Goal: Task Accomplishment & Management: Manage account settings

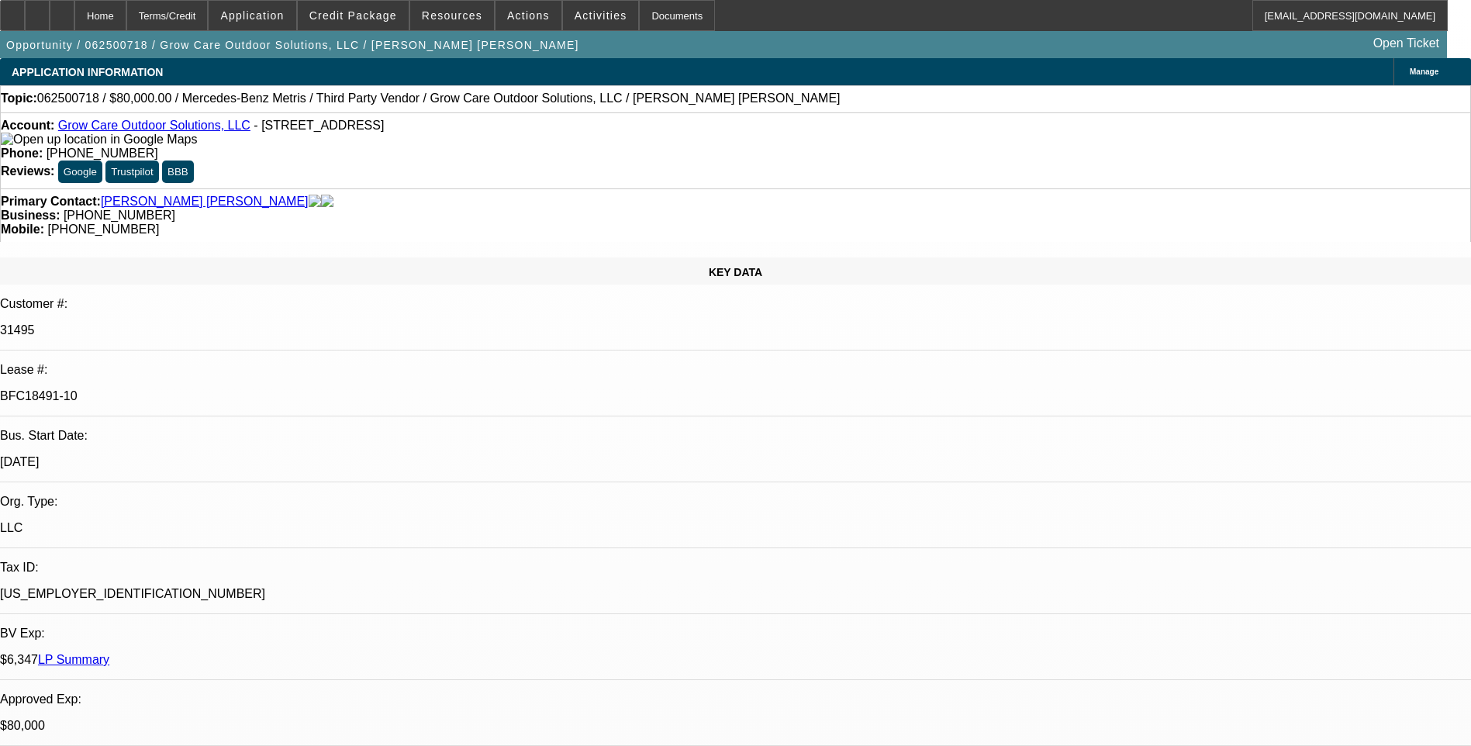
select select "0"
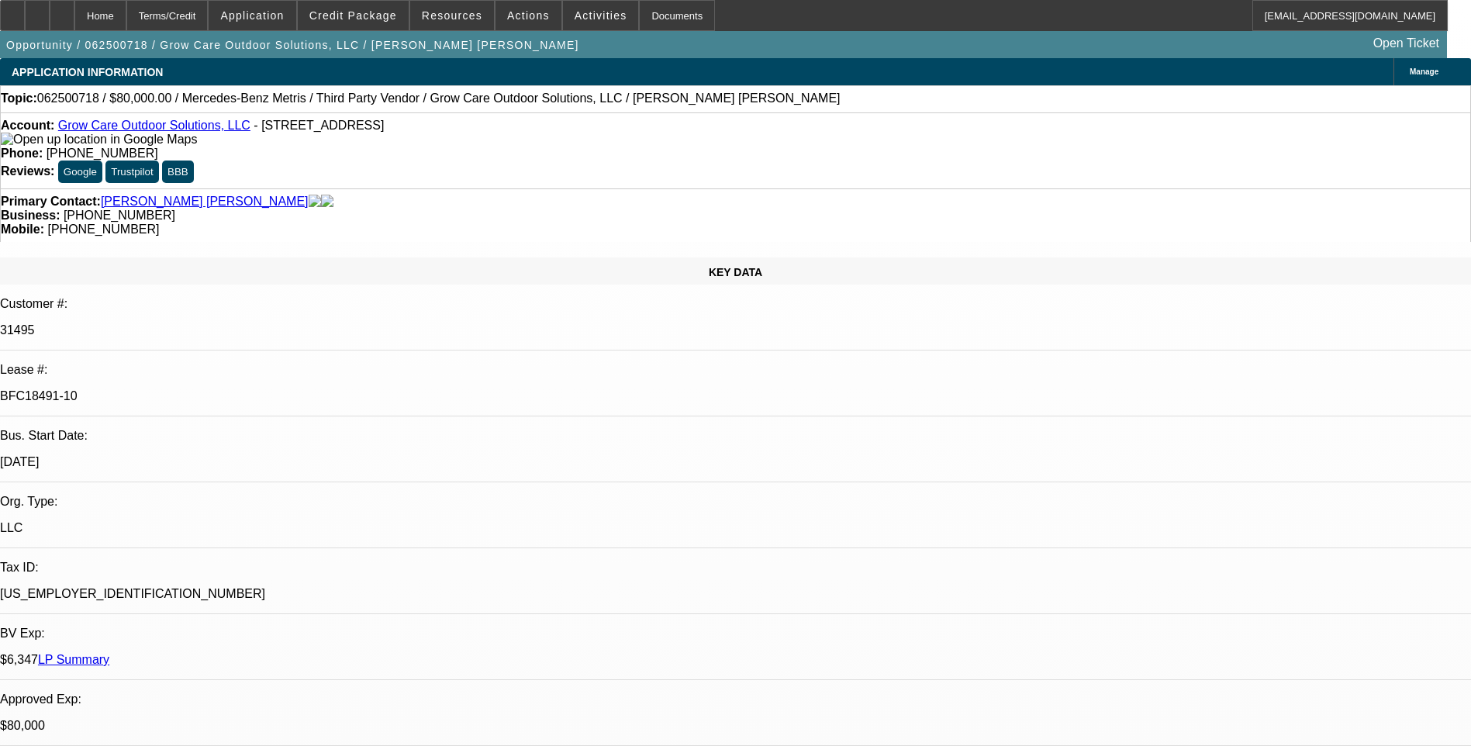
select select "0"
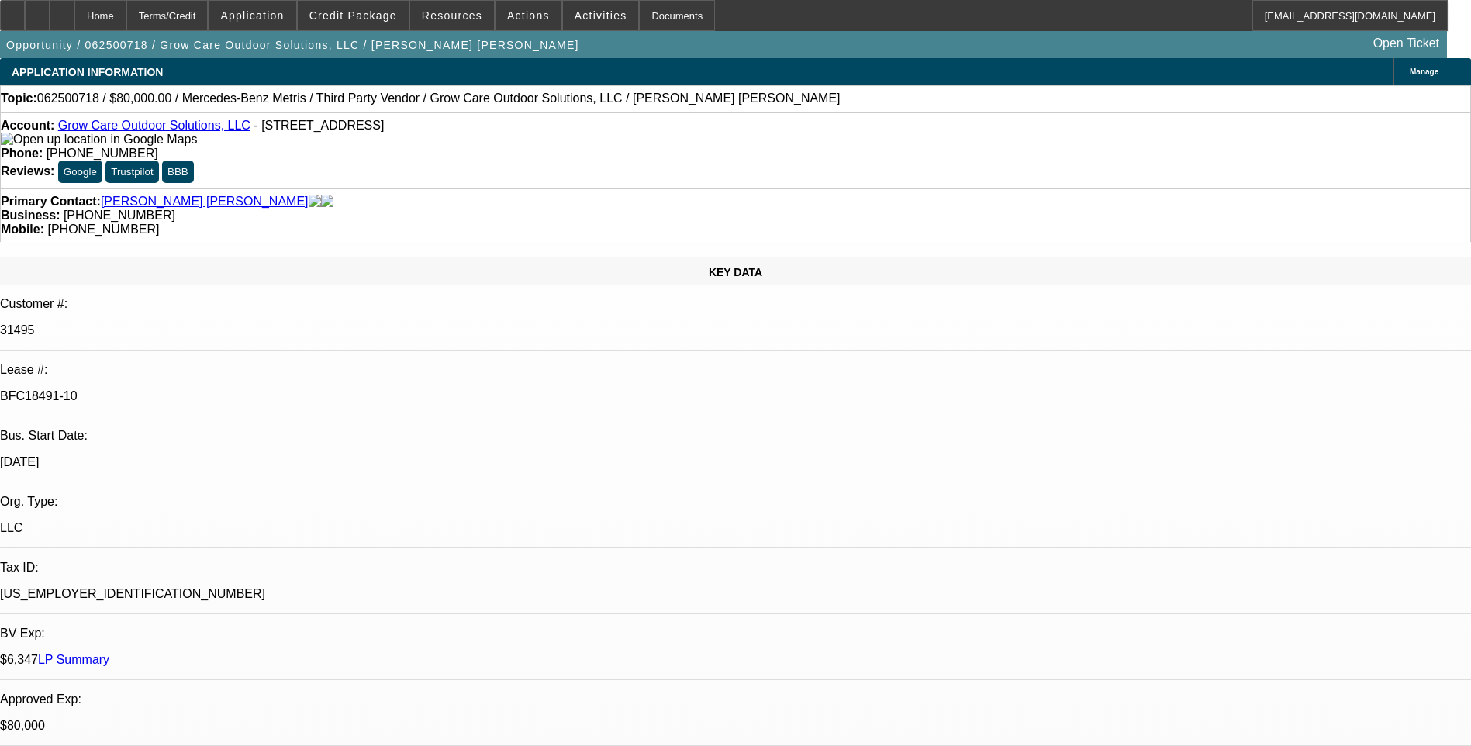
select select "0"
select select "1"
select select "6"
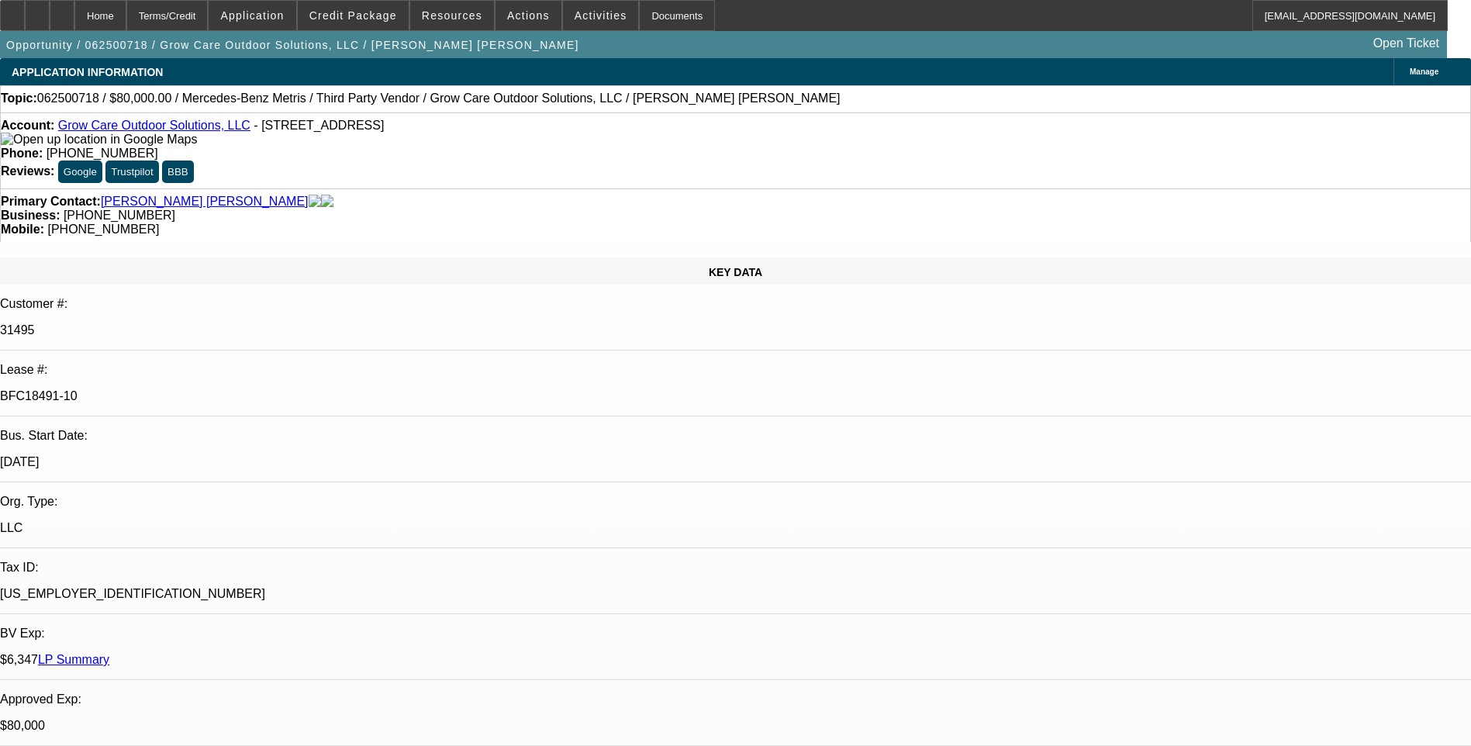
select select "1"
select select "6"
select select "1"
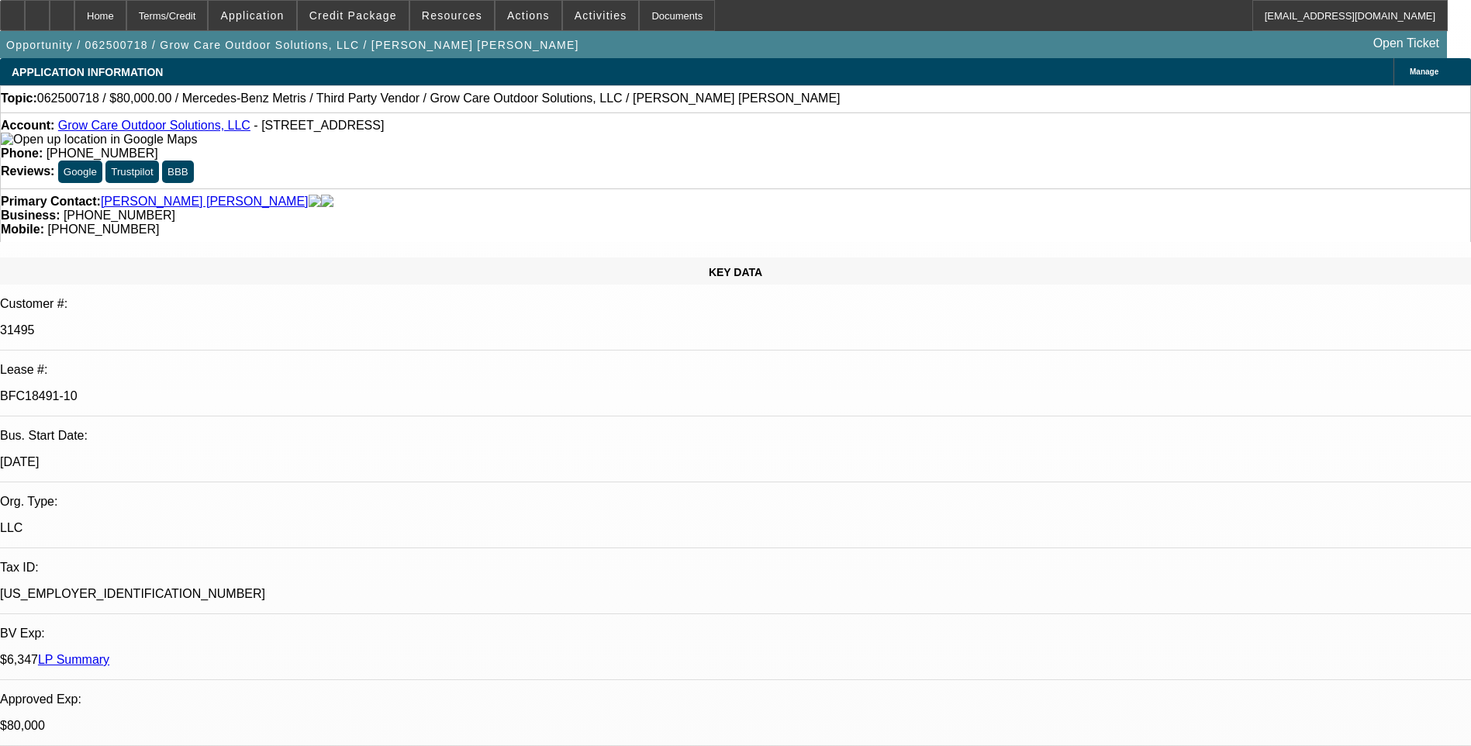
select select "6"
select select "1"
select select "6"
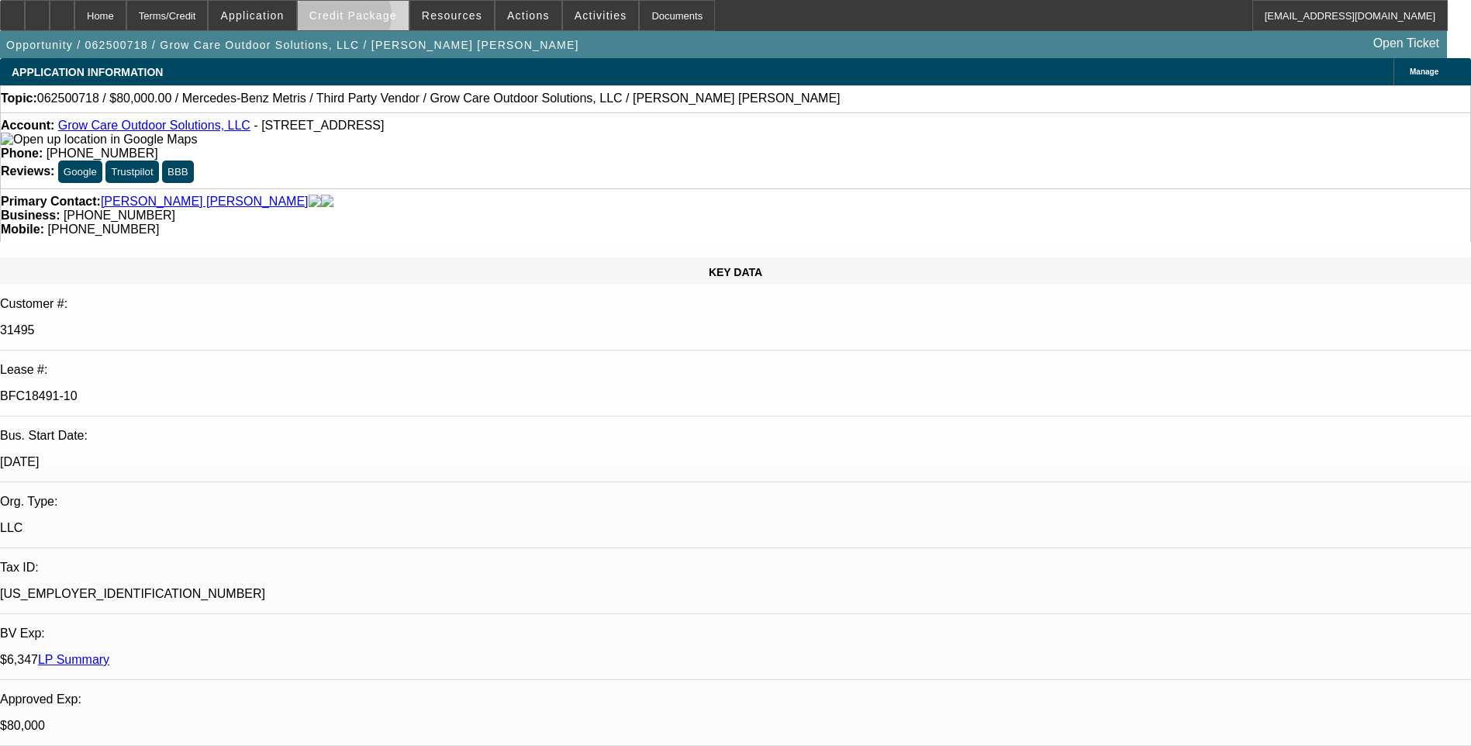
click at [364, 19] on span "Credit Package" at bounding box center [353, 15] width 88 height 12
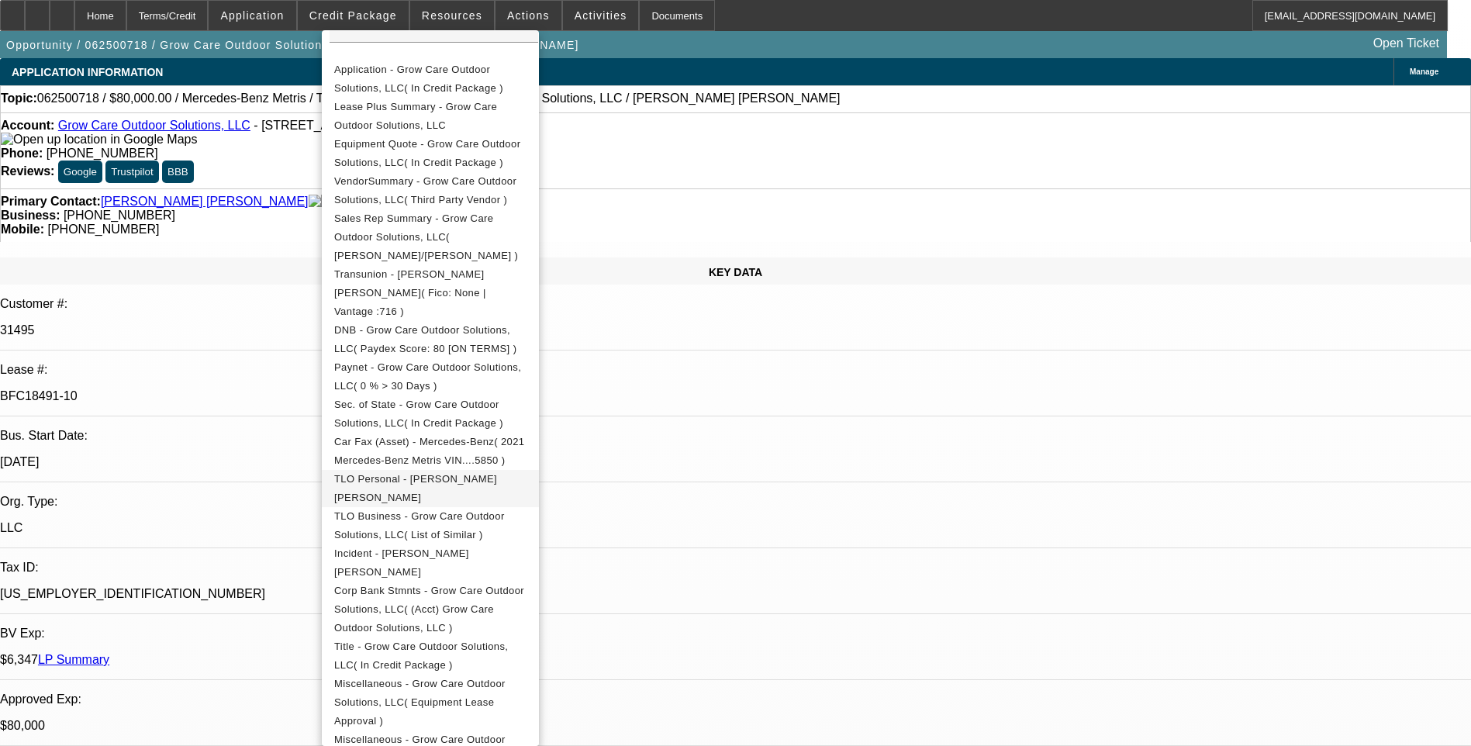
scroll to position [321, 0]
click at [499, 640] on span "Title - Grow Care Outdoor Solutions, LLC( In Credit Package )" at bounding box center [421, 655] width 174 height 30
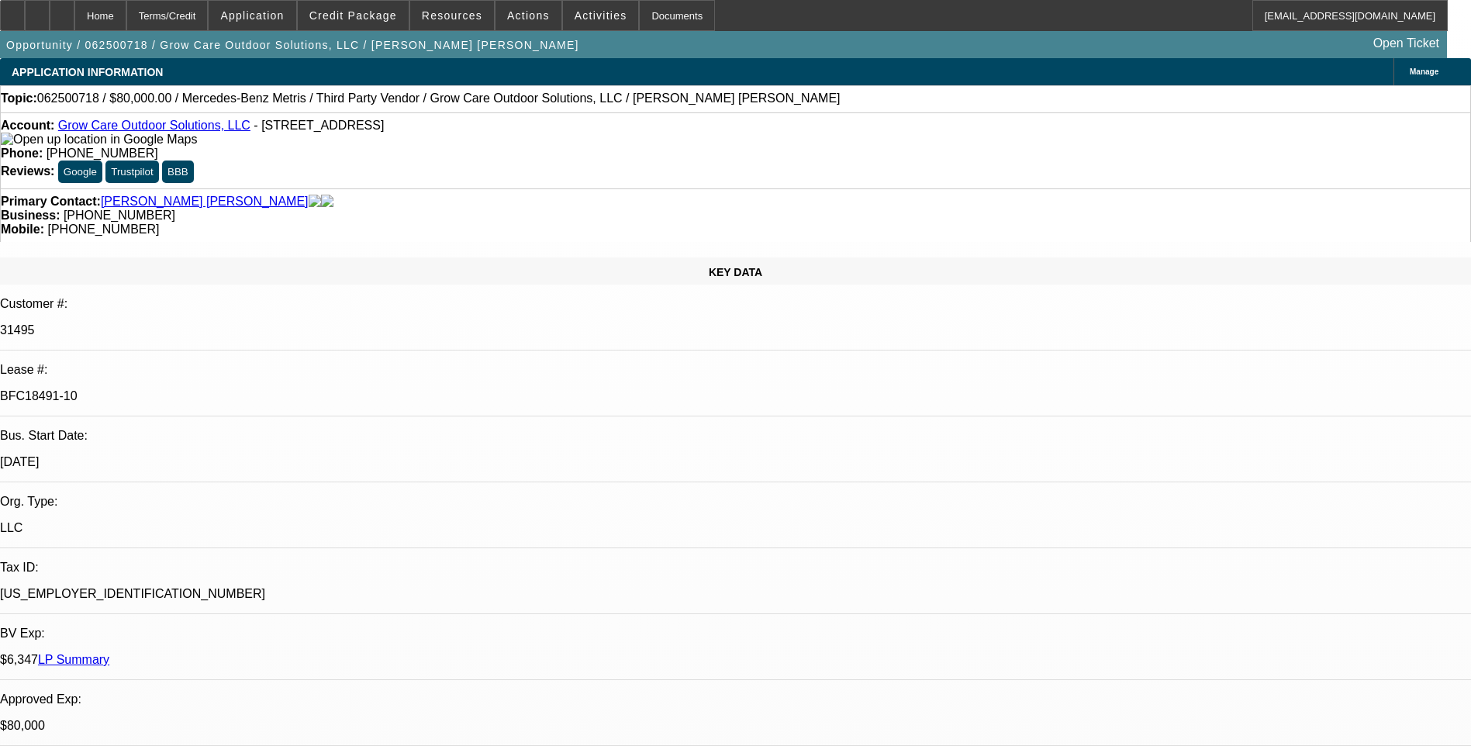
scroll to position [67, 0]
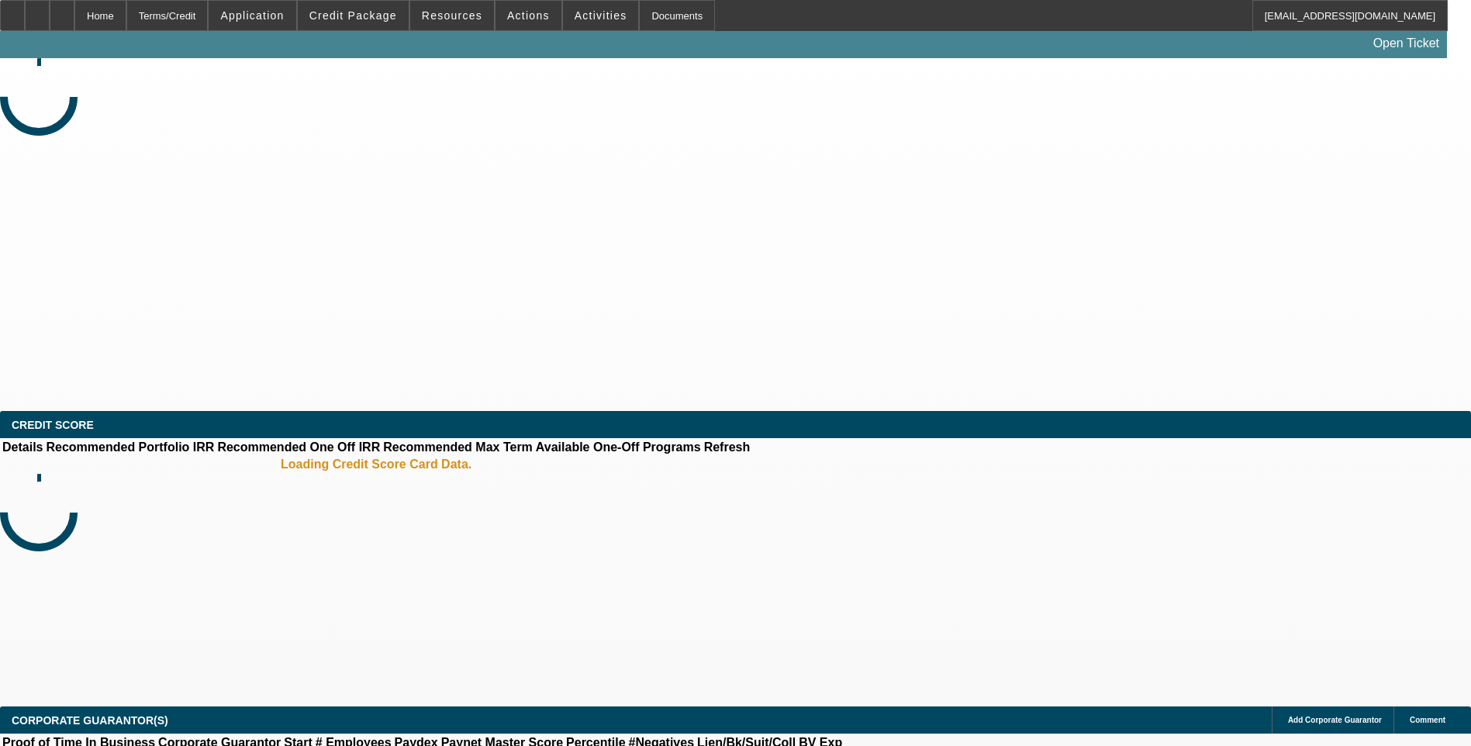
select select "0.1"
select select "2"
select select "0"
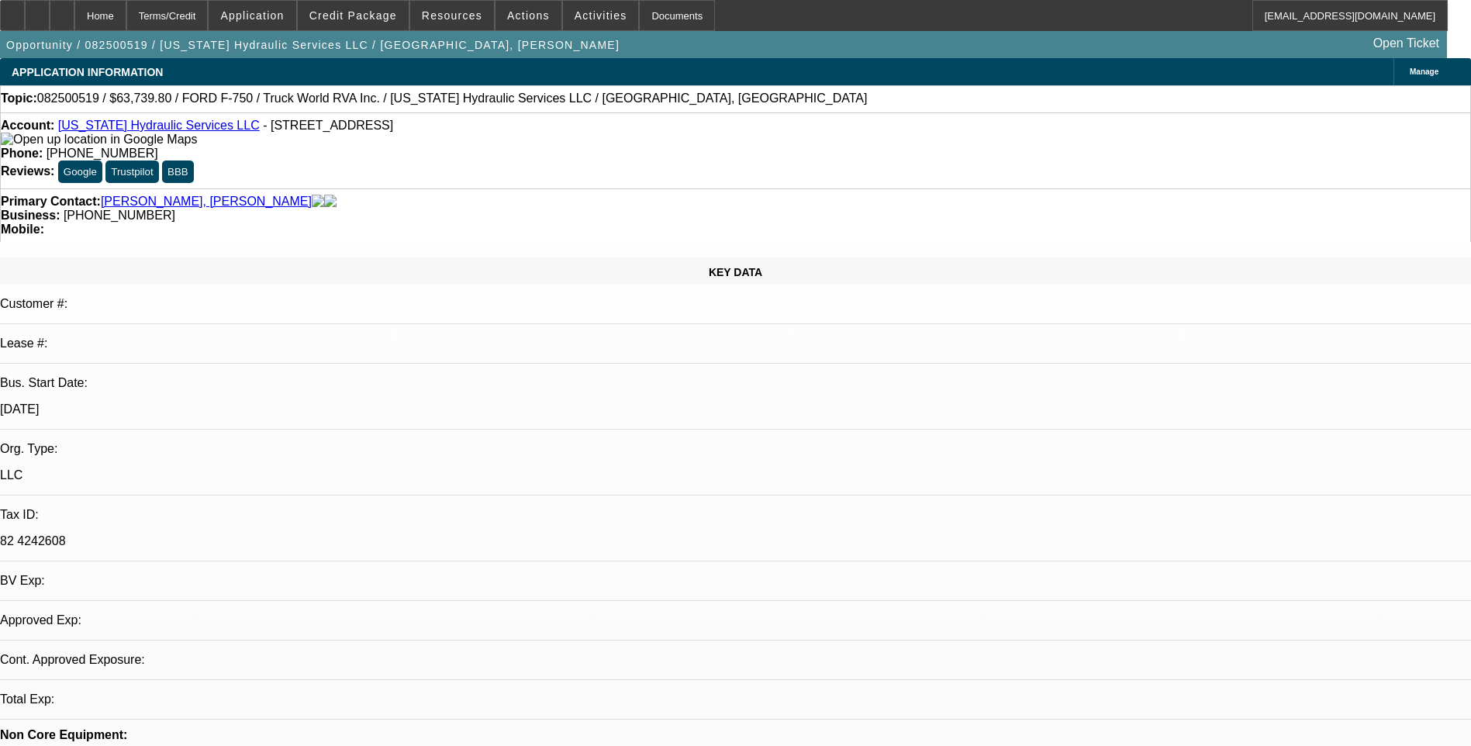
select select "1"
select select "2"
select select "6"
click at [361, 5] on span at bounding box center [353, 15] width 111 height 37
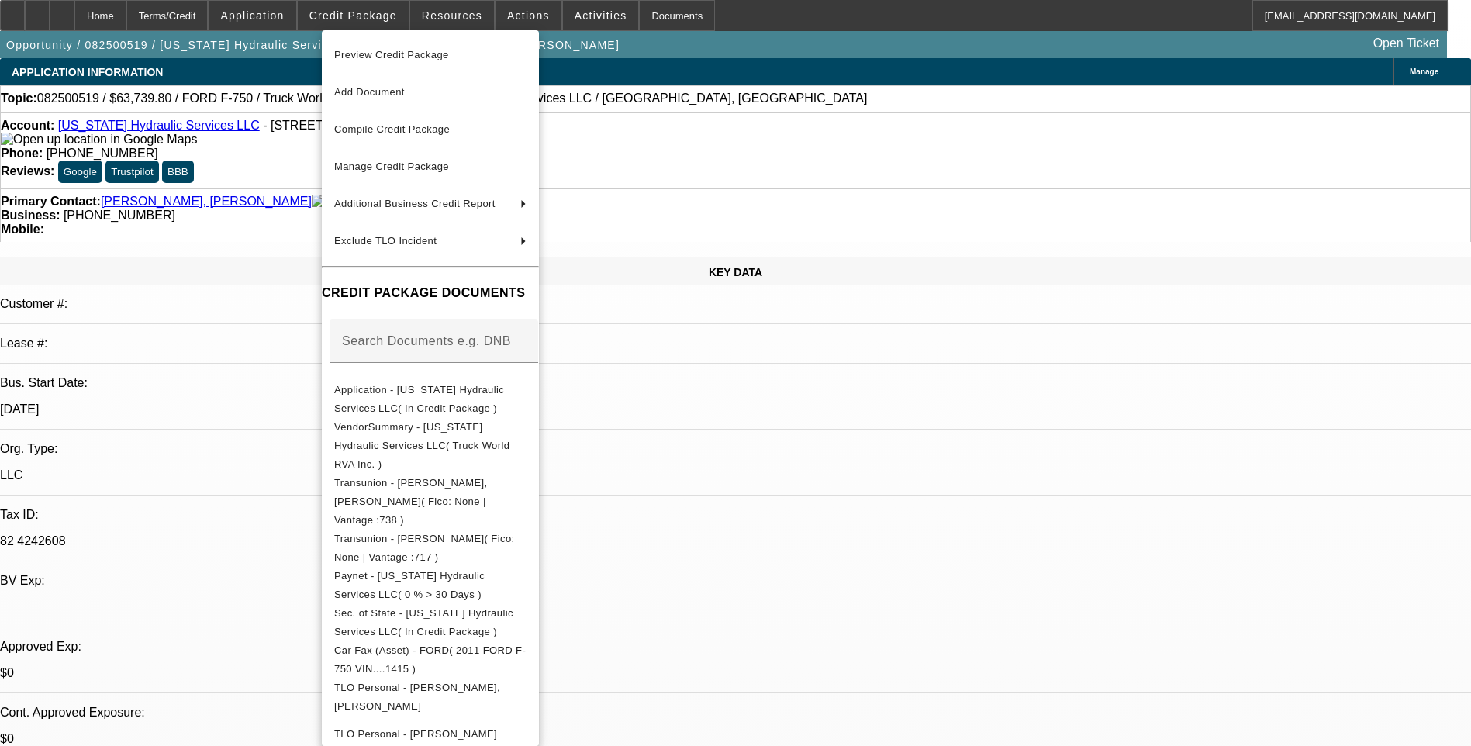
click at [925, 200] on div at bounding box center [735, 373] width 1471 height 746
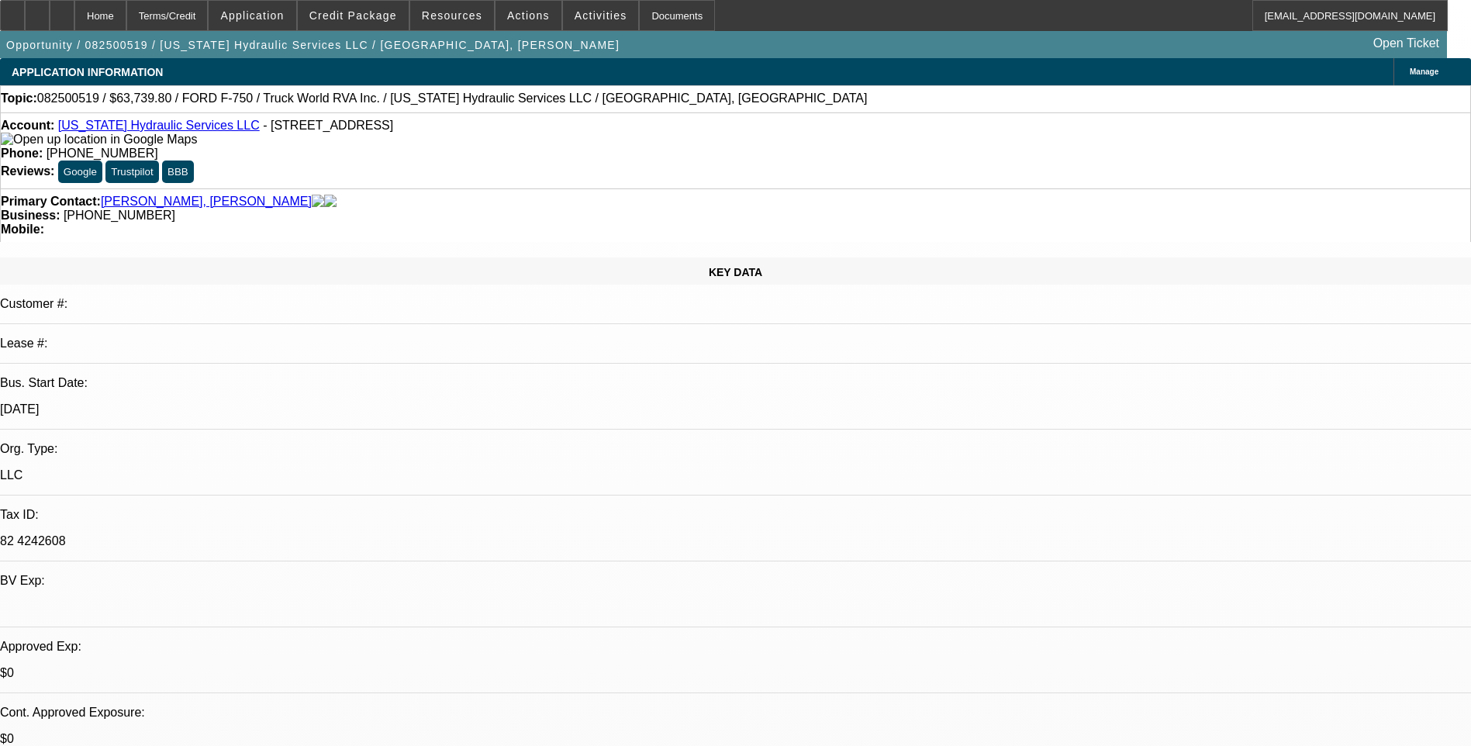
click at [74, 1] on div at bounding box center [62, 15] width 25 height 31
select select "0.1"
select select "2"
select select "0"
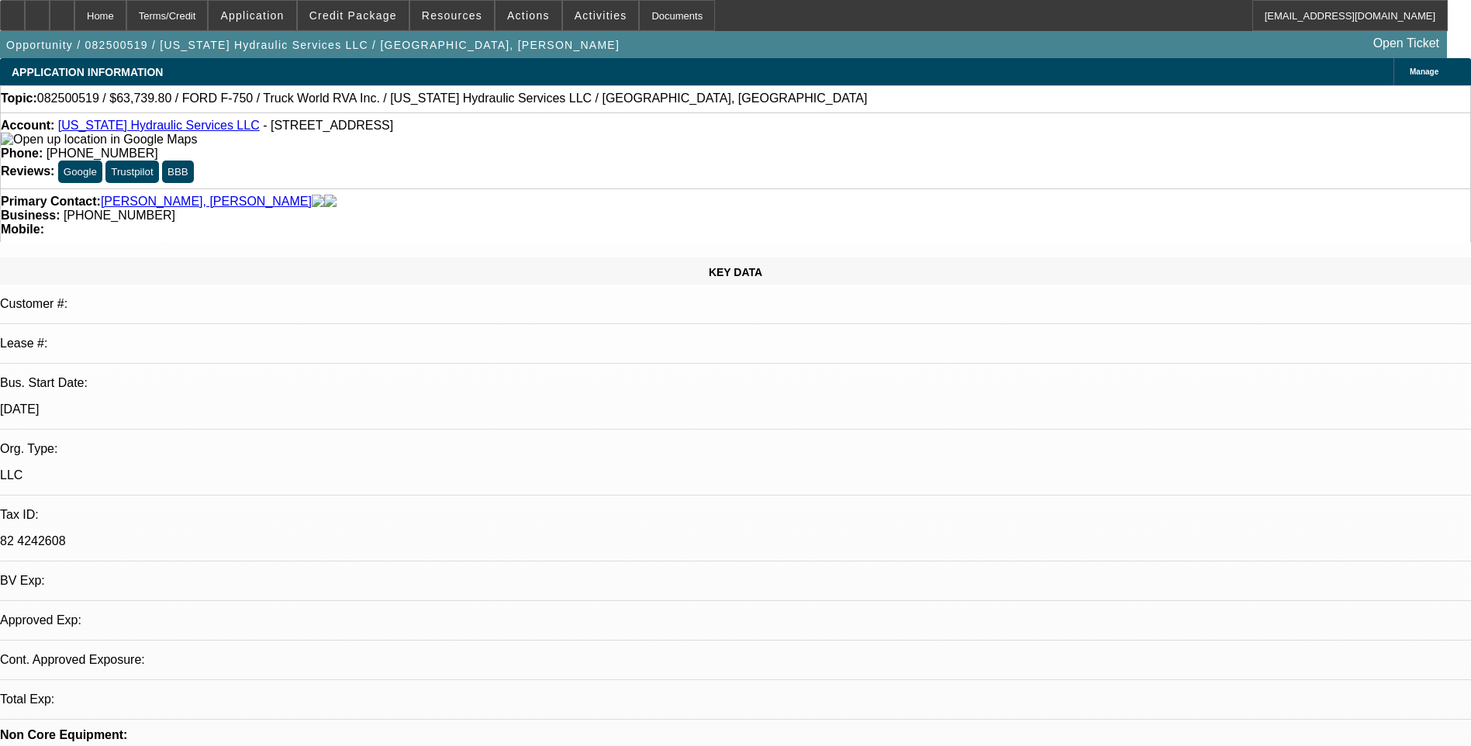
select select "1"
select select "2"
select select "6"
click at [50, 21] on div at bounding box center [37, 15] width 25 height 31
click at [209, 21] on div "Terms/Credit" at bounding box center [167, 15] width 82 height 31
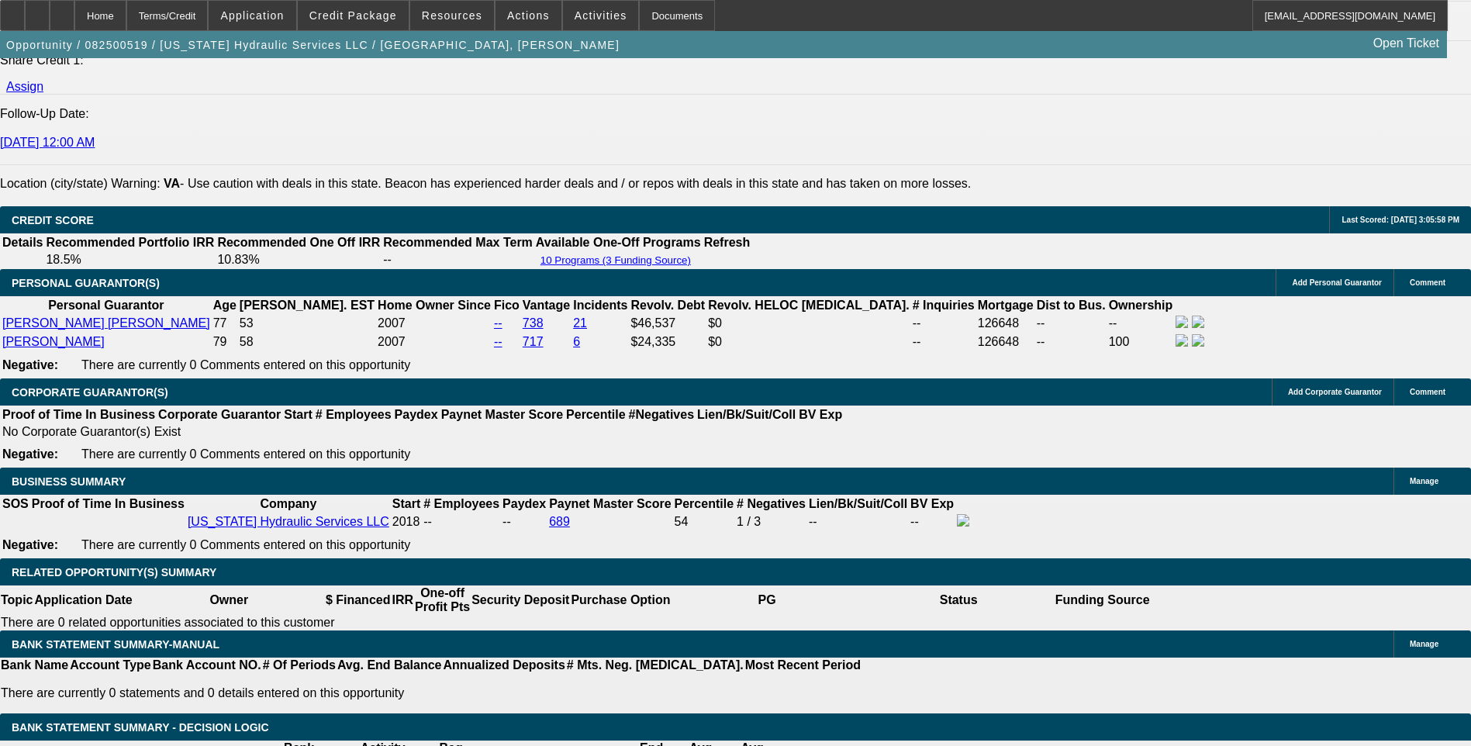
scroll to position [2154, 0]
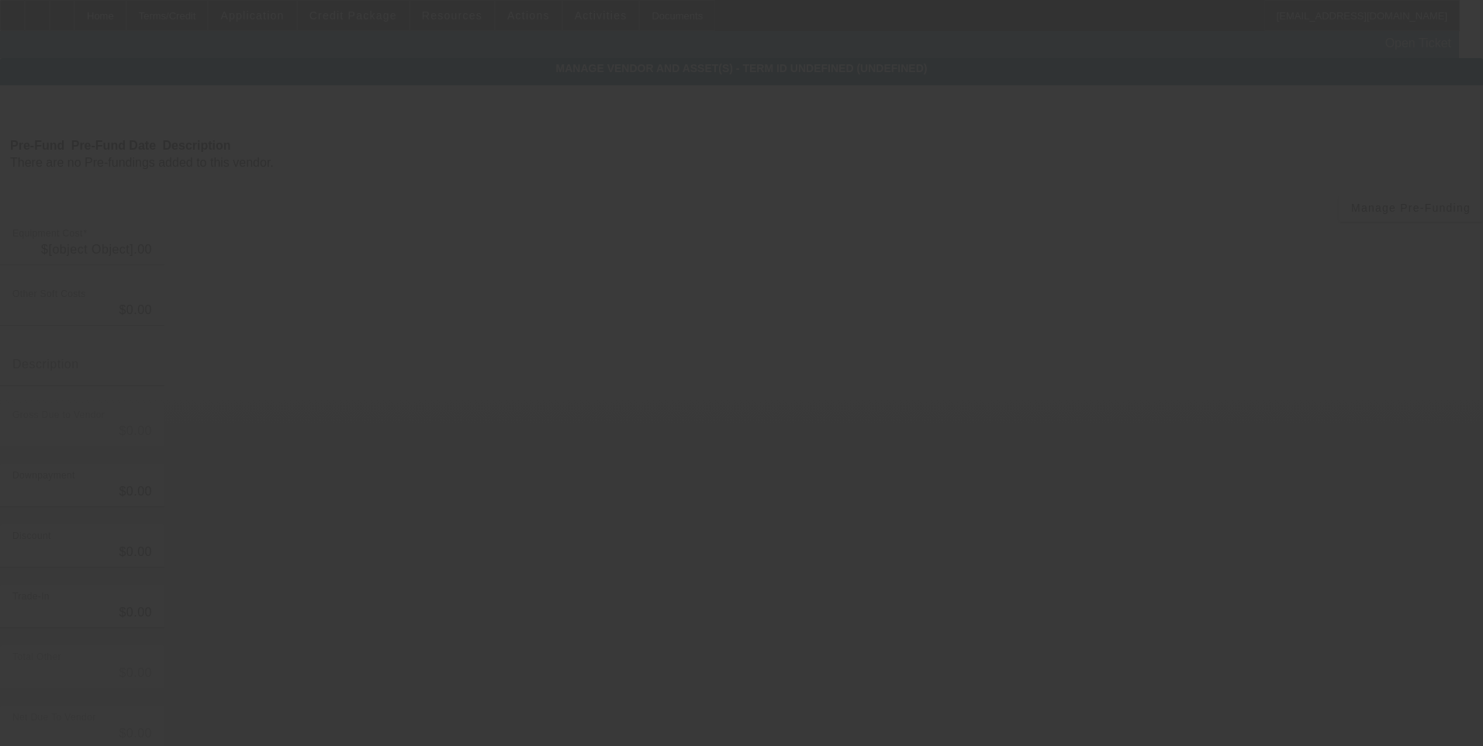
type input "$68,000.00"
type input "$2,822.00"
type input "$70,822.00"
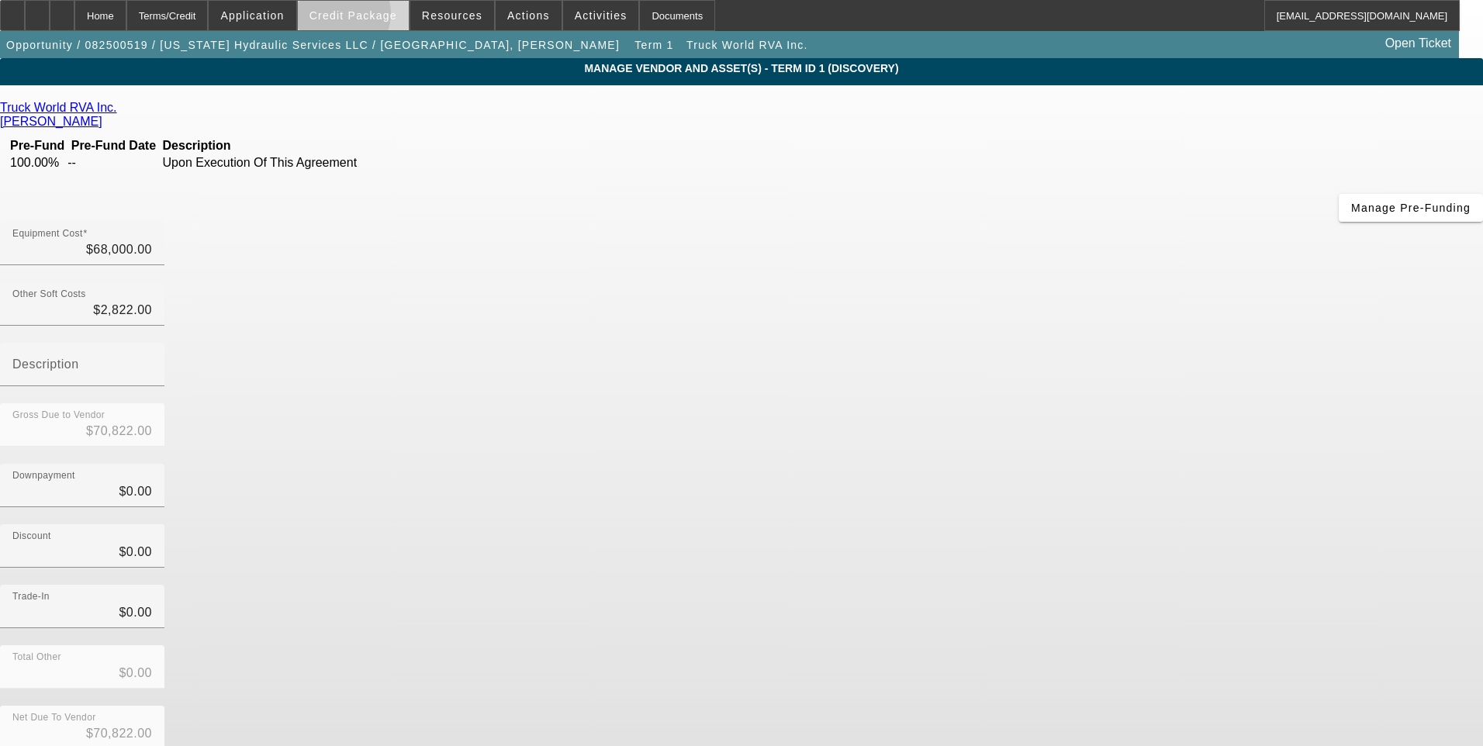
click at [362, 17] on span "Credit Package" at bounding box center [353, 15] width 88 height 12
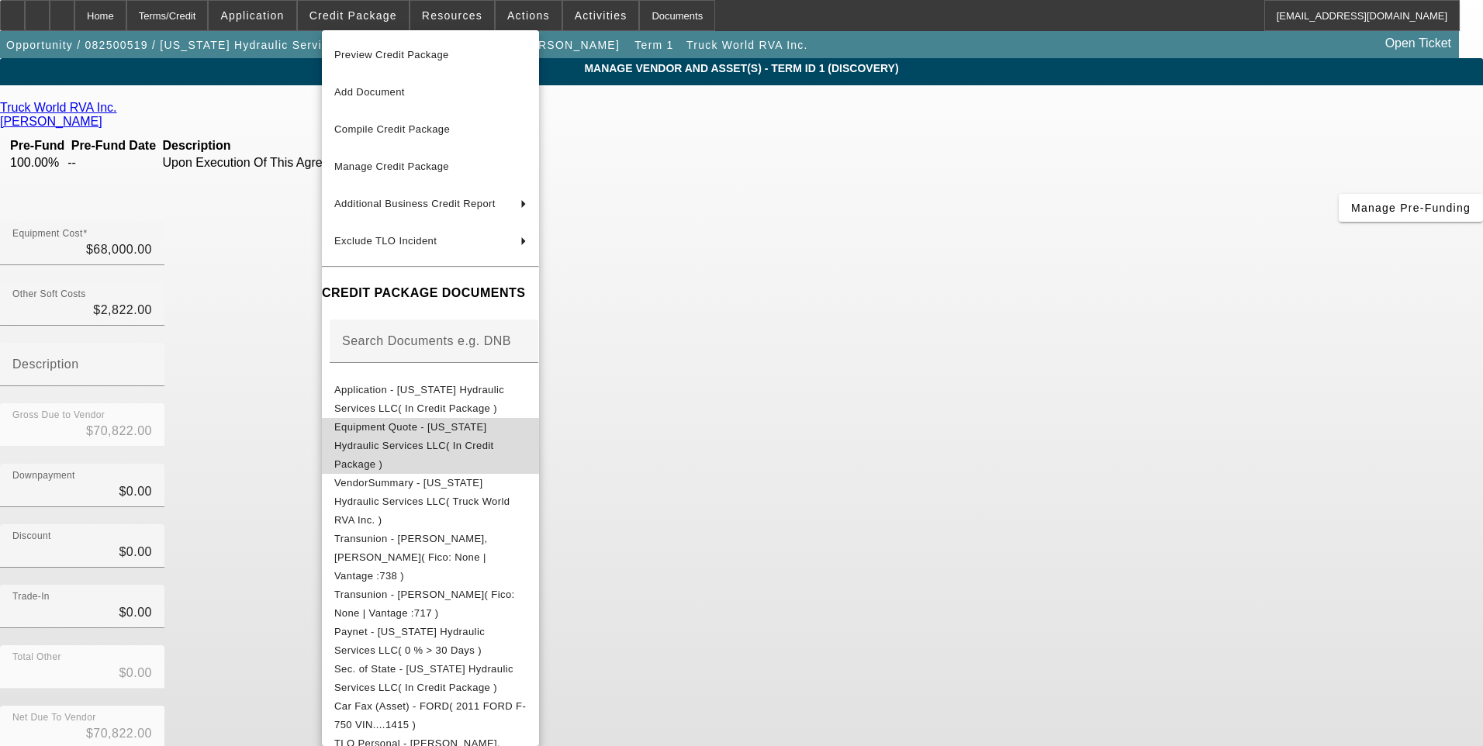
click at [440, 435] on span "Equipment Quote - [US_STATE] Hydraulic Services LLC( In Credit Package )" at bounding box center [414, 445] width 160 height 49
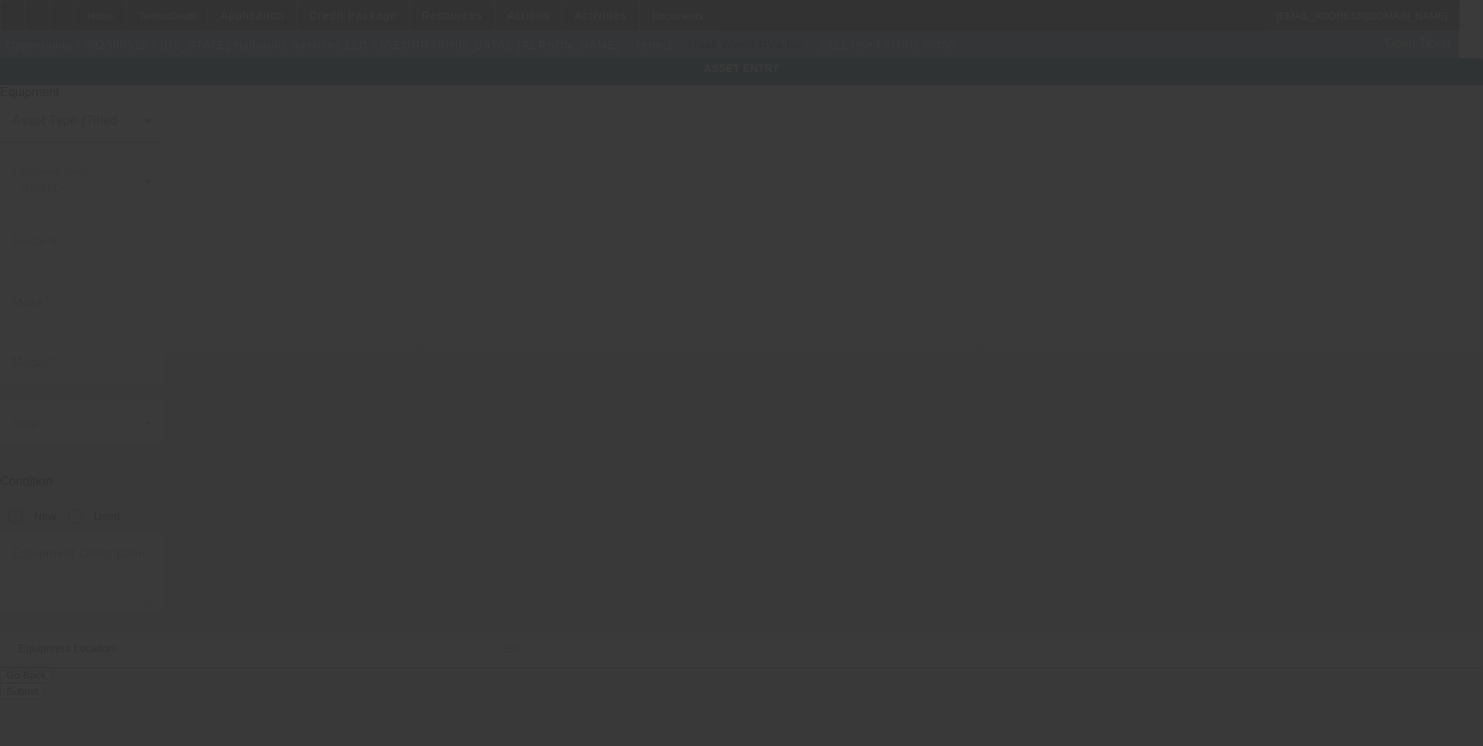
type input "3FRWF7FL3BV151415"
type input "Ford"
type input "F-750"
radio input "true"
type input "5439 Muster Field Rd"
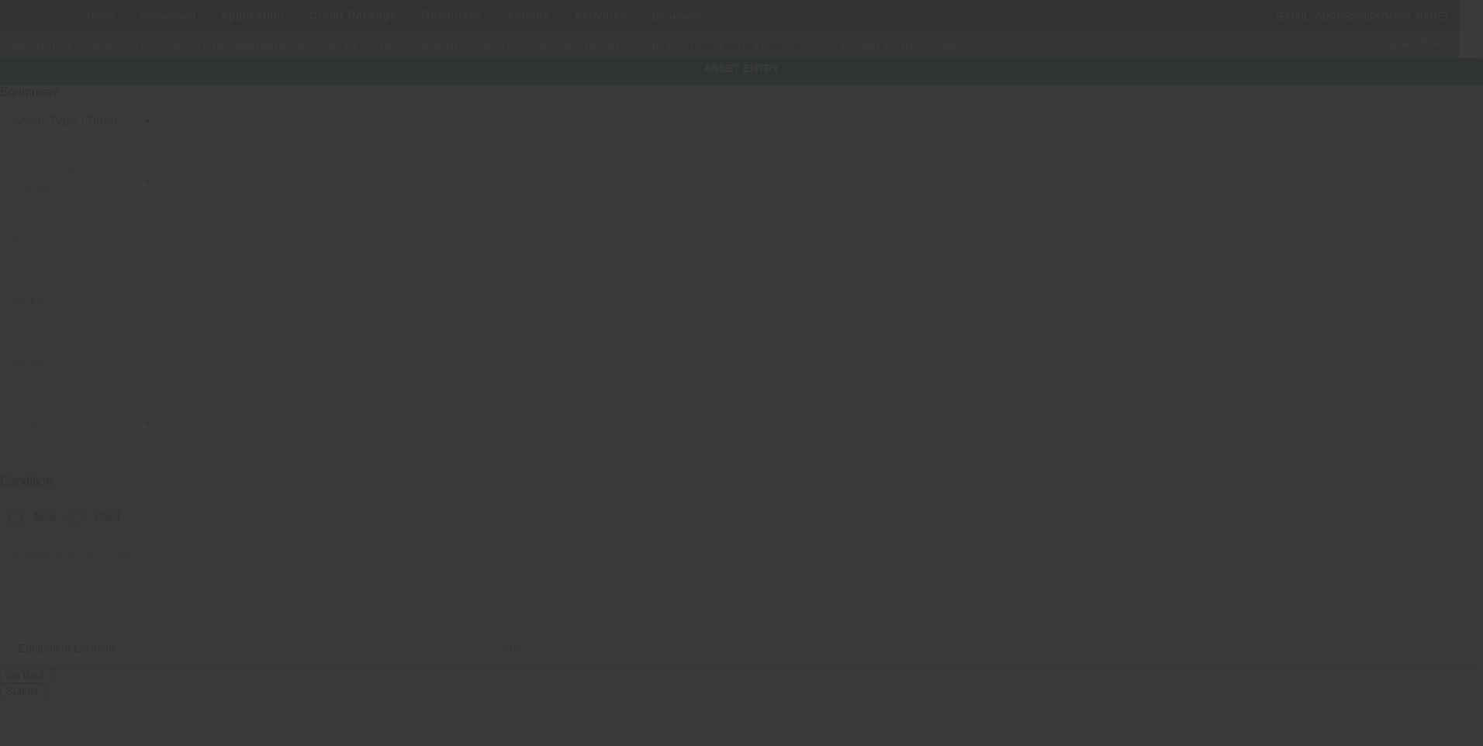
type input "Culpeper"
type input "22701"
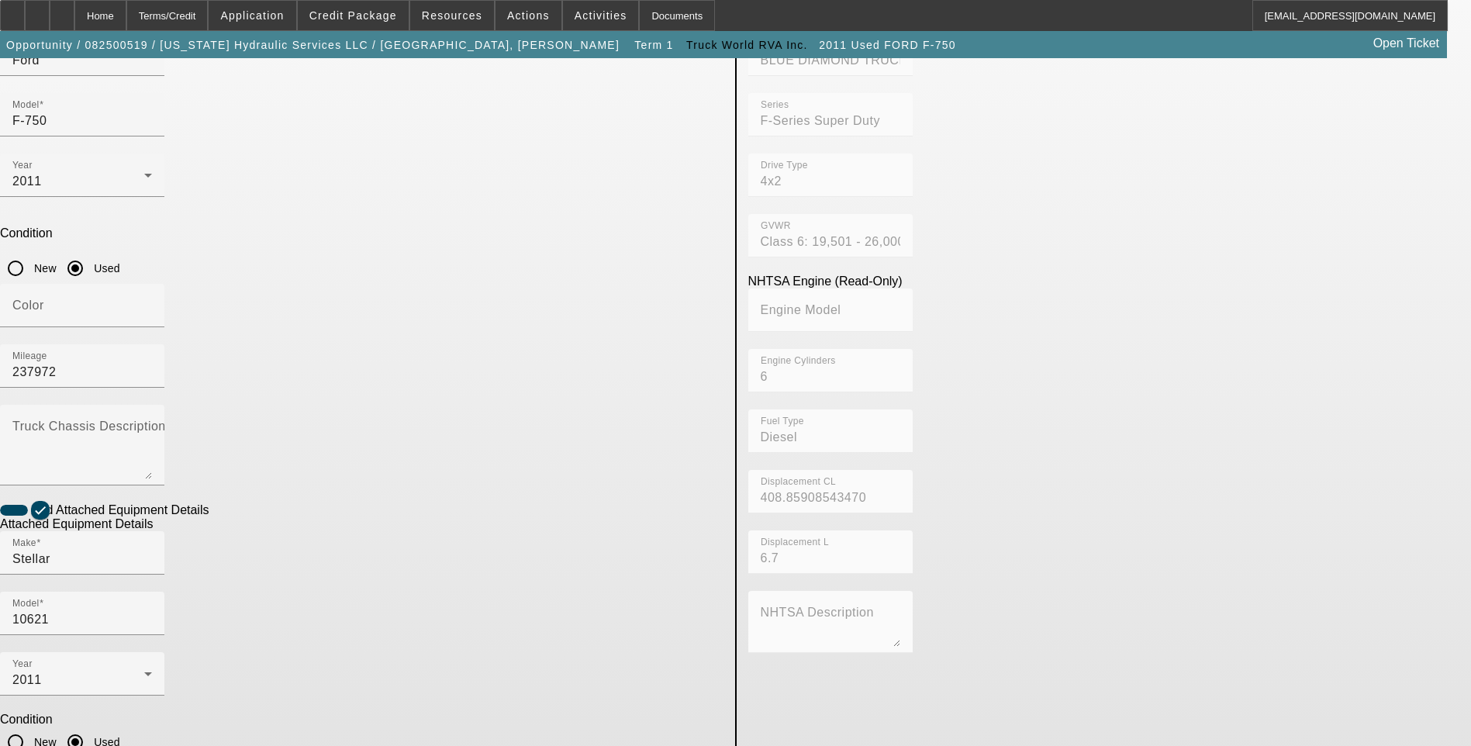
scroll to position [253, 0]
checkbox input "false"
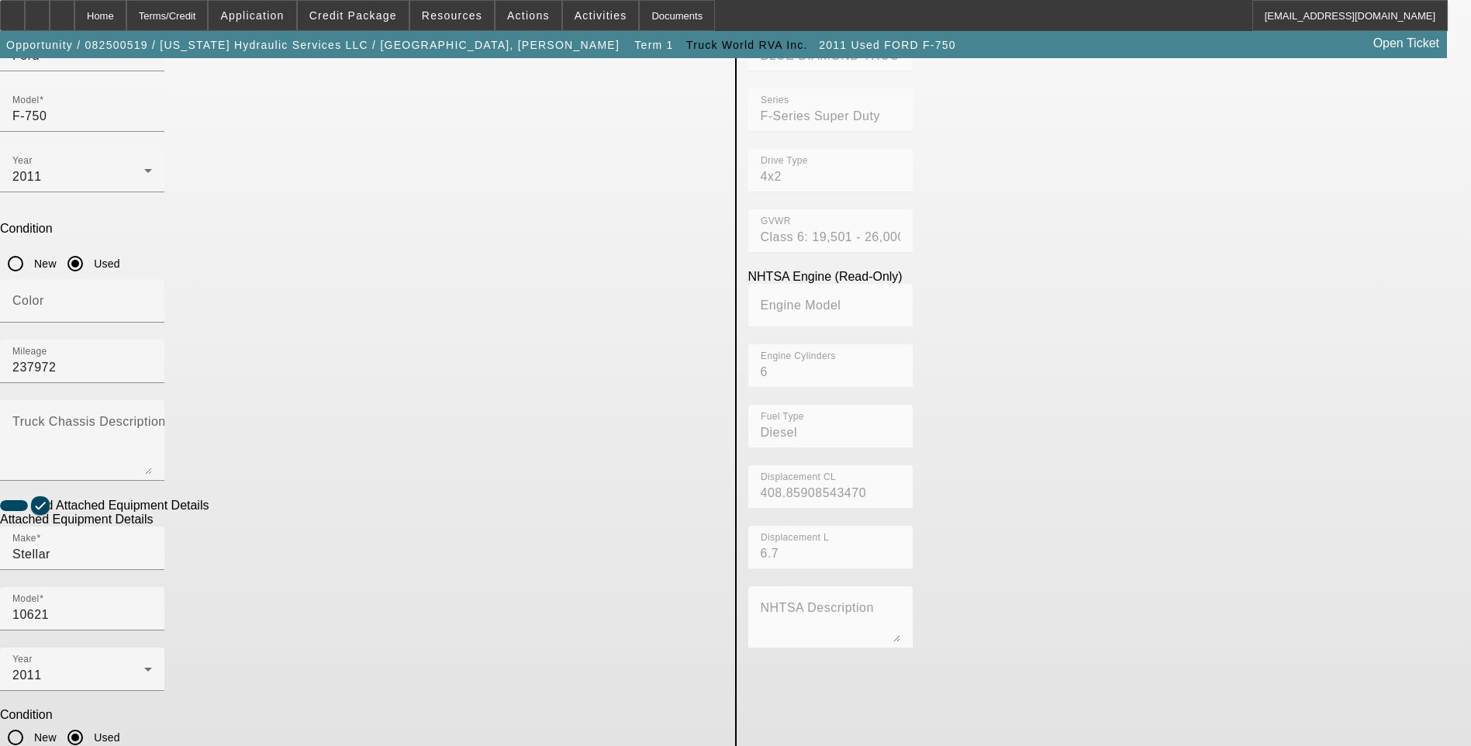
type input "ACH12F1613"
click at [210, 459] on app-asset-collateral-manage "ASSET ENTRY Delete asset USER INPUT - CHASSIS Asset Type (Titled or Non-Titled)…" at bounding box center [735, 408] width 1471 height 1207
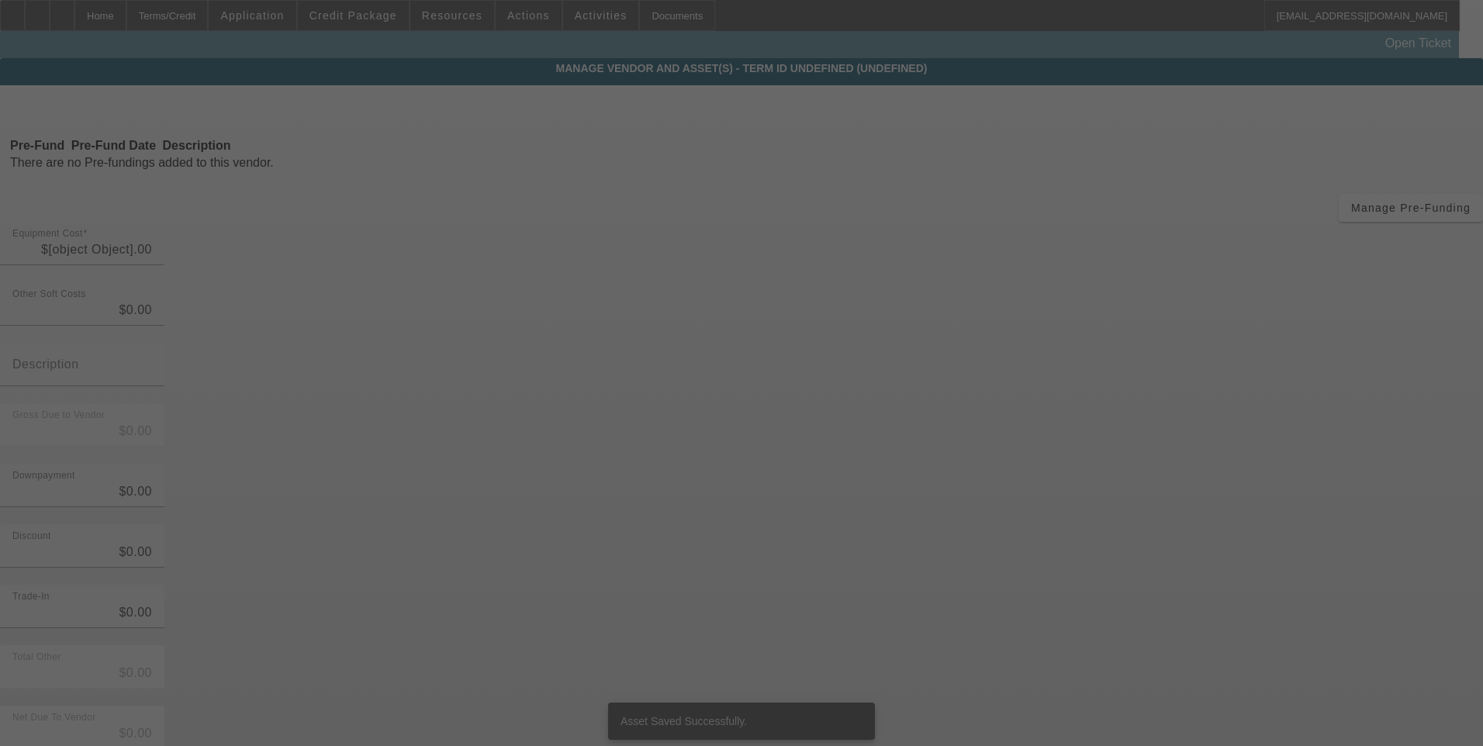
type input "$68,000.00"
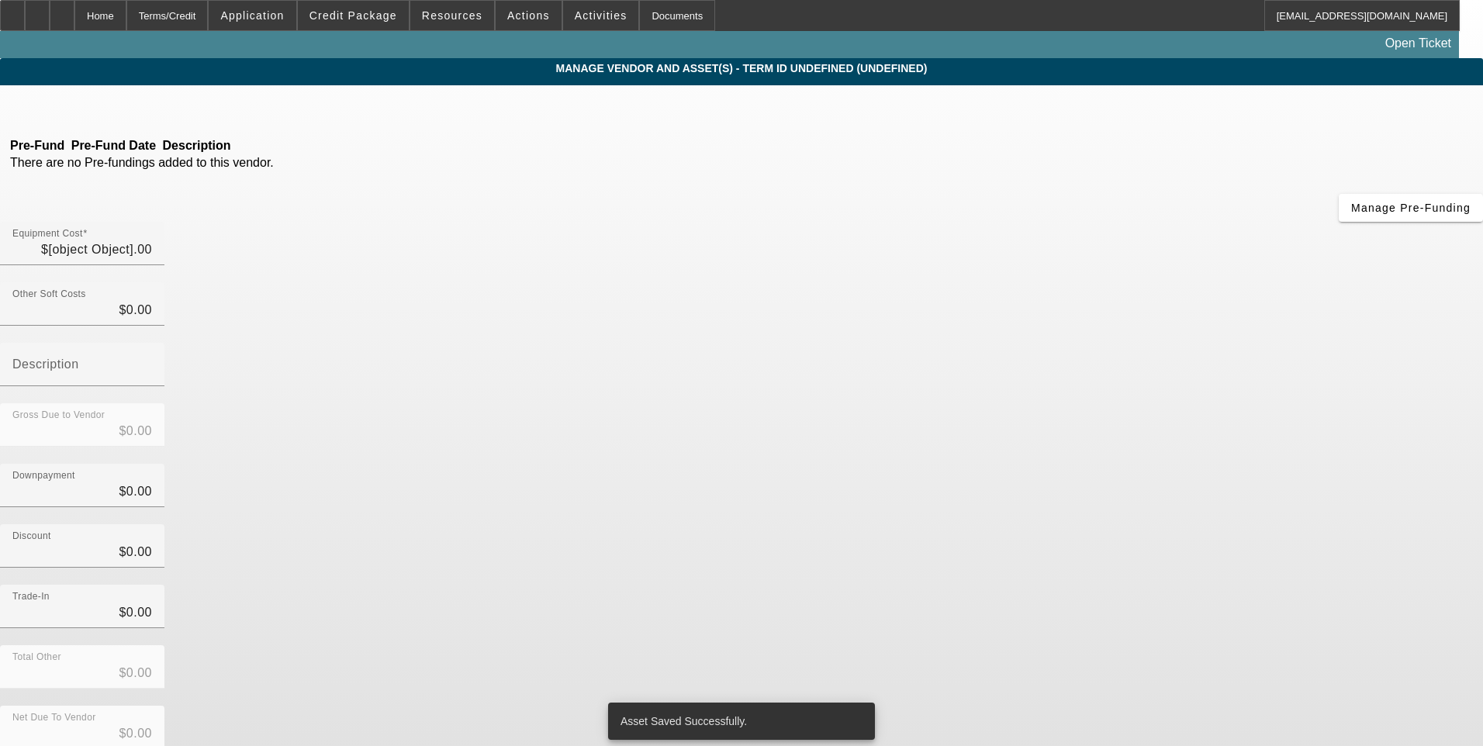
type input "$2,822.00"
type input "$70,822.00"
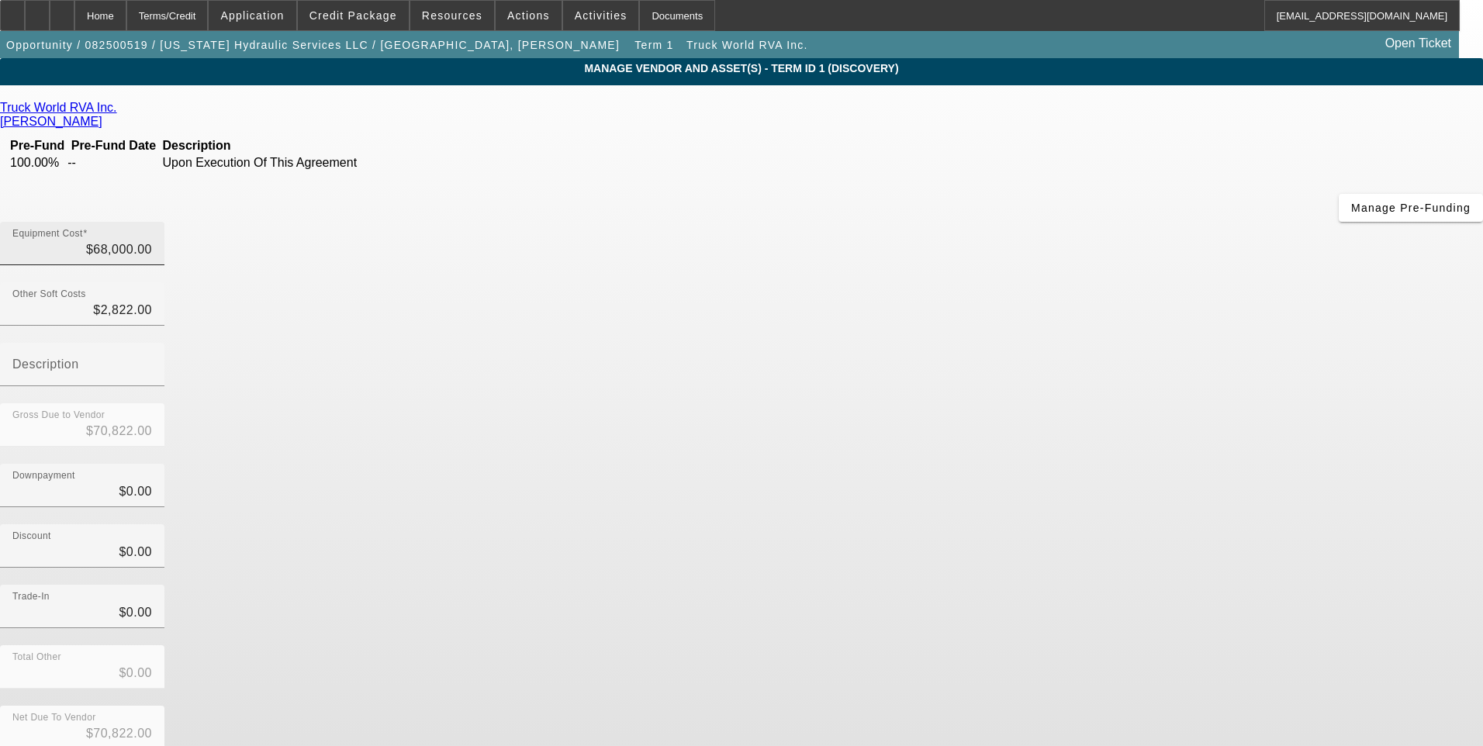
type input "68000"
click at [152, 240] on input "68000" at bounding box center [82, 249] width 140 height 19
type input "$2,822.00"
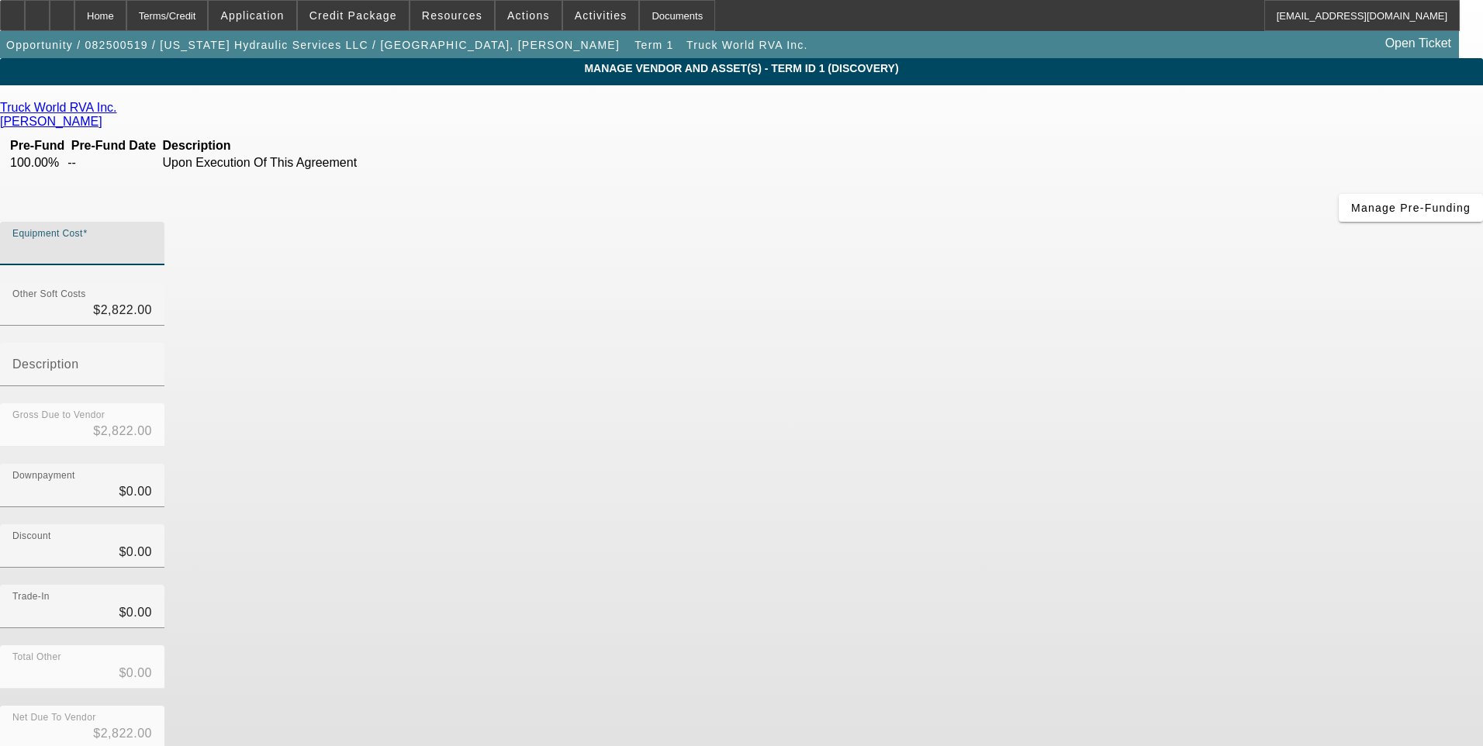
type input "6"
type input "$2,828.00"
type input "66"
type input "$2,888.00"
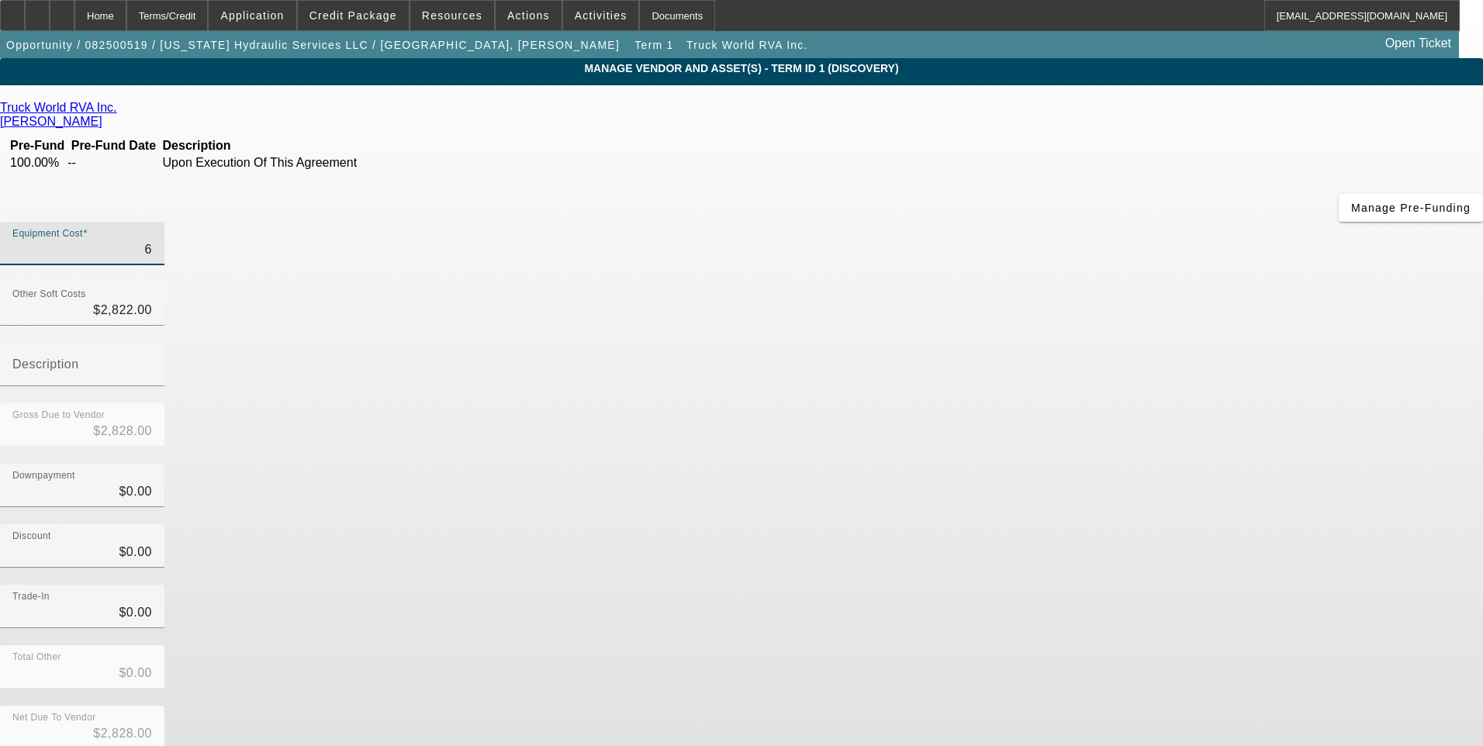
type input "$2,888.00"
type input "665"
type input "$3,487.00"
type input "6650"
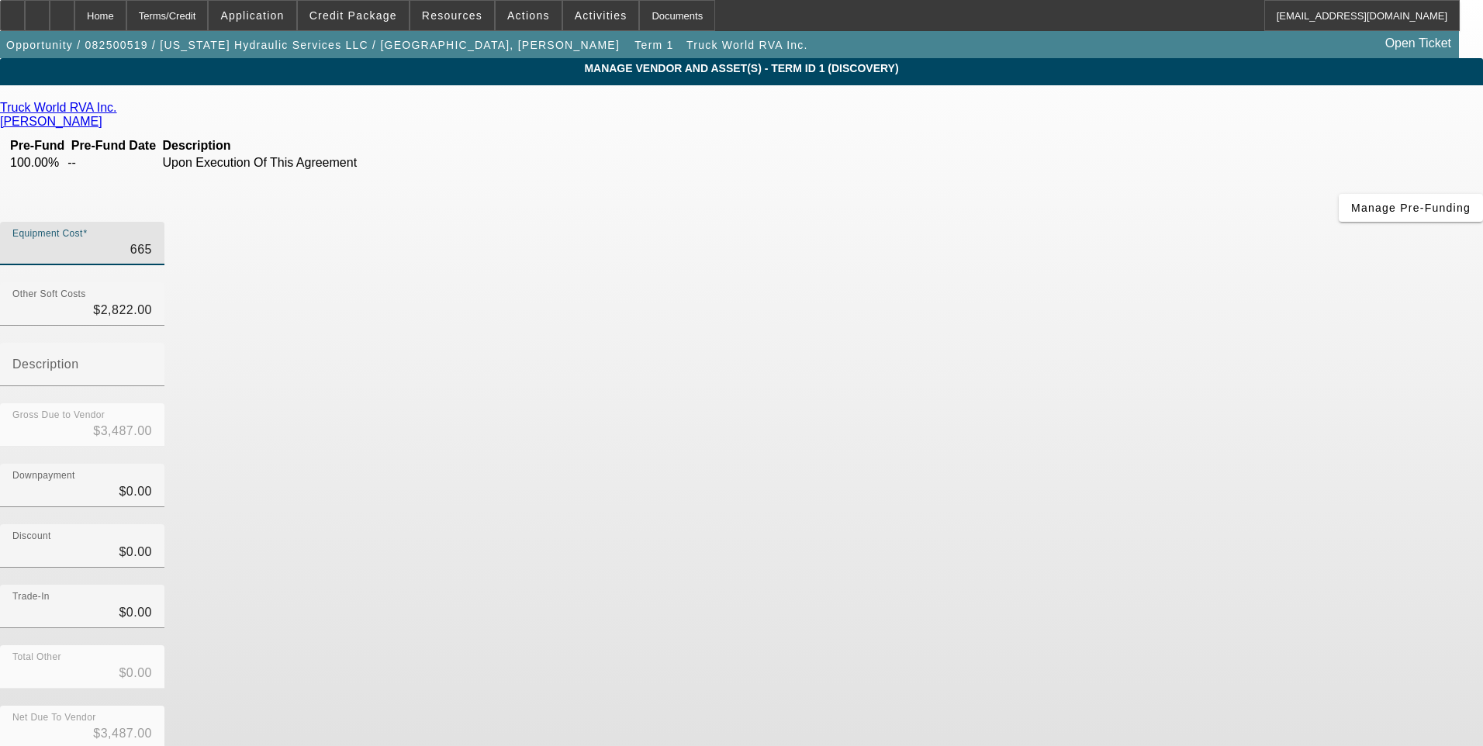
type input "$9,472.00"
type input "66500"
type input "$69,322.00"
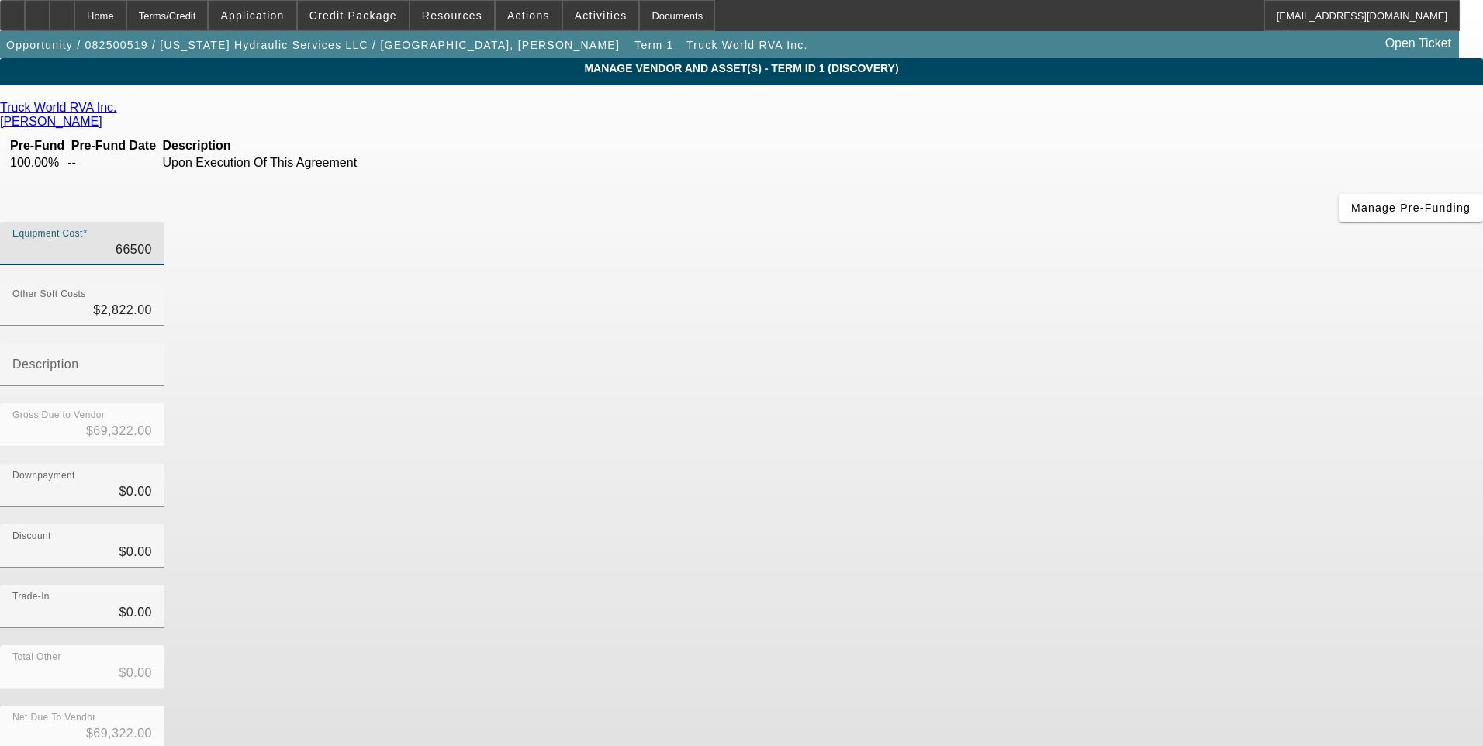
type input "$66,500.00"
click at [1031, 403] on div "Gross Due to Vendor $69,322.00" at bounding box center [741, 433] width 1483 height 60
click at [164, 282] on div "Other Soft Costs $2,822.00" at bounding box center [82, 303] width 164 height 43
type input "282"
type input "$66,782.00"
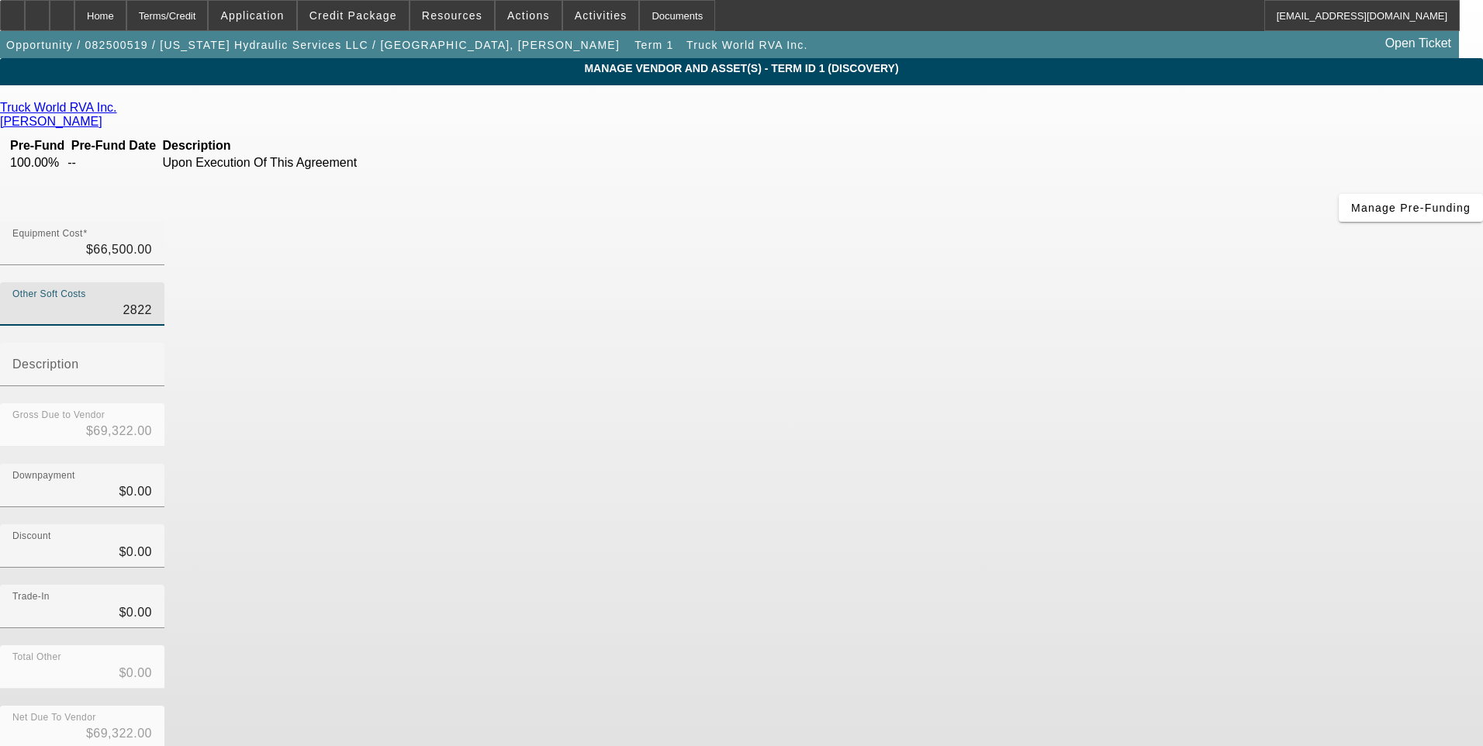
type input "$66,782.00"
type input "28"
type input "$66,528.00"
type input "284"
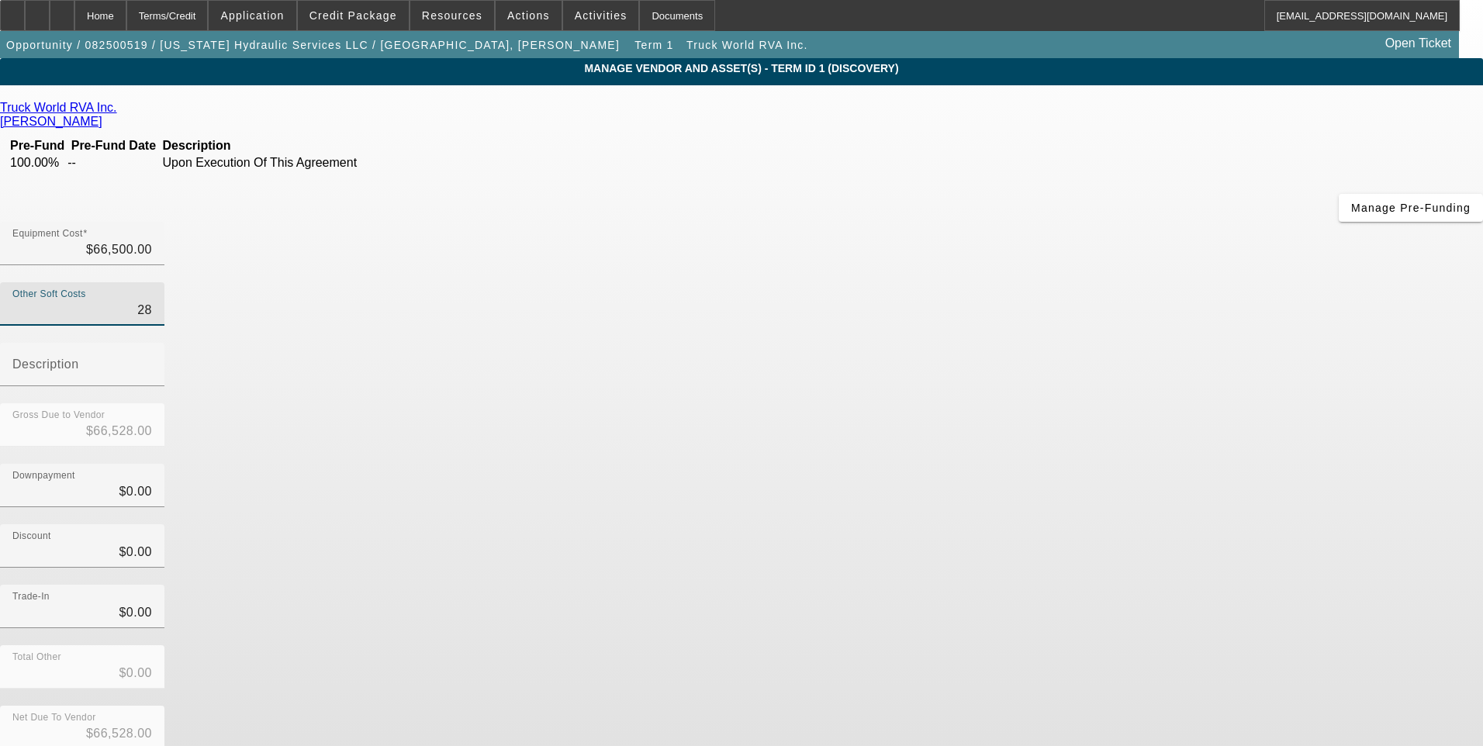
type input "$66,784.00"
type input "2843"
type input "$69,343.00"
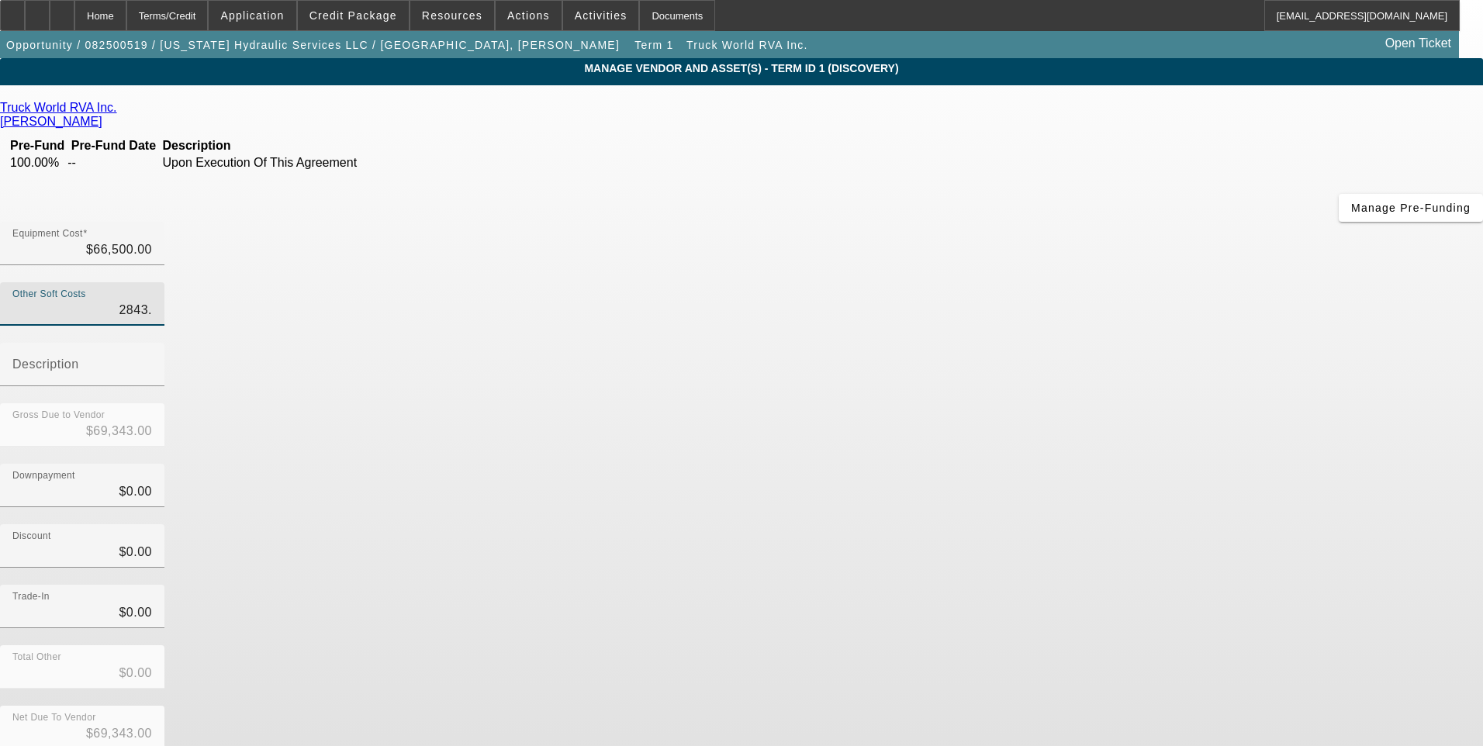
type input "2843.7"
type input "$69,343.70"
type input "2843.75"
type input "$69,343.75"
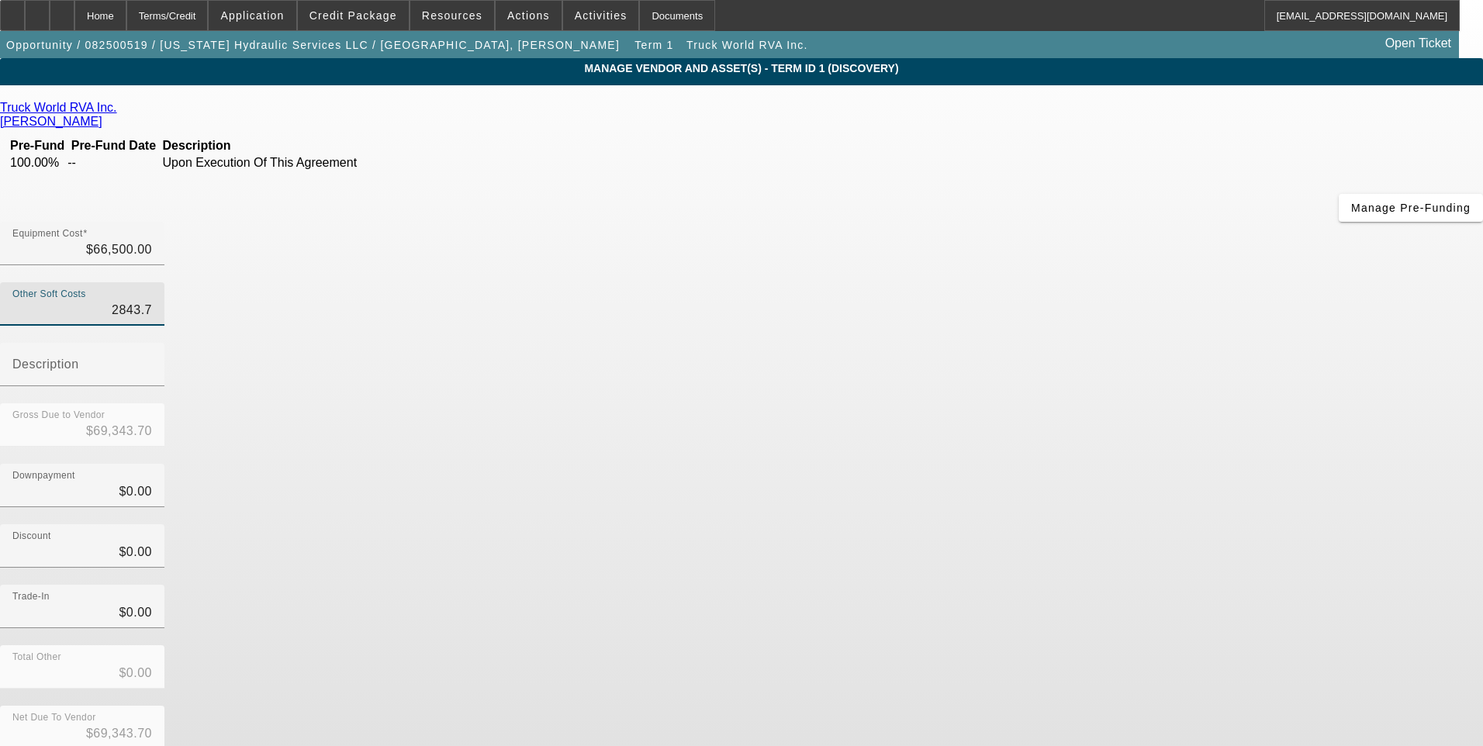
type input "$69,343.75"
type input "$2,843.75"
click at [1043, 464] on div "Downpayment $0.00" at bounding box center [741, 494] width 1483 height 60
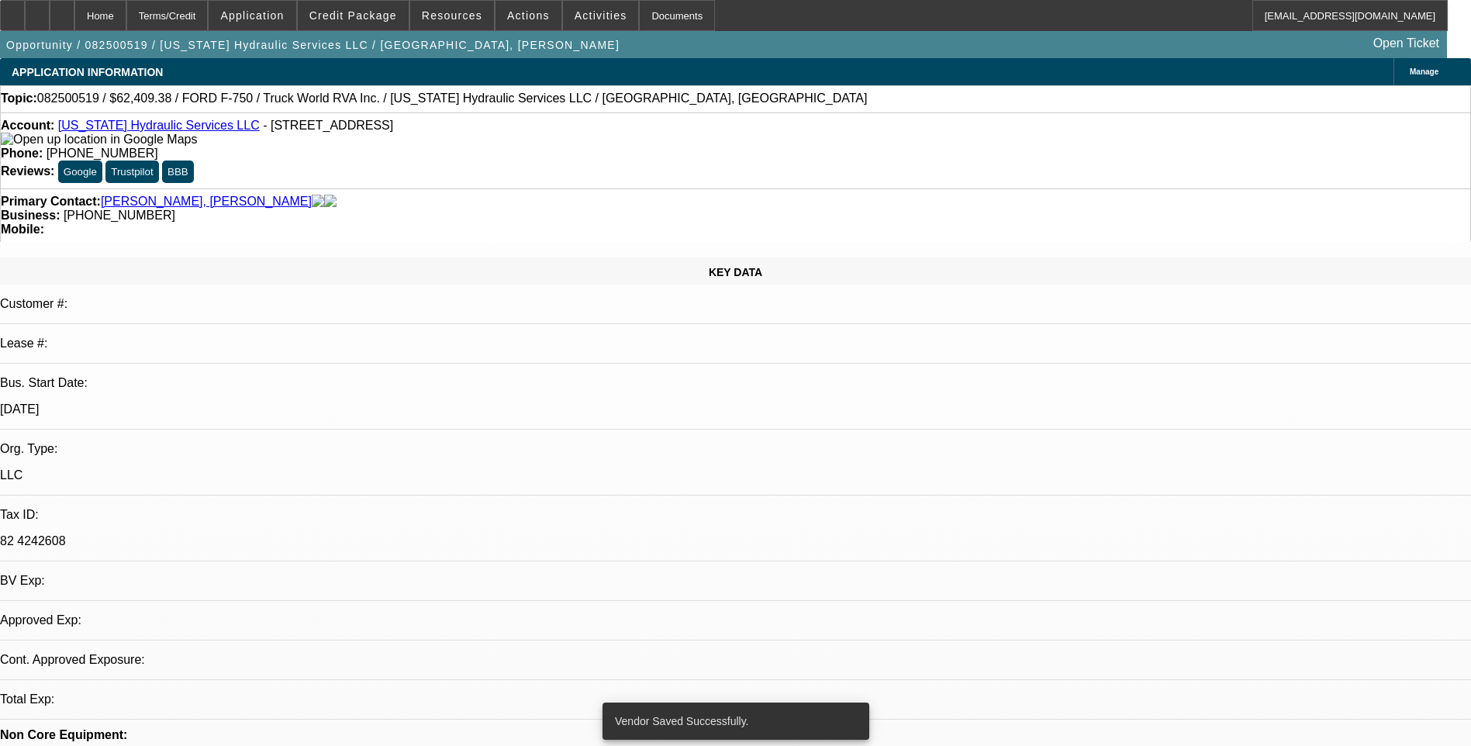
select select "0.1"
select select "2"
select select "0"
select select "6"
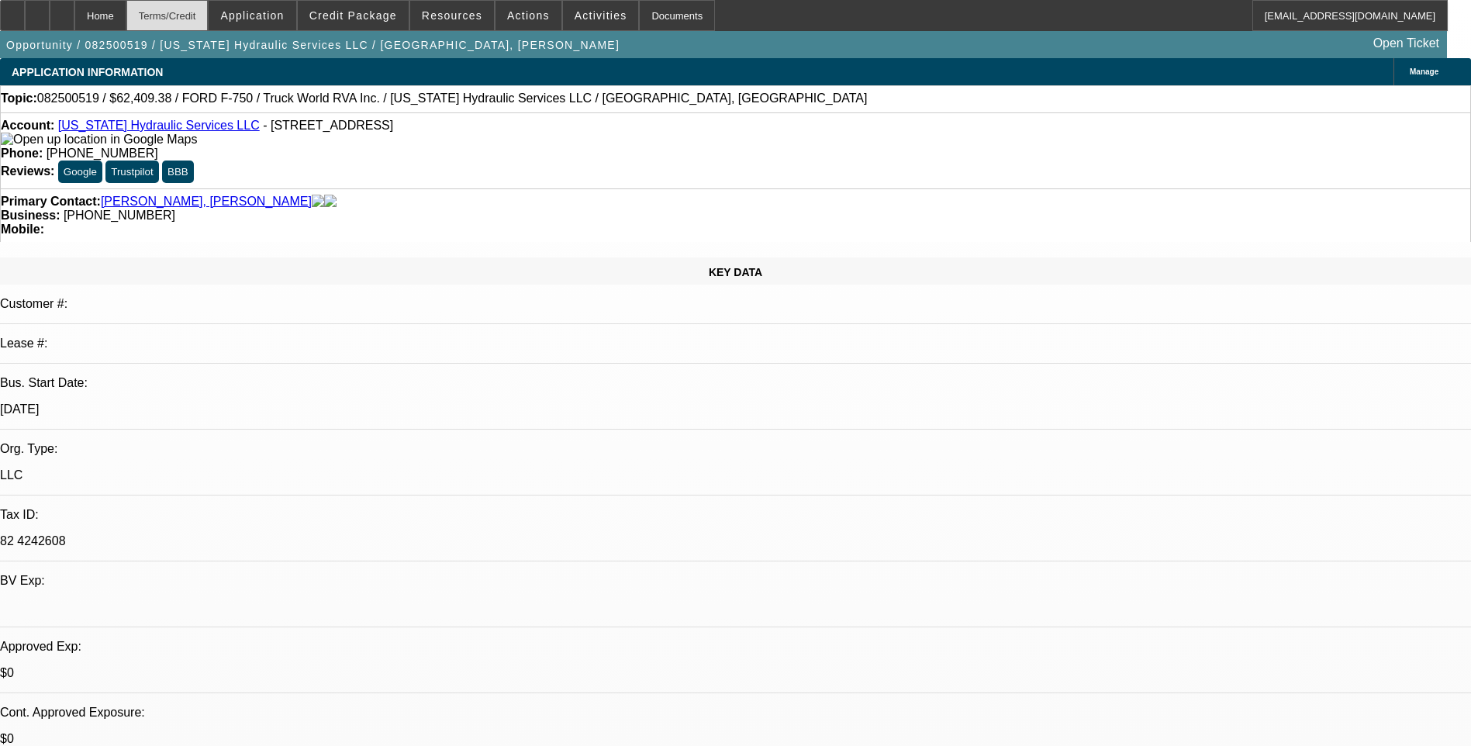
click at [209, 15] on div "Terms/Credit" at bounding box center [167, 15] width 82 height 31
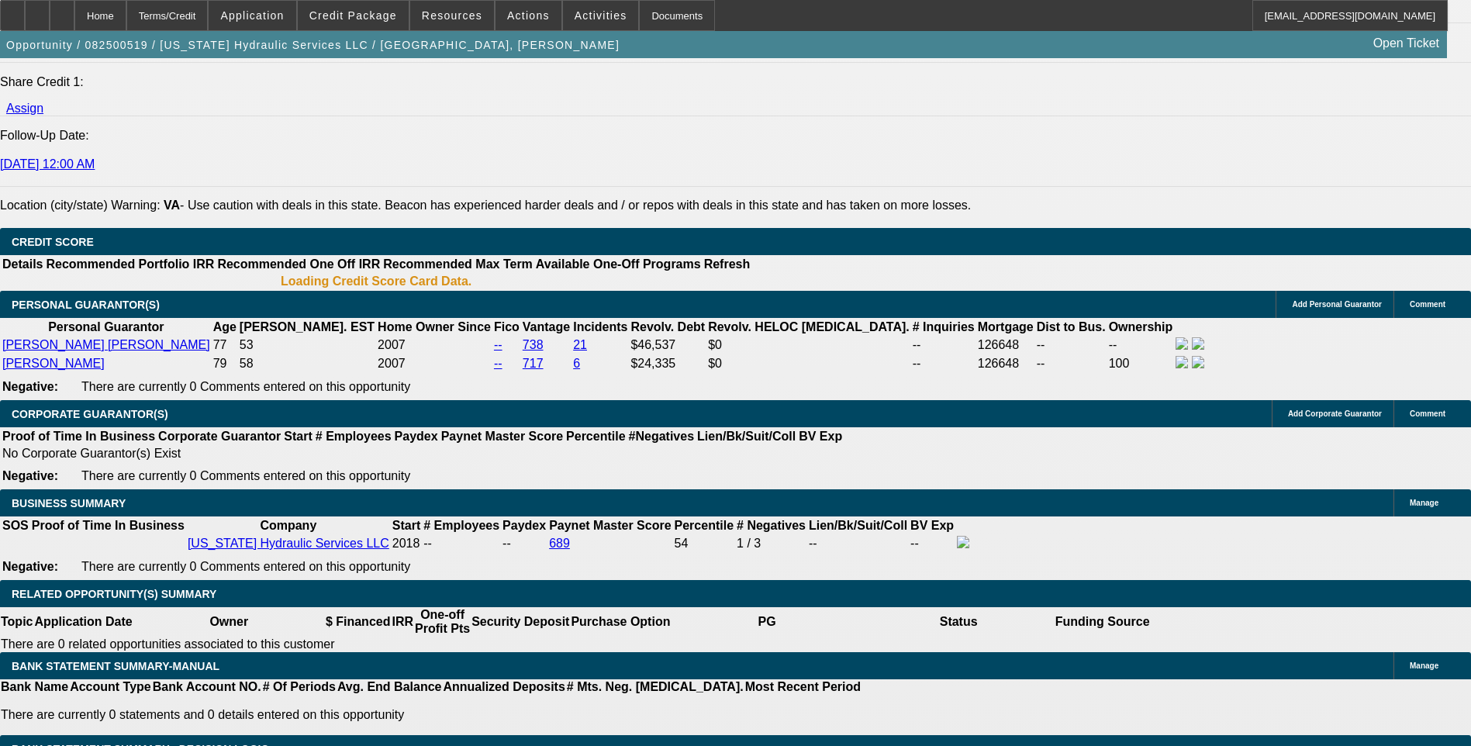
scroll to position [2005, 0]
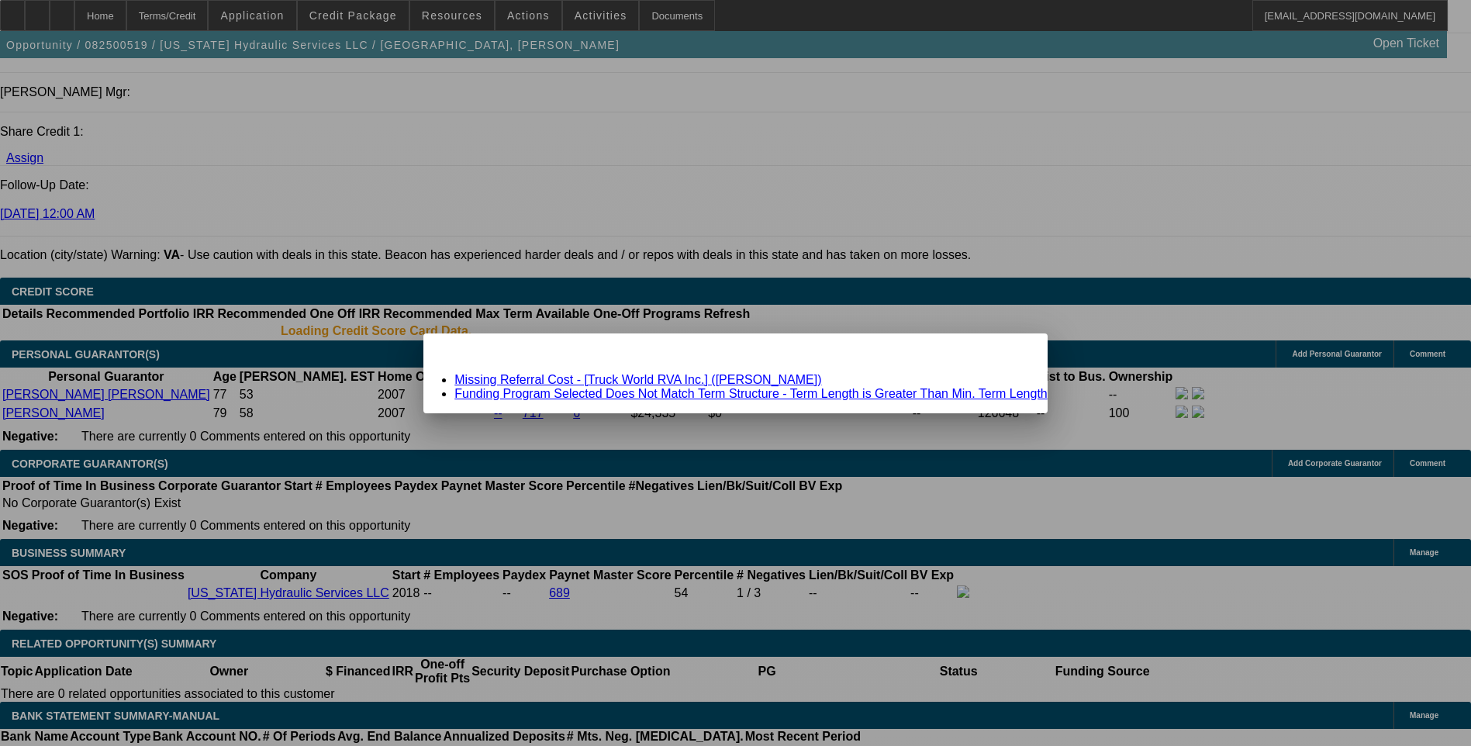
scroll to position [0, 0]
click at [673, 378] on link "Missing Referral Cost - [Truck World RVA Inc.] (Sandbek, Taylor)" at bounding box center [637, 379] width 367 height 13
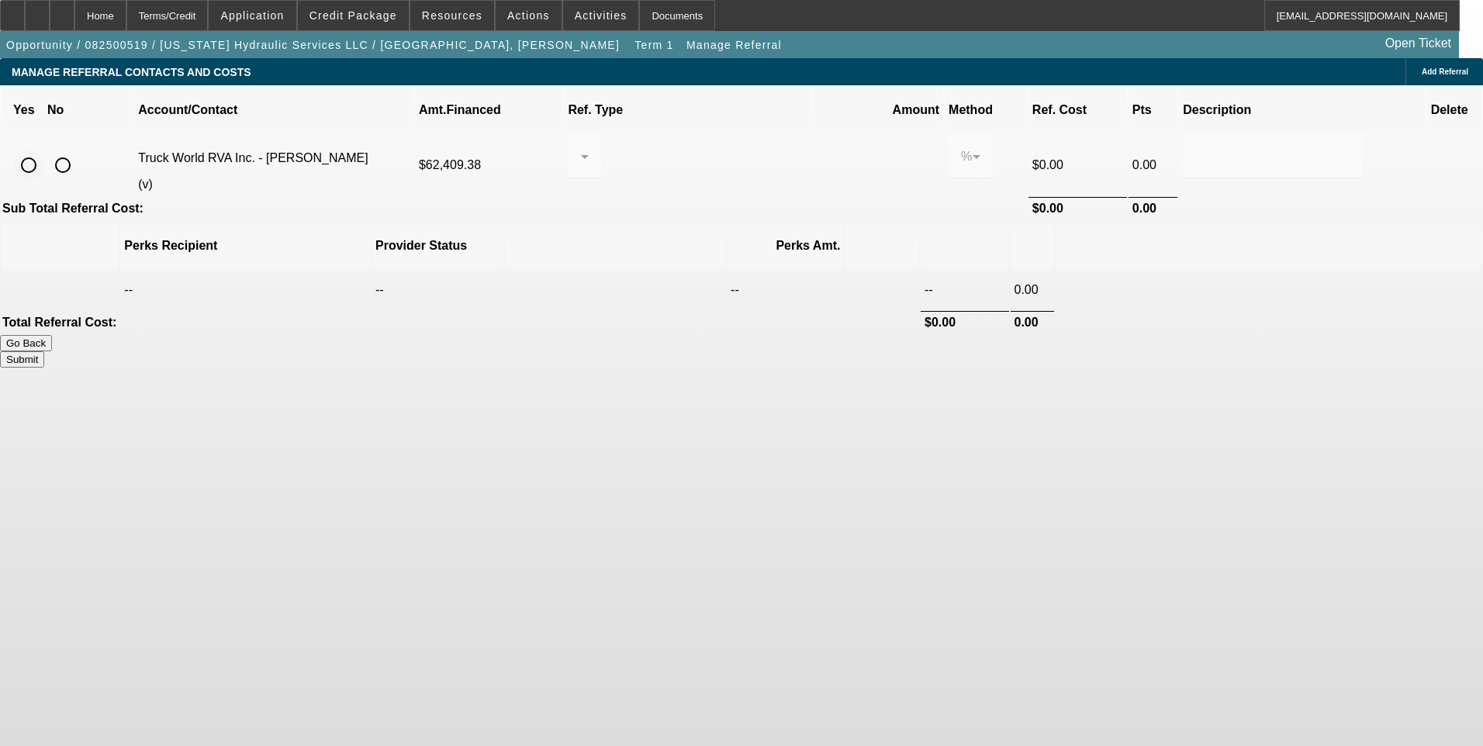
click at [44, 150] on input "radio" at bounding box center [28, 165] width 31 height 31
radio input "true"
click at [581, 147] on div at bounding box center [580, 156] width 1 height 19
click at [682, 233] on span "Pay vendor COMPANY" at bounding box center [705, 219] width 126 height 37
click at [828, 147] on input "0.000" at bounding box center [877, 156] width 98 height 19
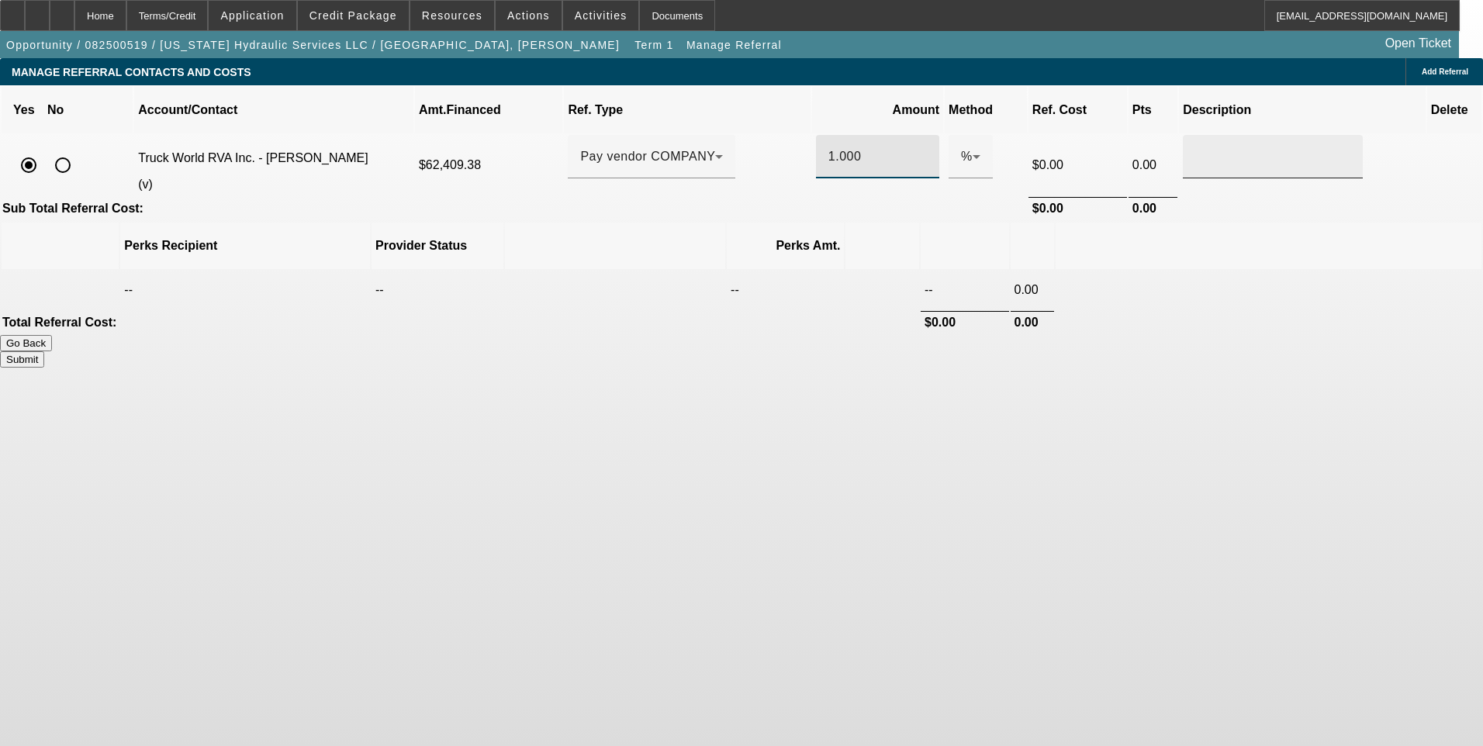
type input "1.000"
click at [1195, 148] on div at bounding box center [1272, 156] width 155 height 43
type input "Referral Fee"
click at [1146, 415] on body "Home Terms/Credit Application Credit Package Resources Actions Activities Docum…" at bounding box center [741, 373] width 1483 height 746
click at [44, 351] on button "Submit" at bounding box center [22, 359] width 44 height 16
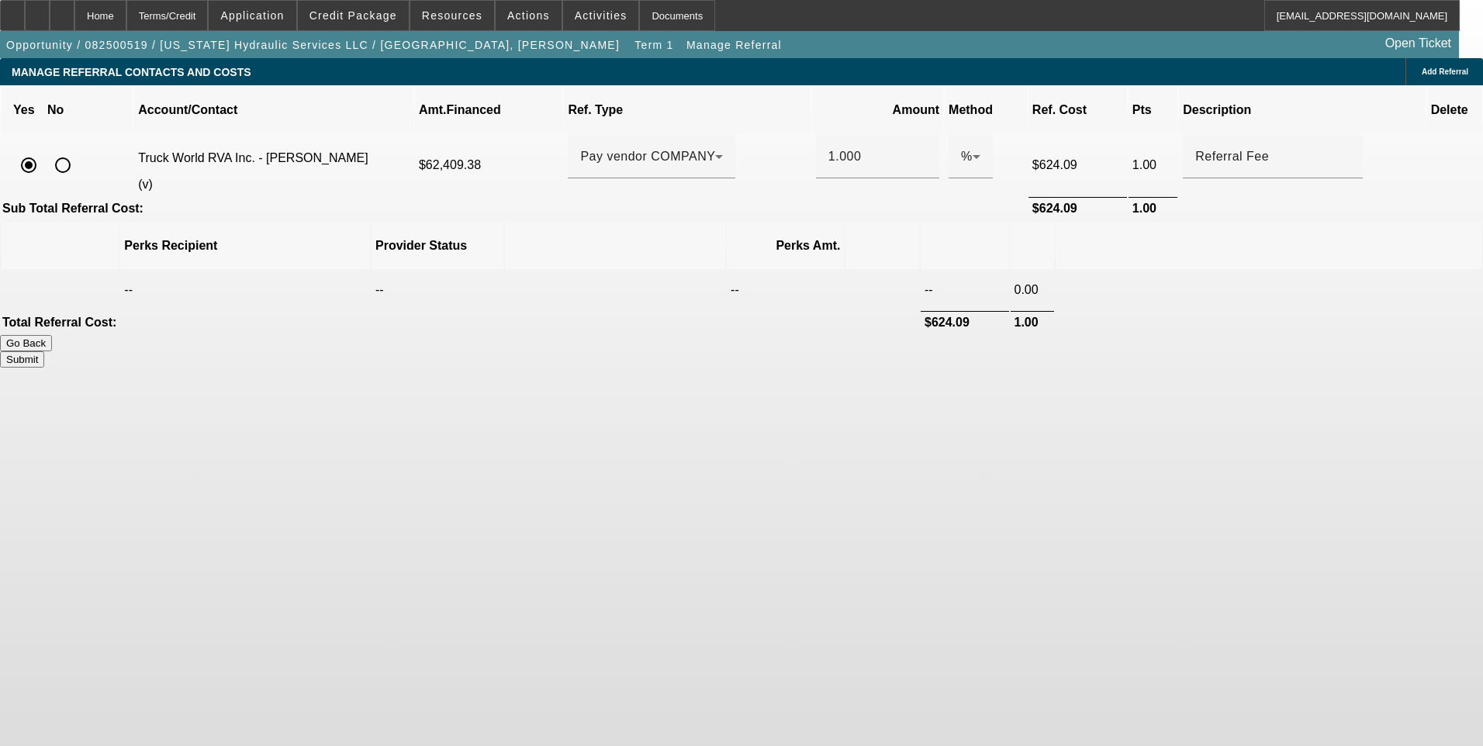
type input "1.000"
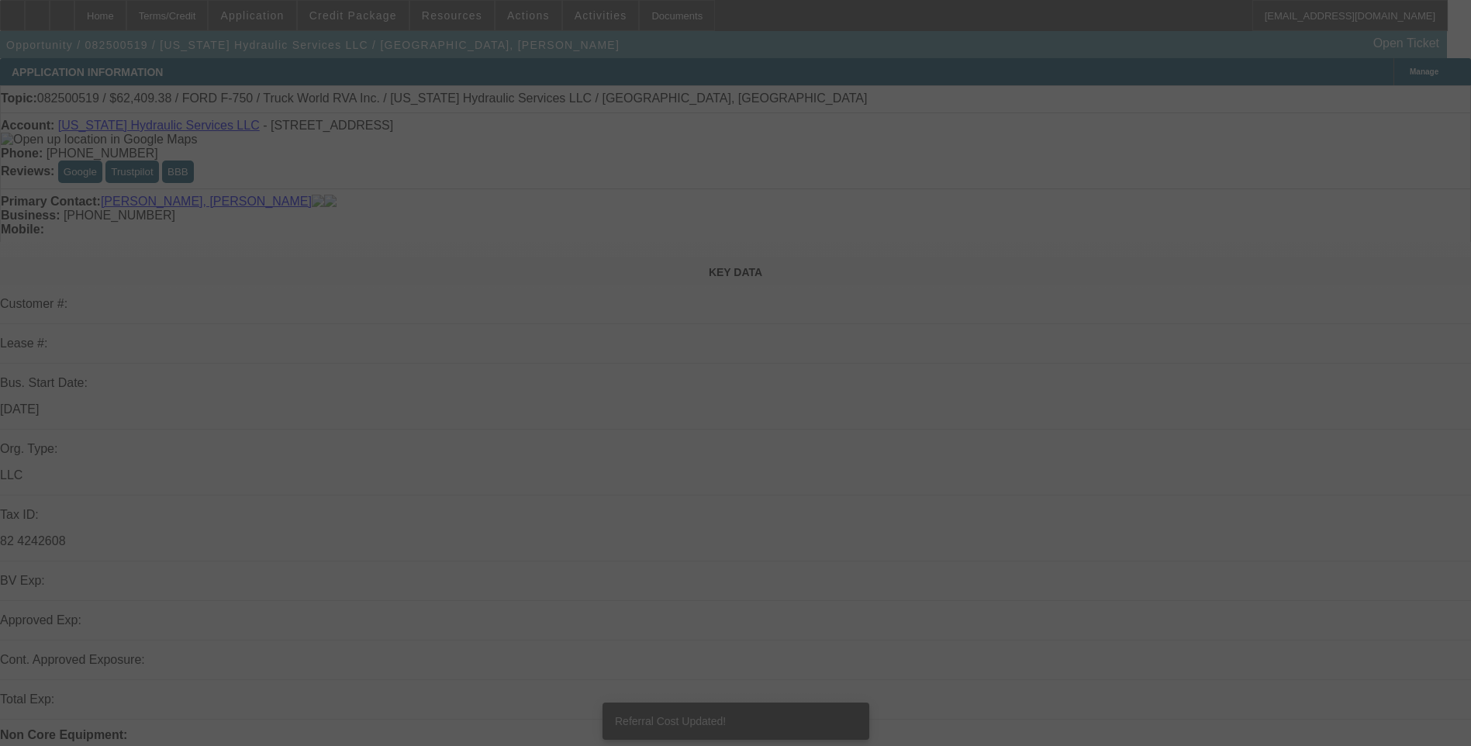
select select "0.1"
select select "2"
select select "0"
select select "6"
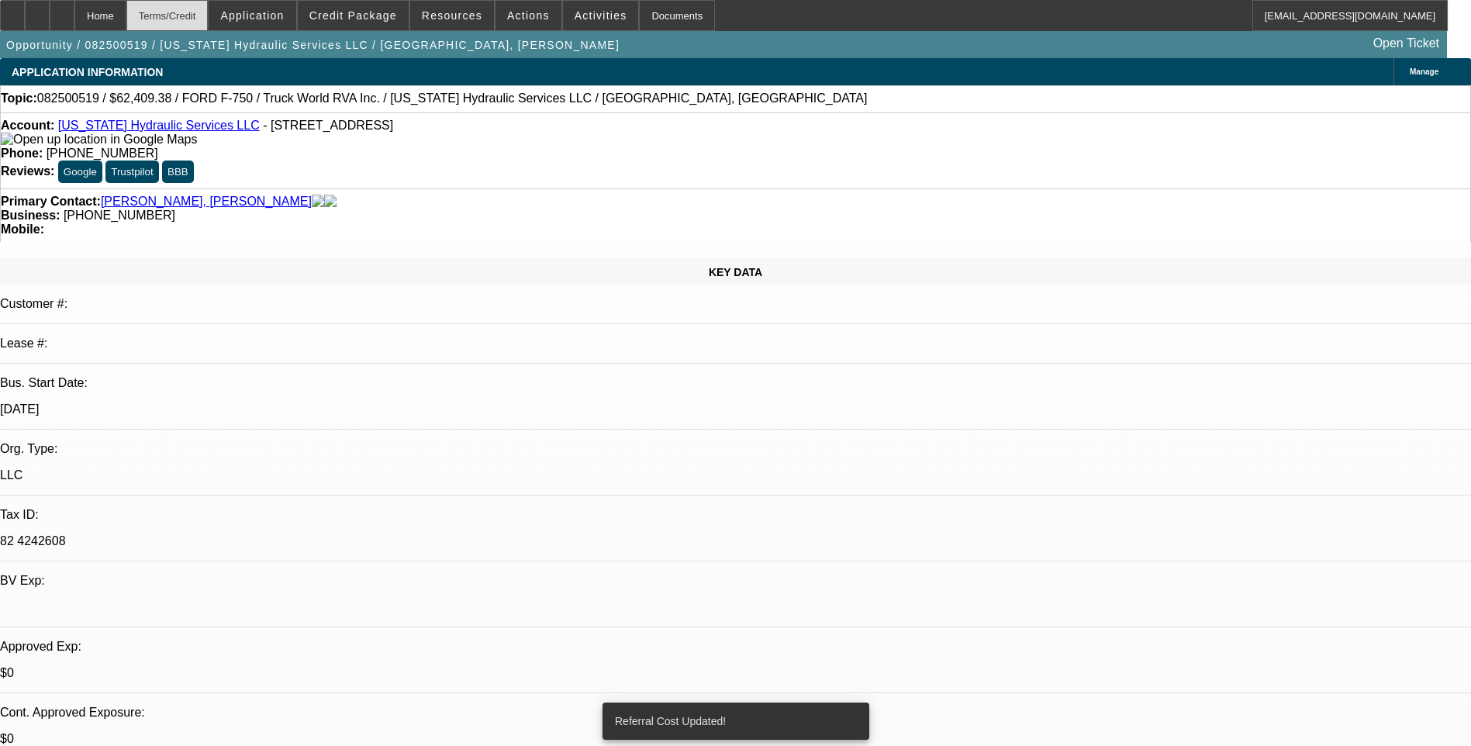
click at [209, 14] on div "Terms/Credit" at bounding box center [167, 15] width 82 height 31
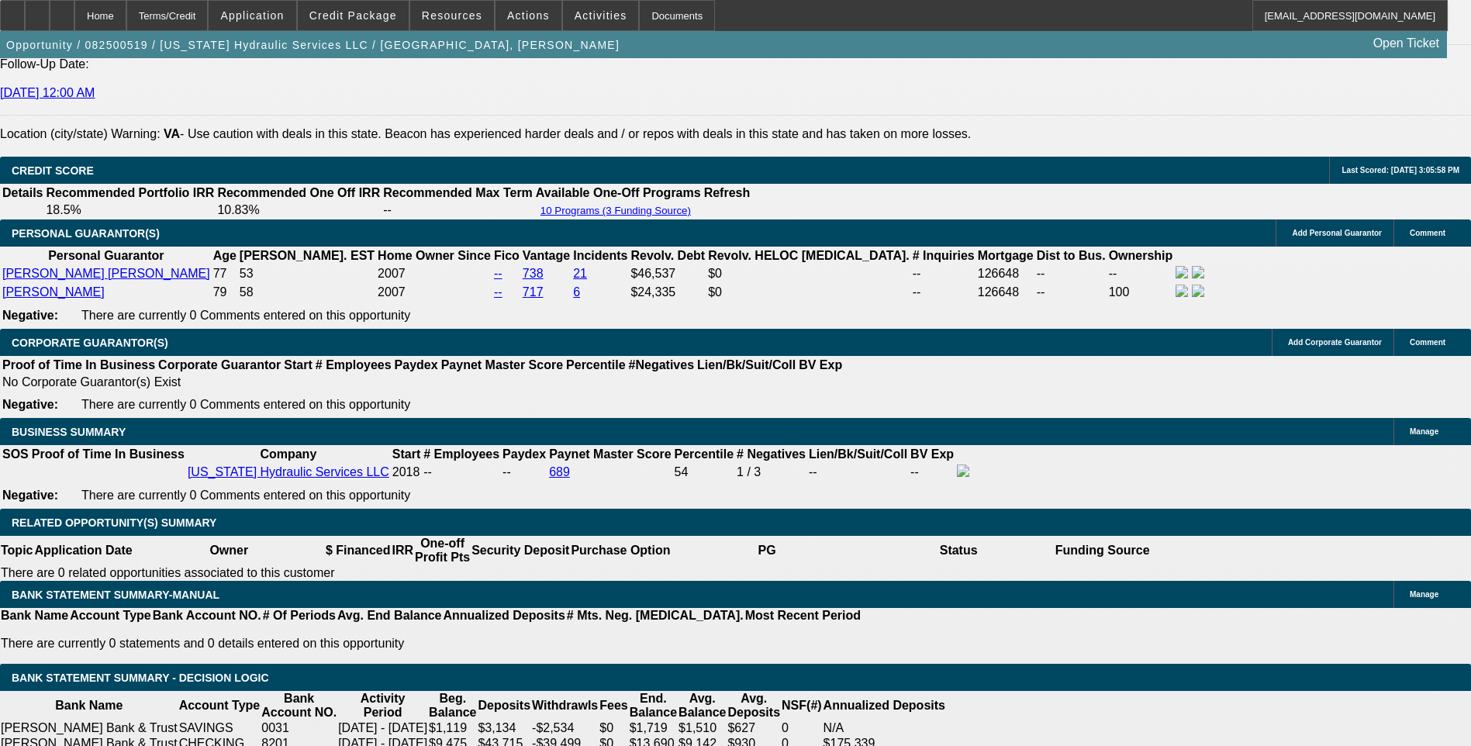
scroll to position [2154, 0]
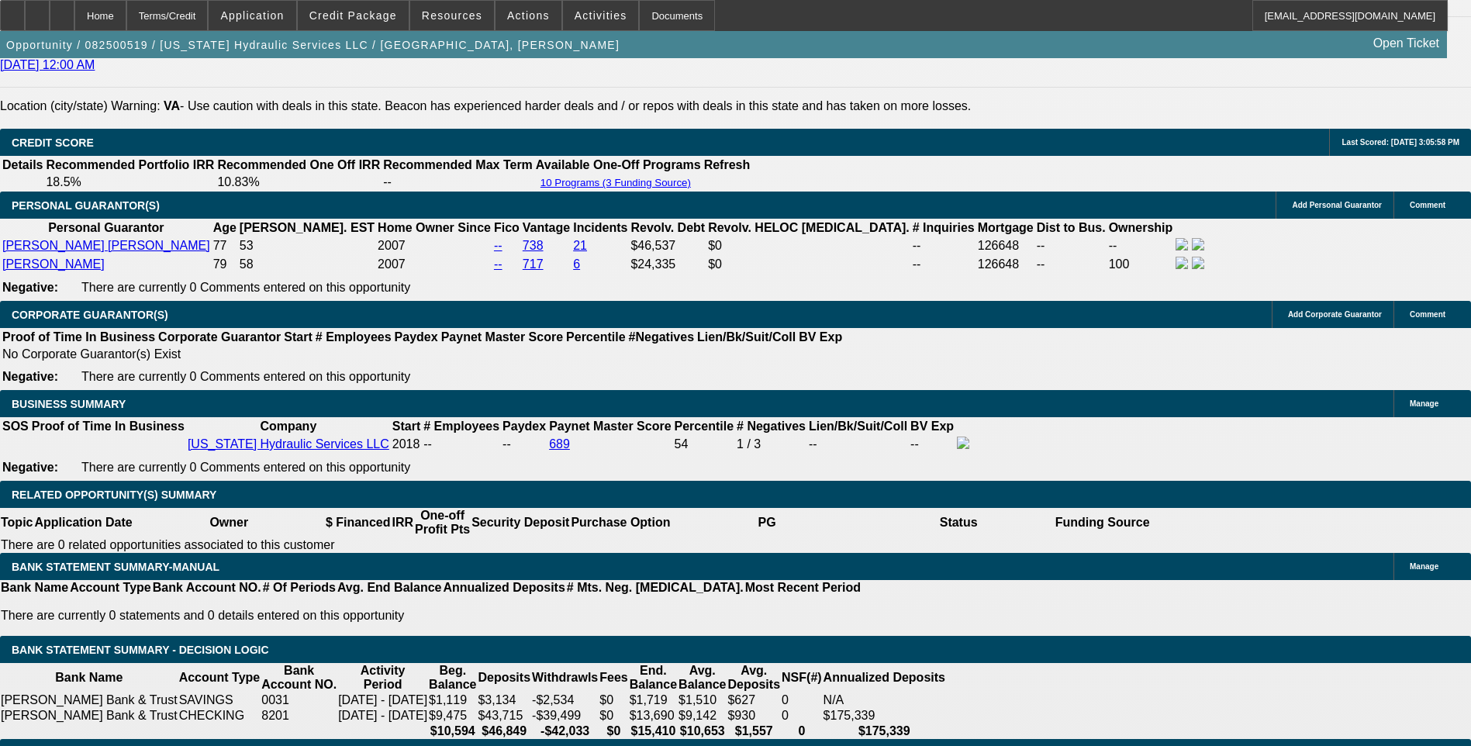
select select "0"
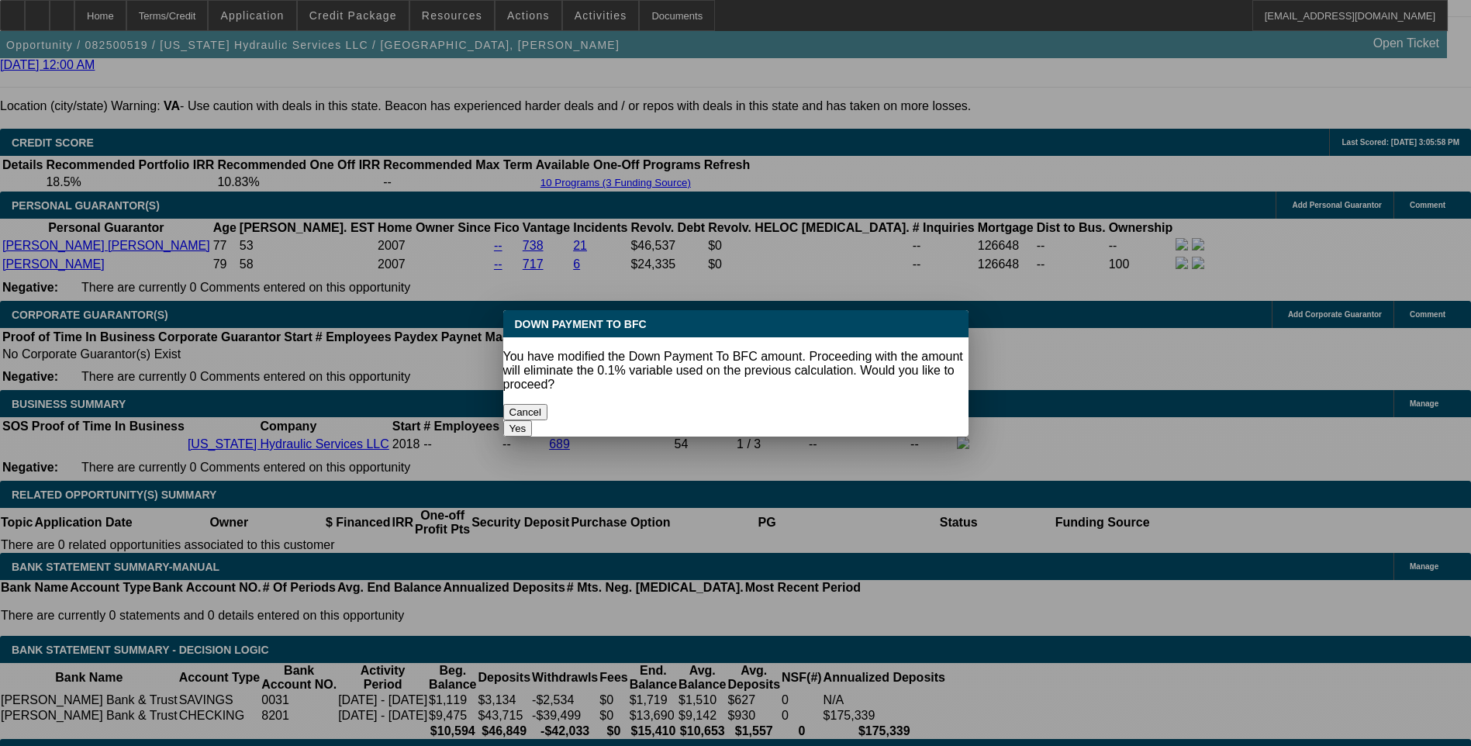
scroll to position [0, 0]
click at [533, 420] on button "Yes" at bounding box center [517, 428] width 29 height 16
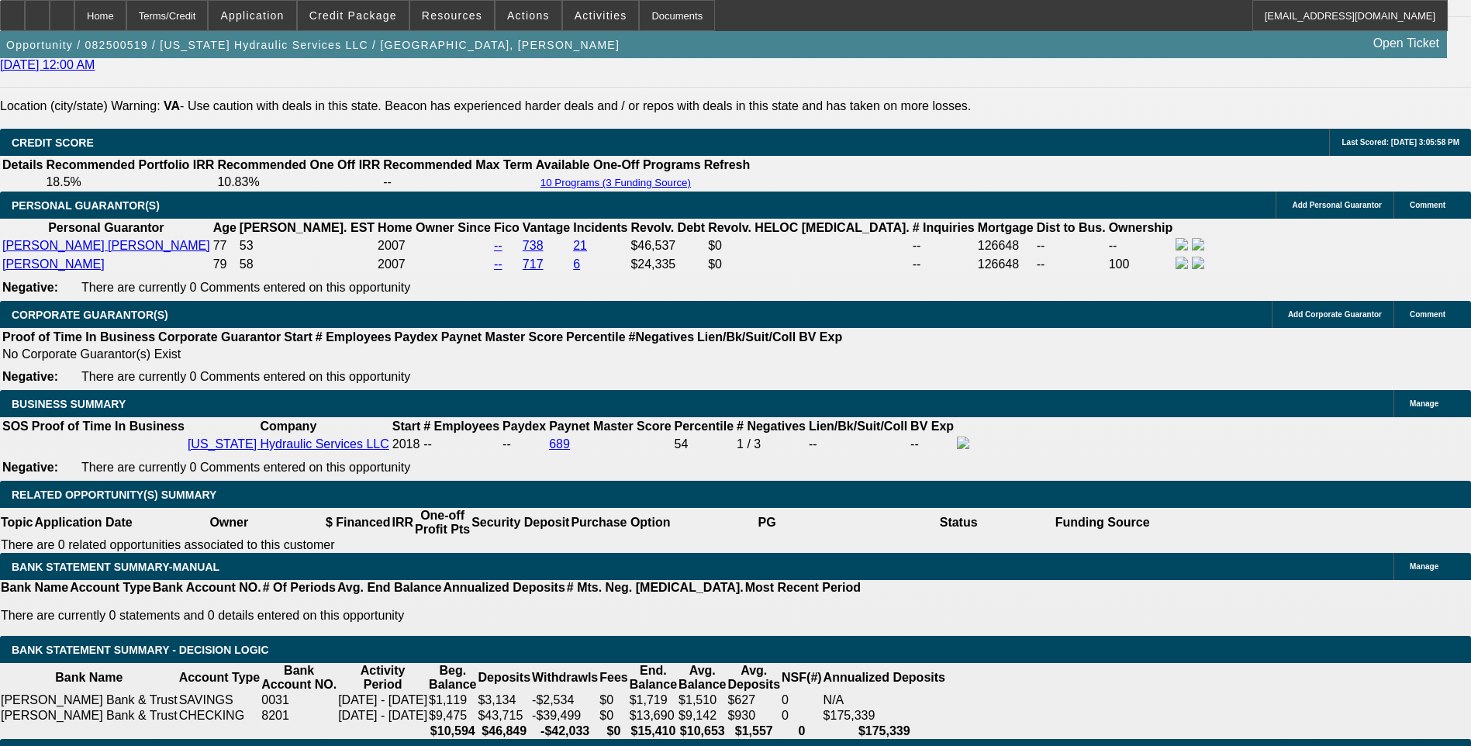
type input "$0.00"
type input "UNKNOWN"
type input "$2,937.36"
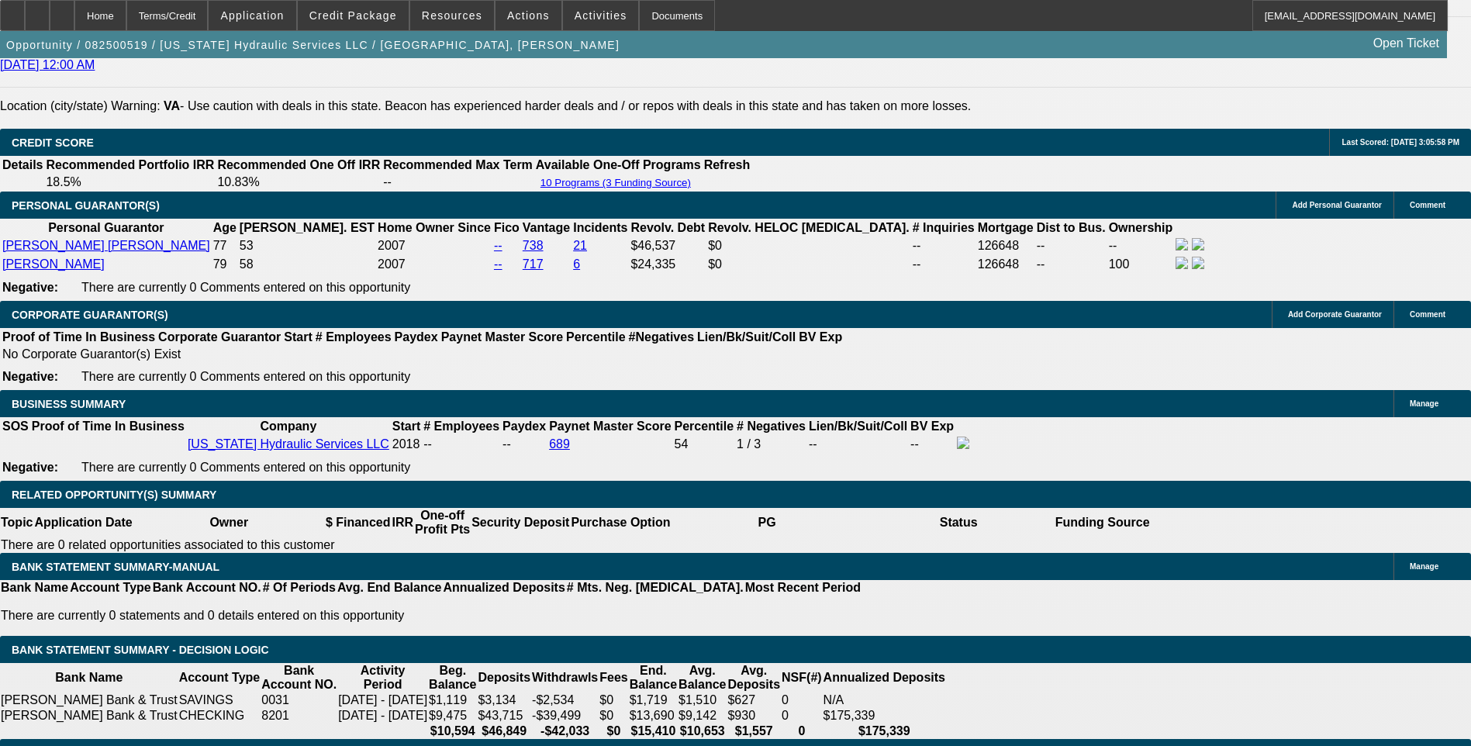
type input "1468."
type input "$2,936.00"
type input "9.8"
type input "146"
type input "$292.00"
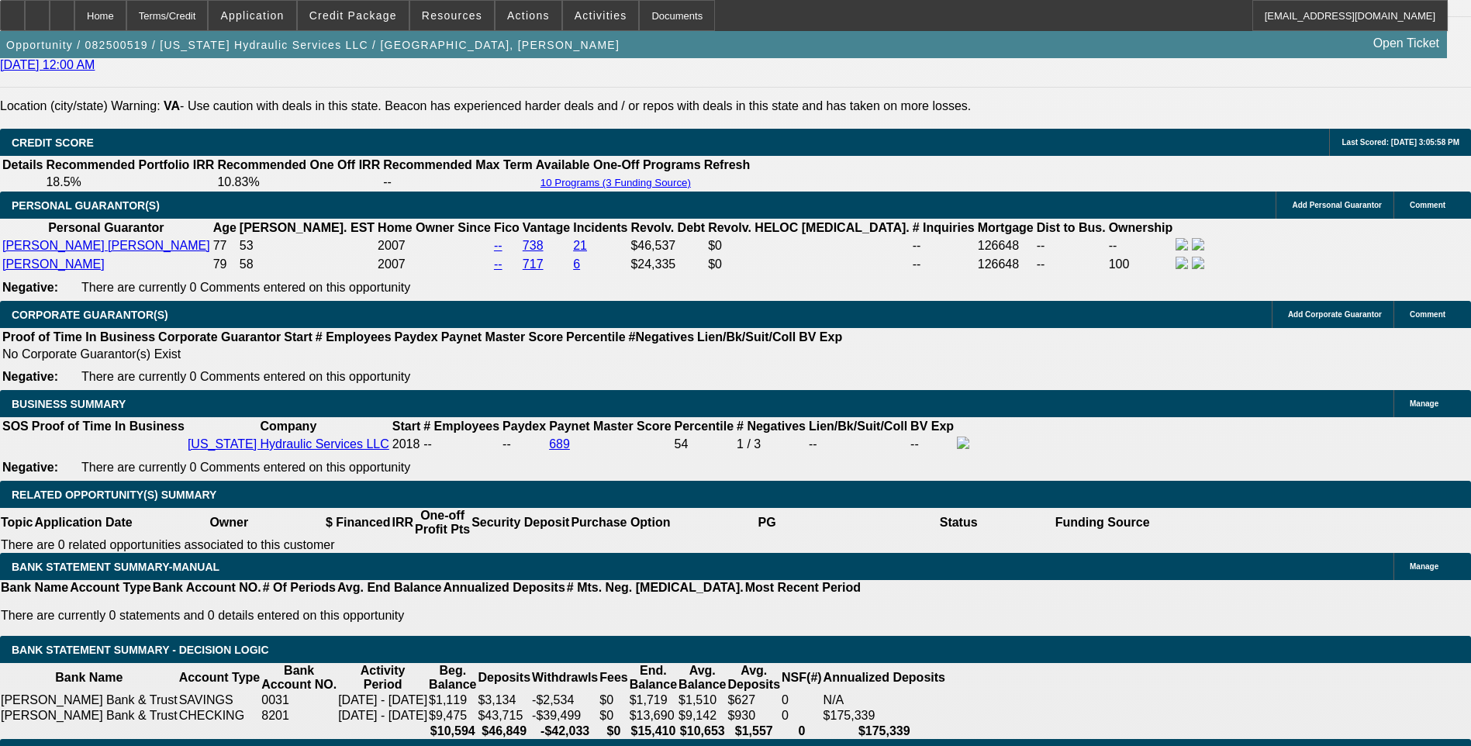
type input "1475"
type input "$2,950.00"
type input "10"
type input "$1,475.00"
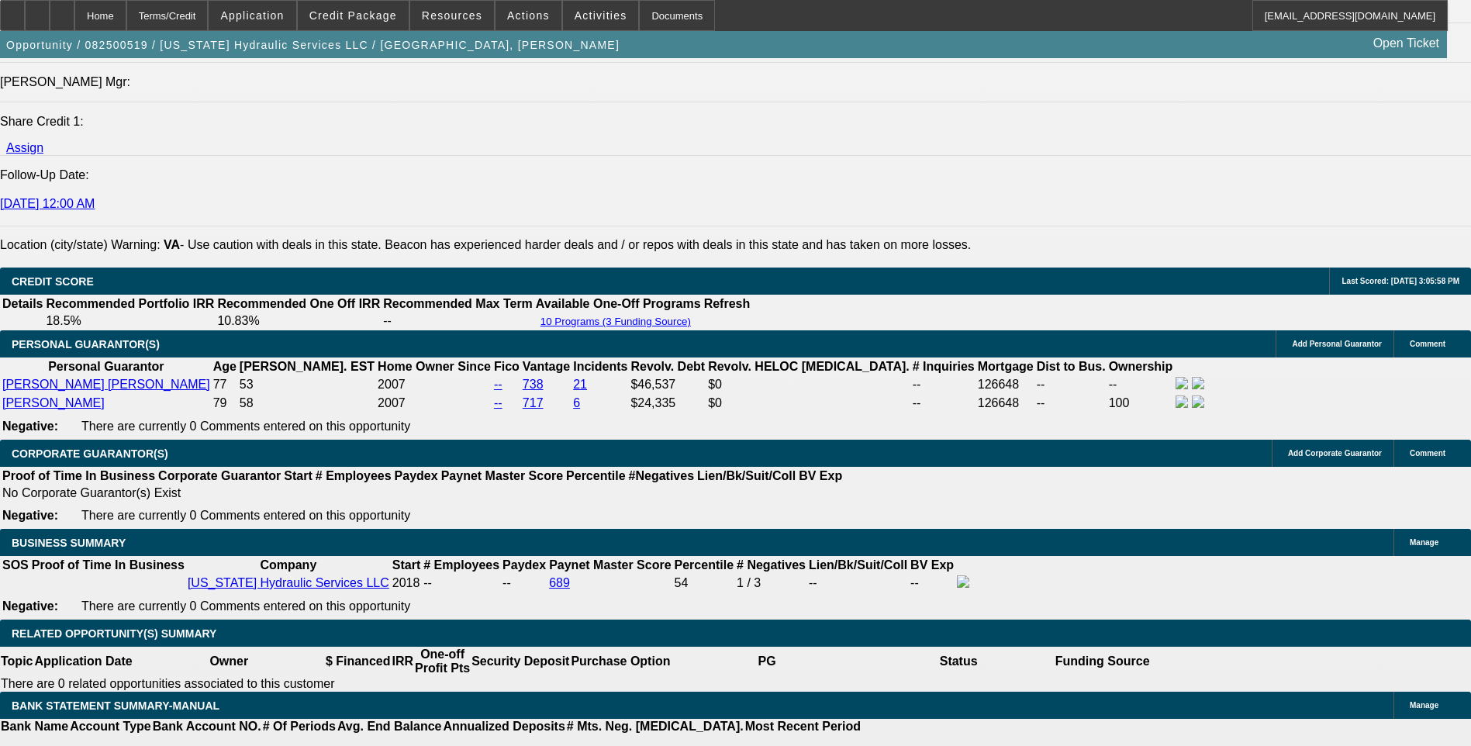
scroll to position [1999, 0]
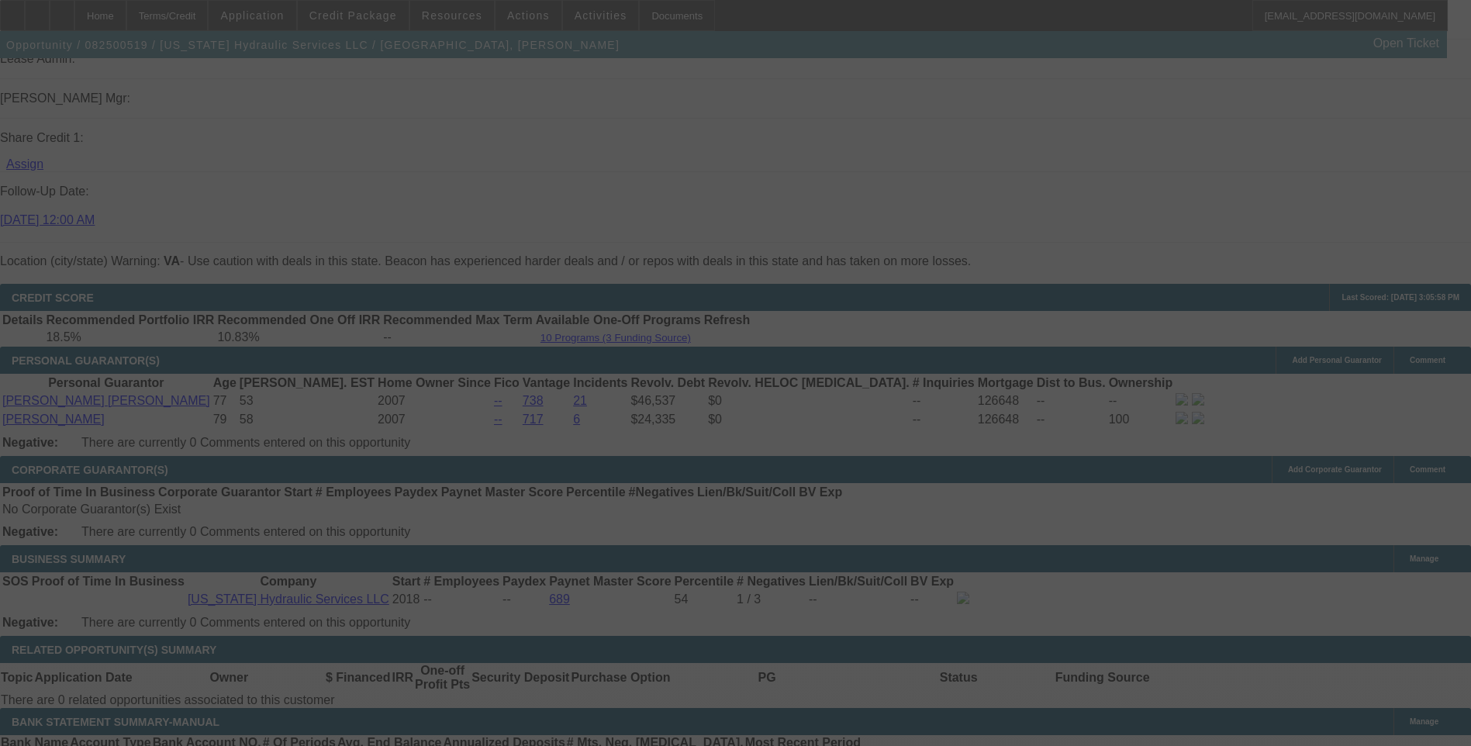
scroll to position [2077, 0]
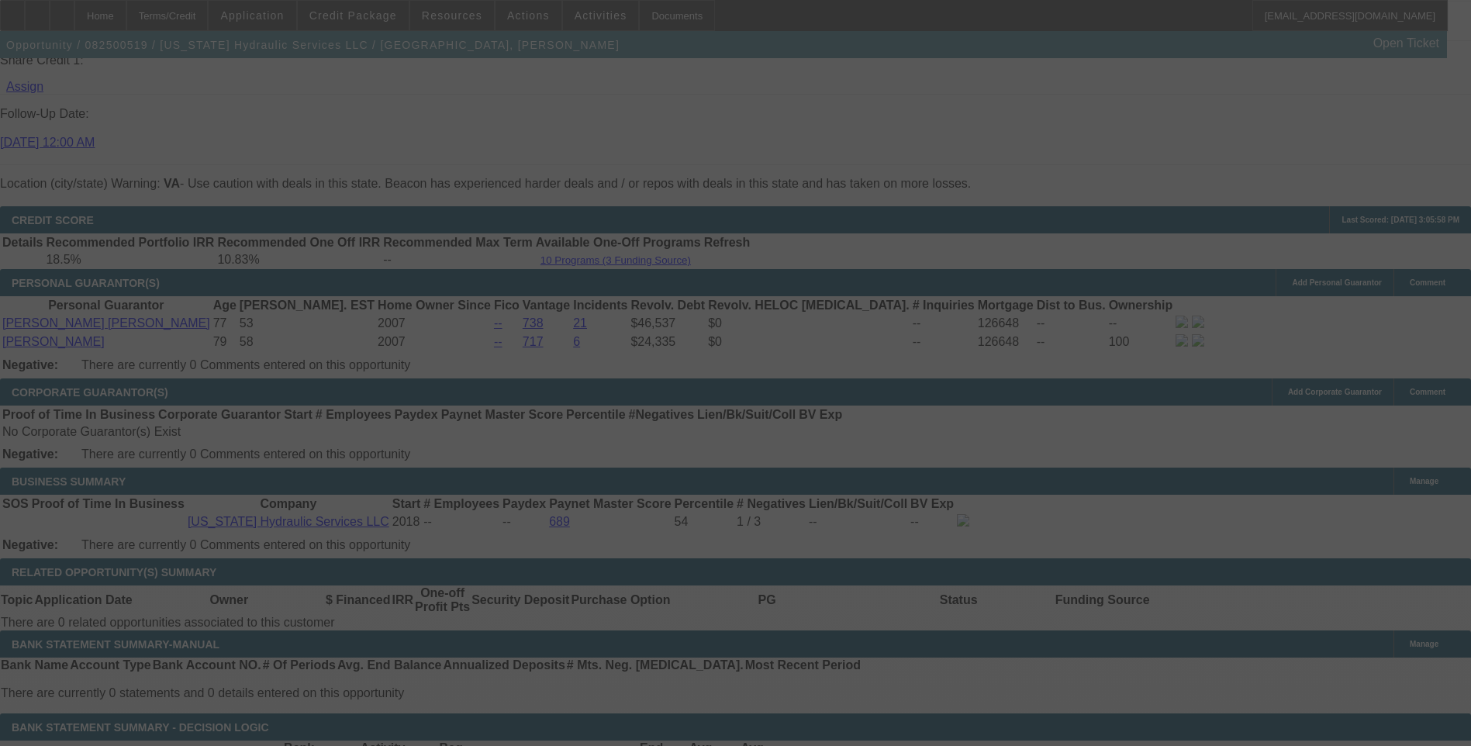
select select "0"
select select "2"
select select "0"
select select "6"
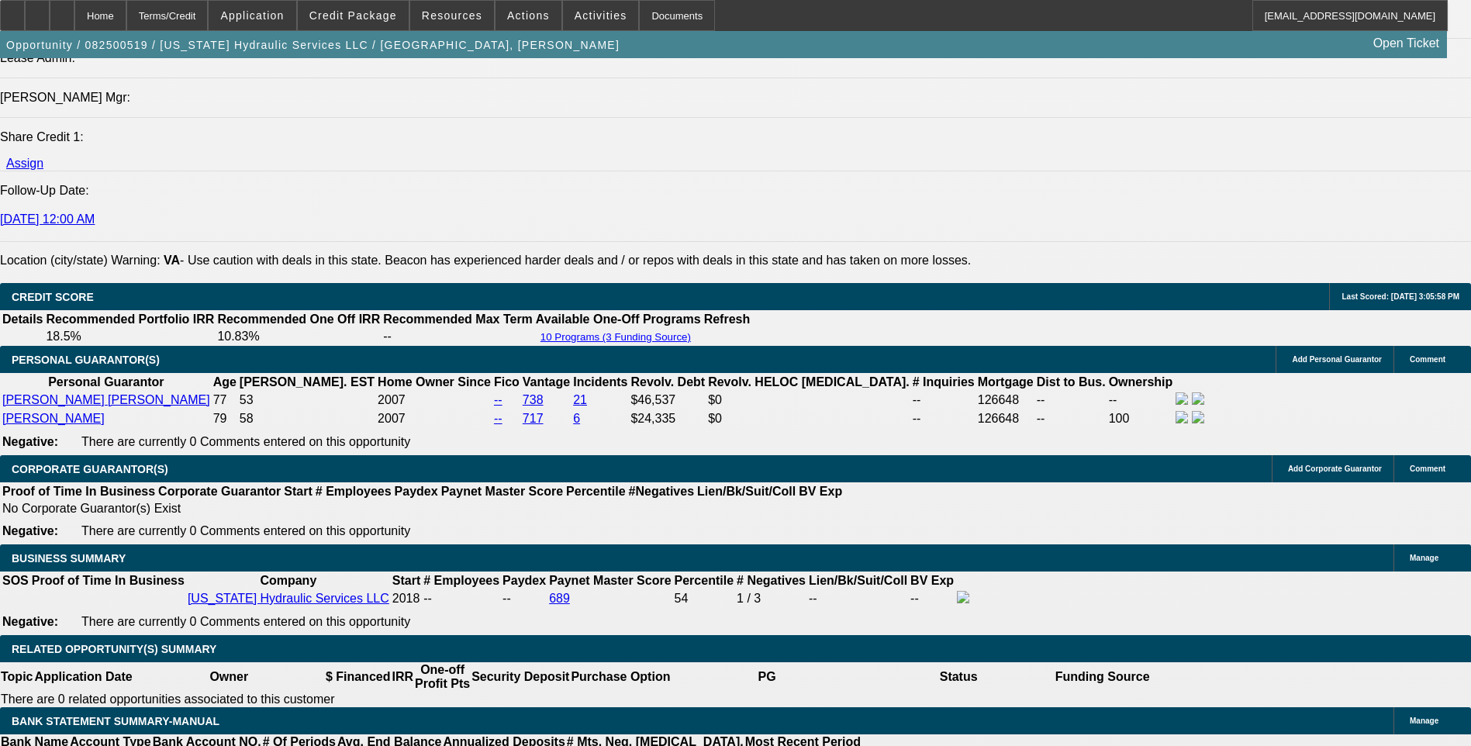
scroll to position [1999, 0]
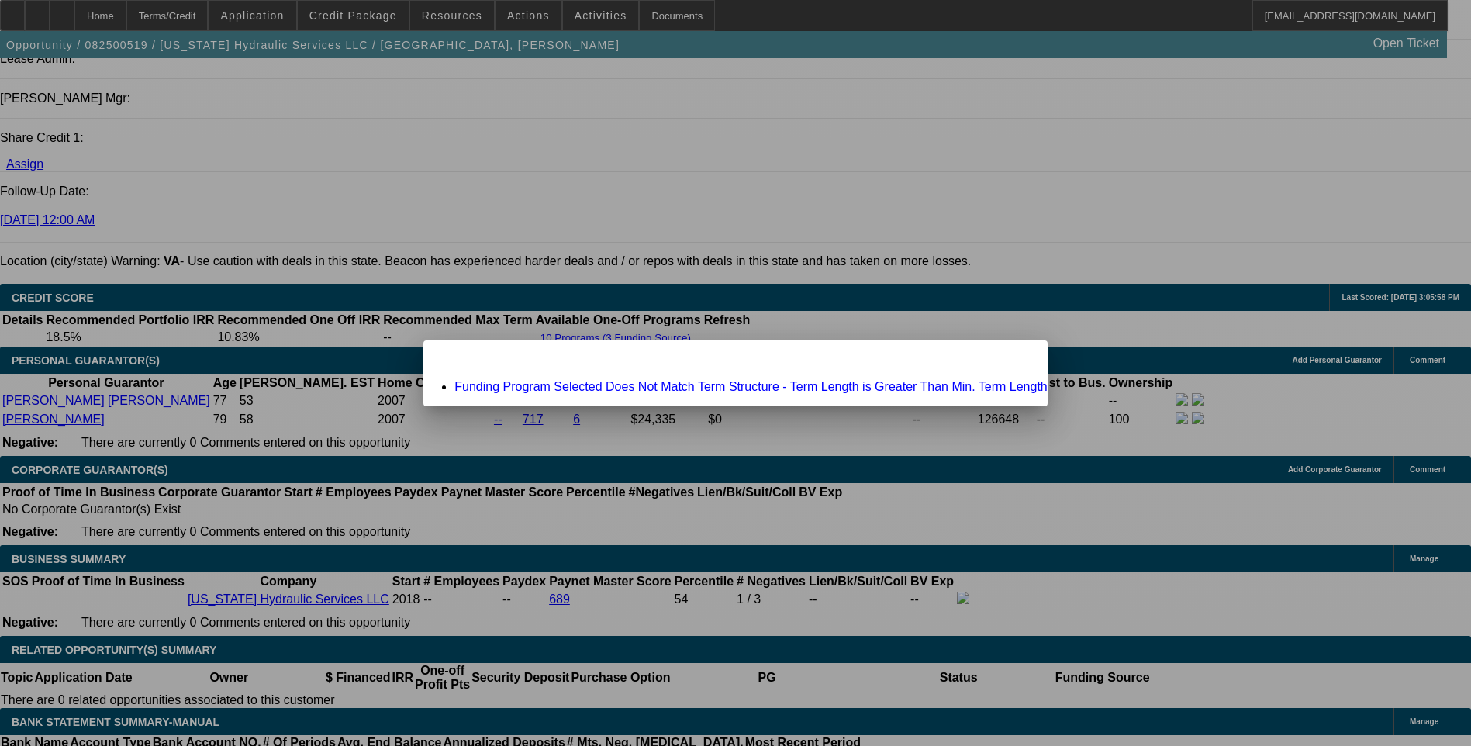
scroll to position [0, 0]
click at [692, 388] on link "Funding Program Selected Does Not Match Term Structure - Term Length is Greater…" at bounding box center [750, 386] width 593 height 13
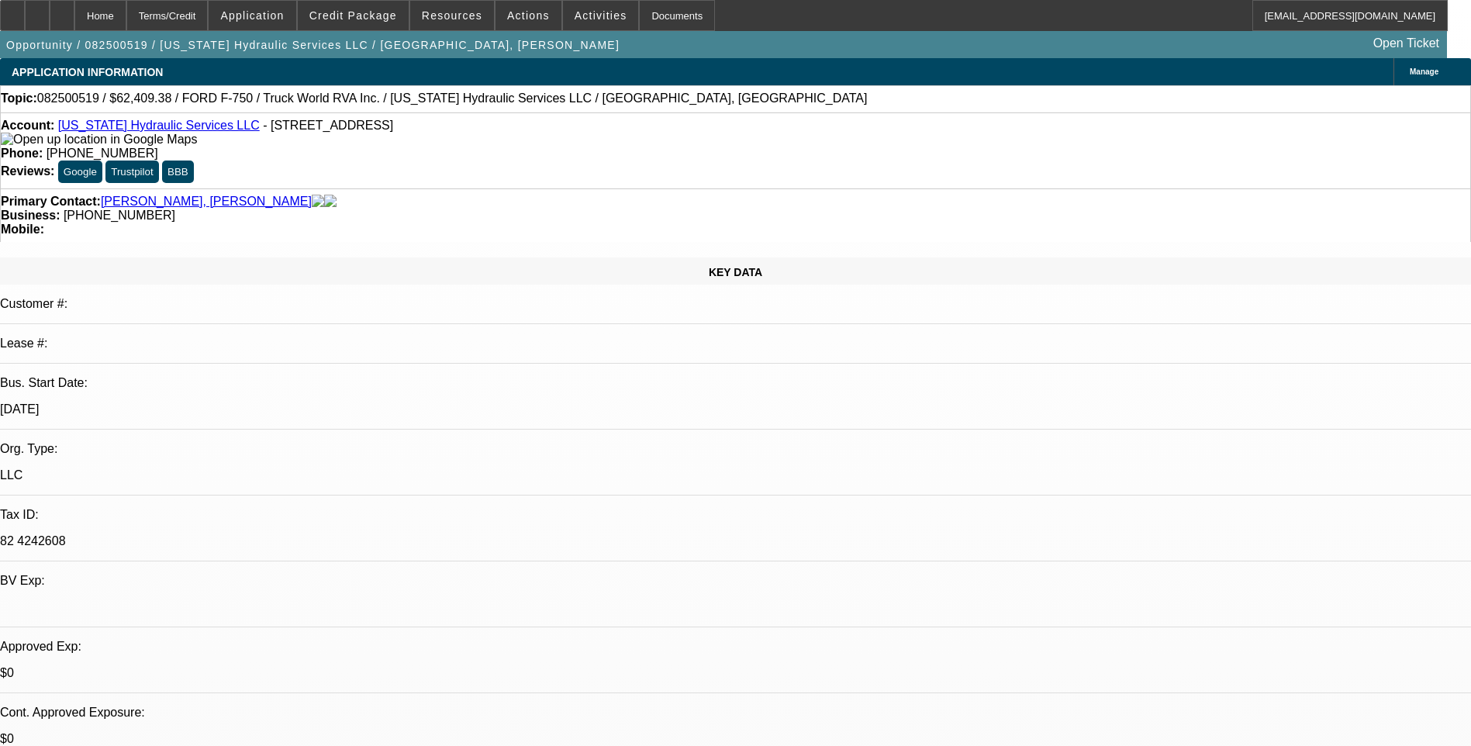
scroll to position [1999, 0]
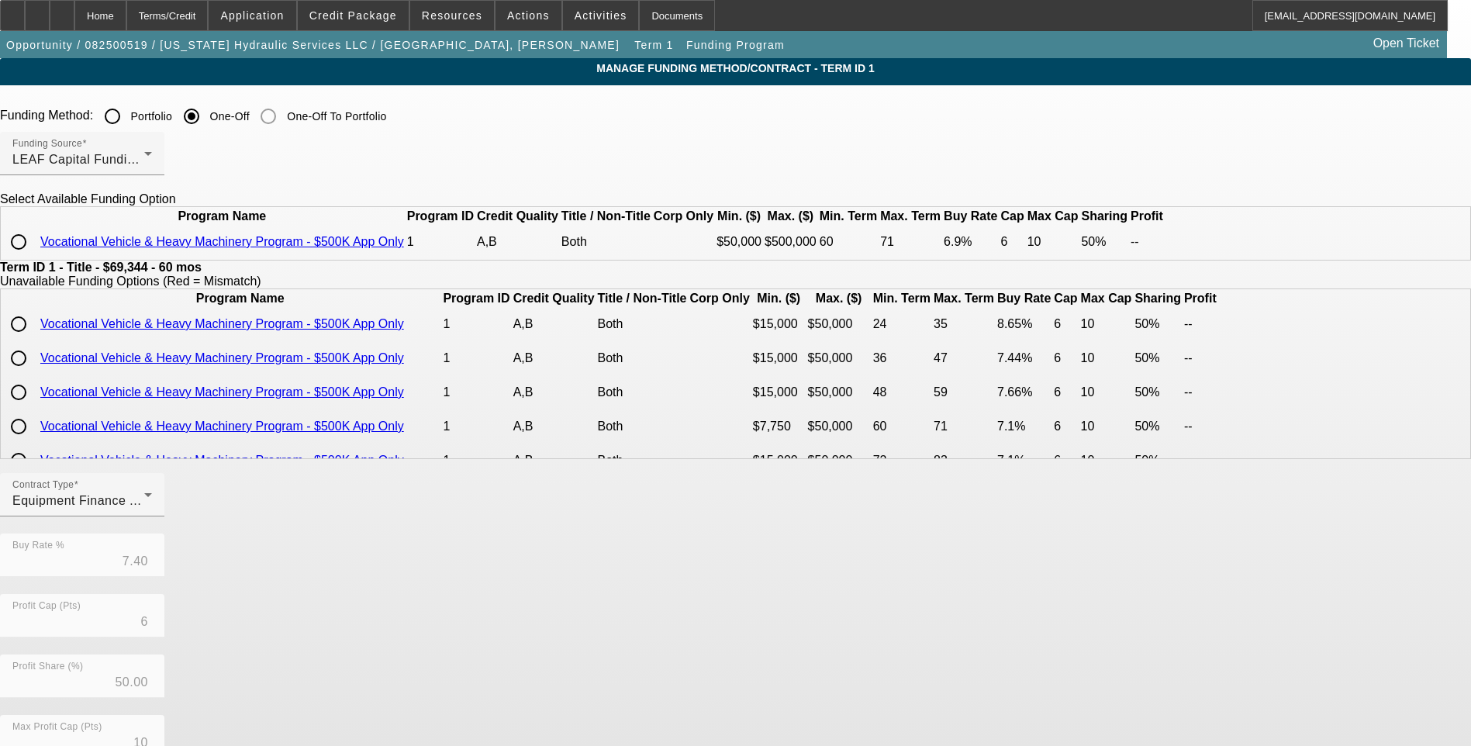
click at [34, 257] on input "radio" at bounding box center [18, 241] width 31 height 31
radio input "true"
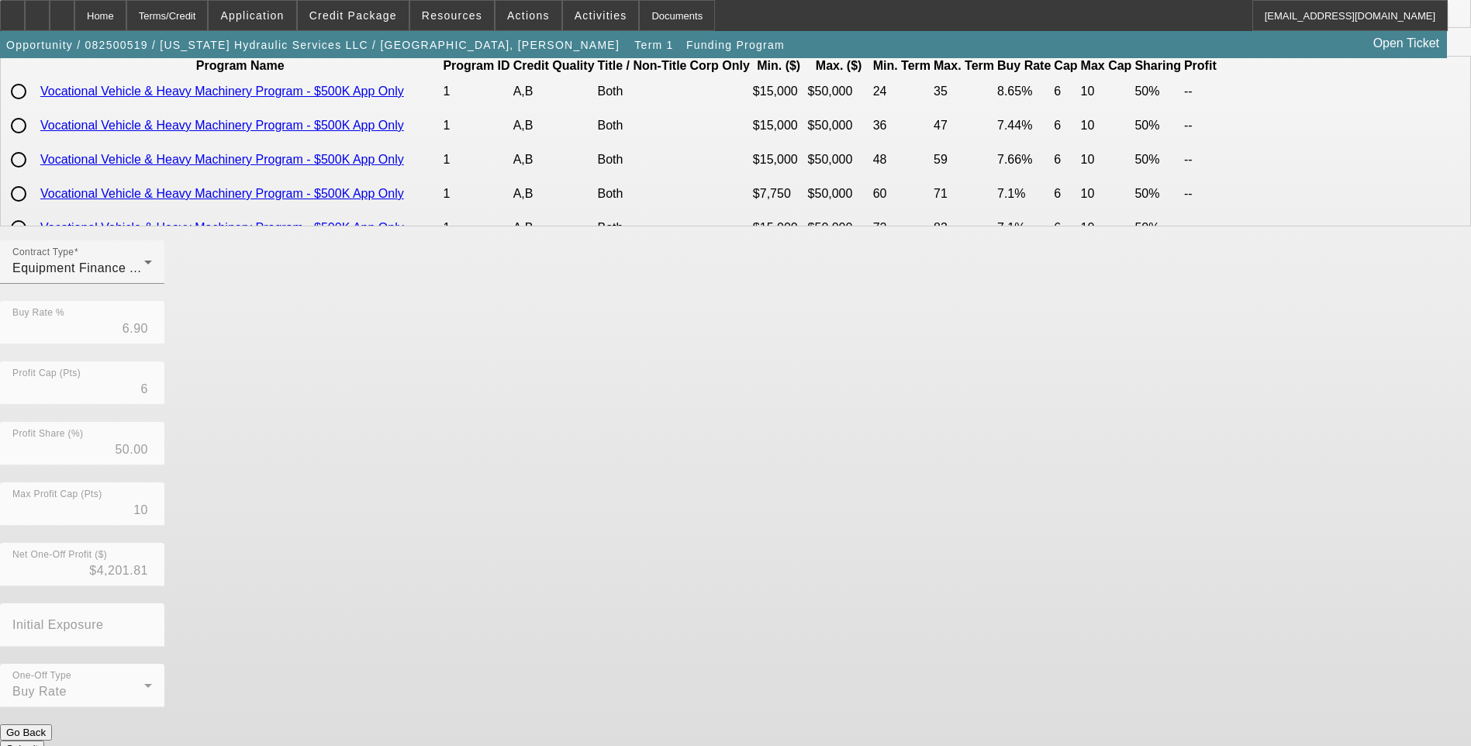
scroll to position [236, 0]
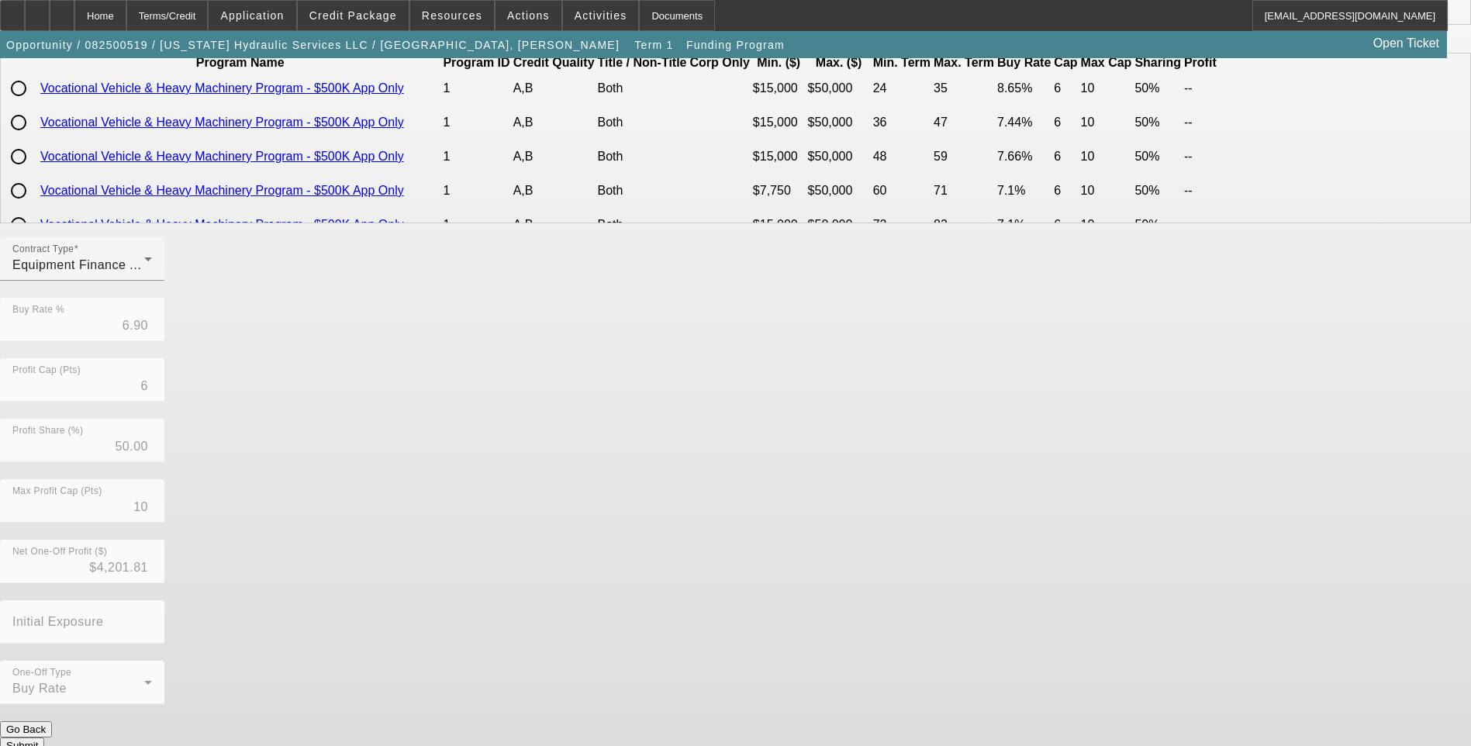
click at [44, 737] on button "Submit" at bounding box center [22, 745] width 44 height 16
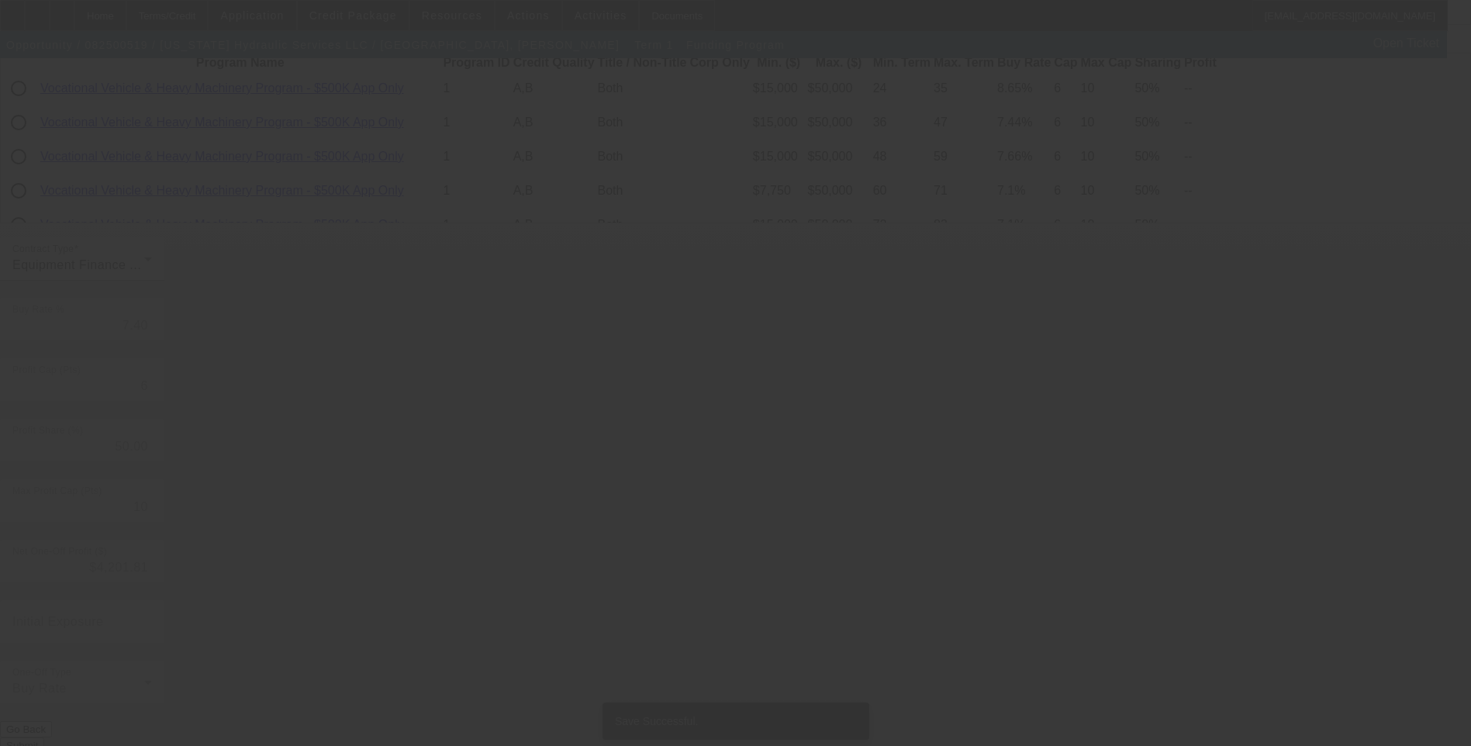
scroll to position [0, 0]
type input "6.90"
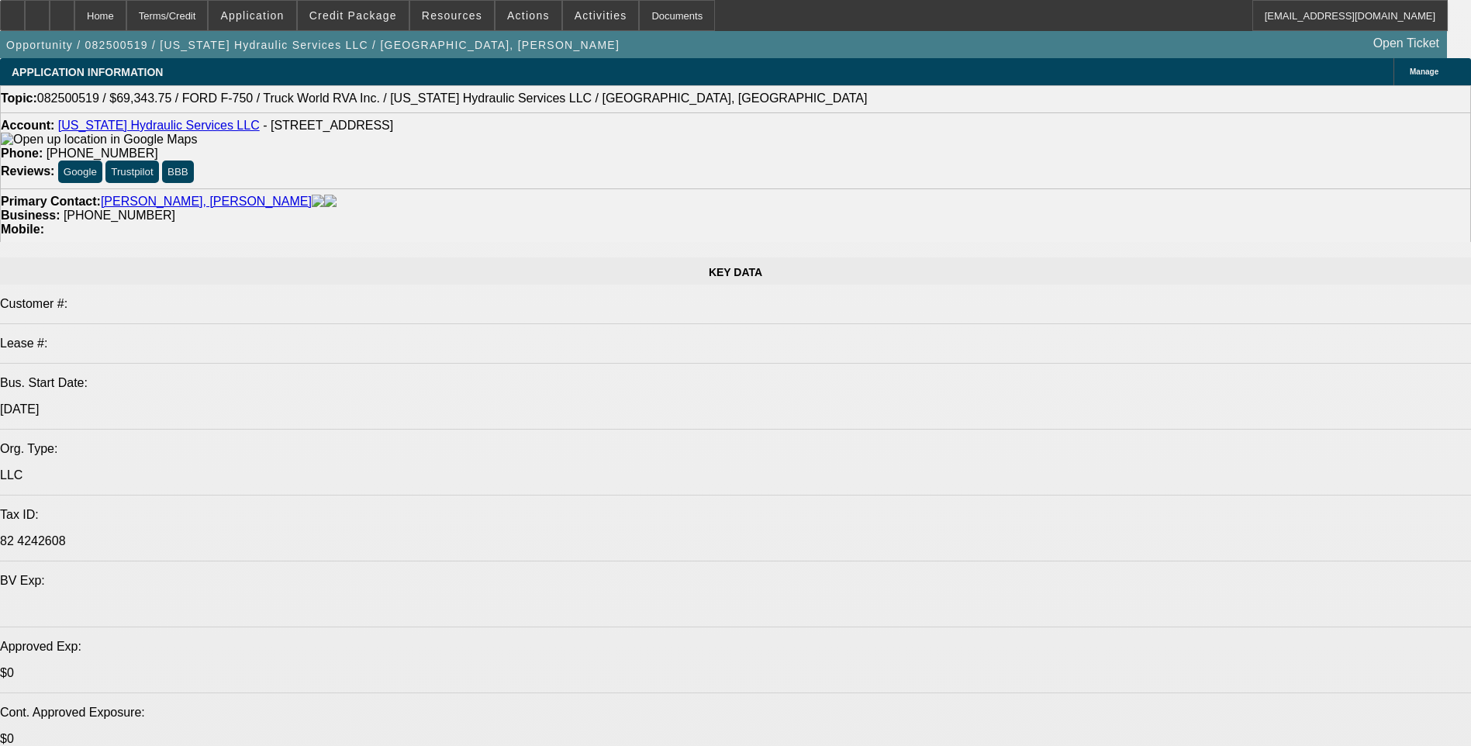
select select "0"
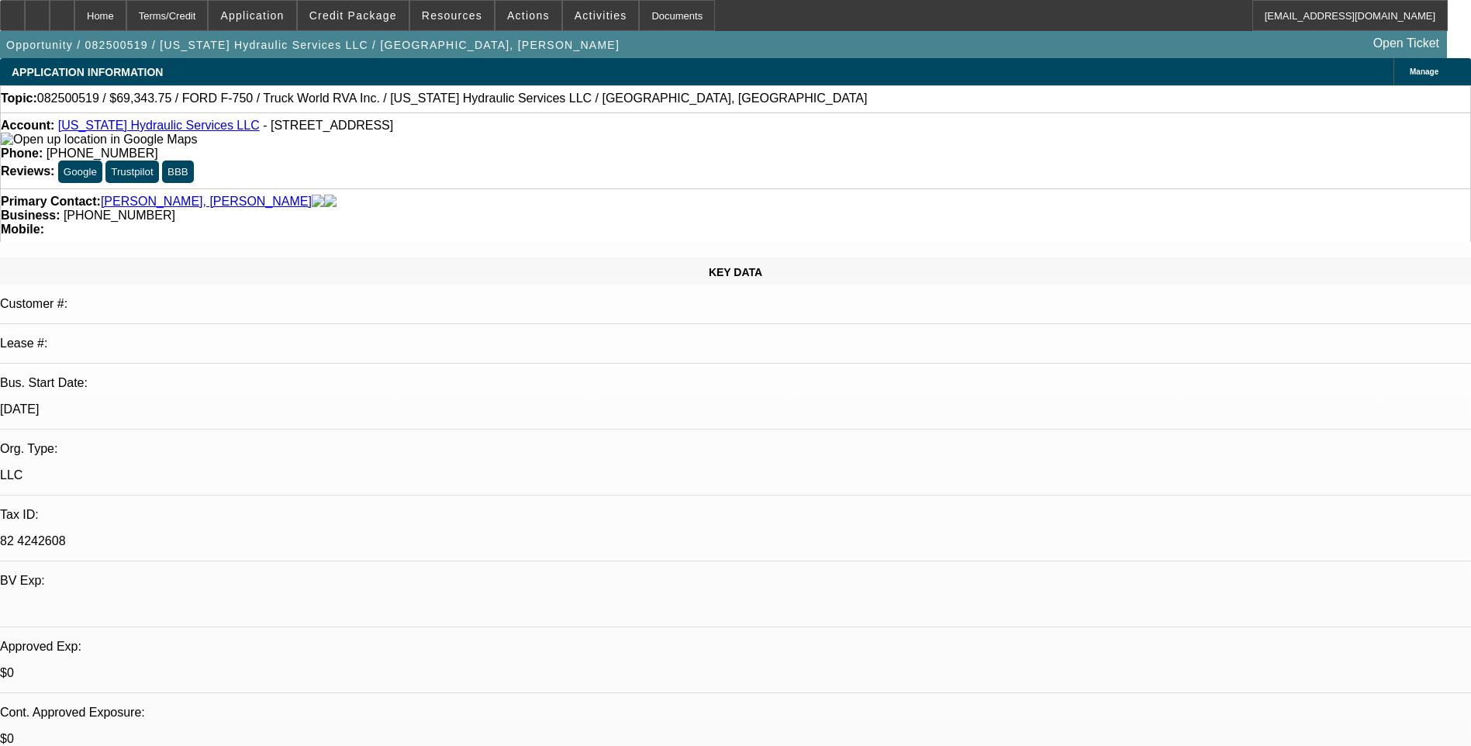
select select "2"
select select "0"
select select "6"
click at [194, 16] on div "Terms/Credit" at bounding box center [167, 15] width 82 height 31
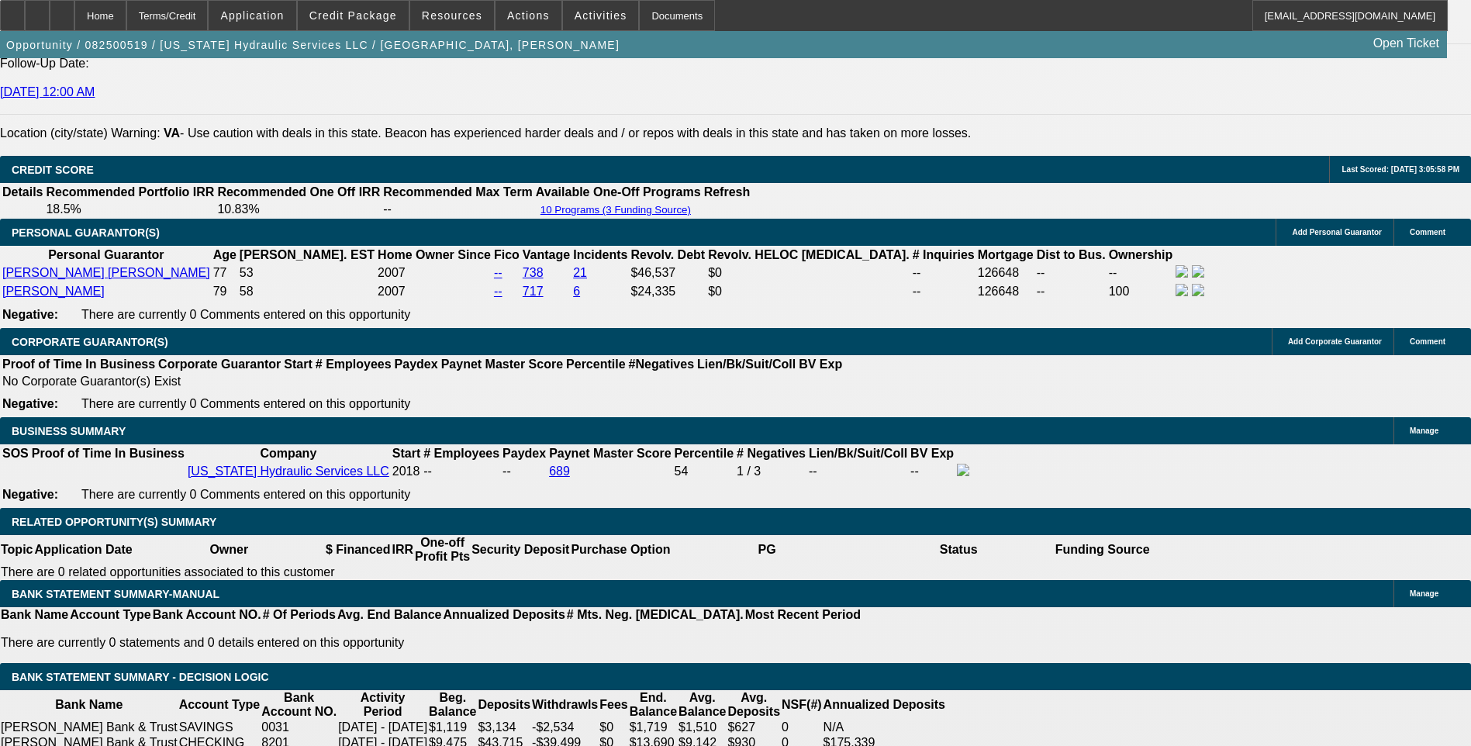
scroll to position [2154, 0]
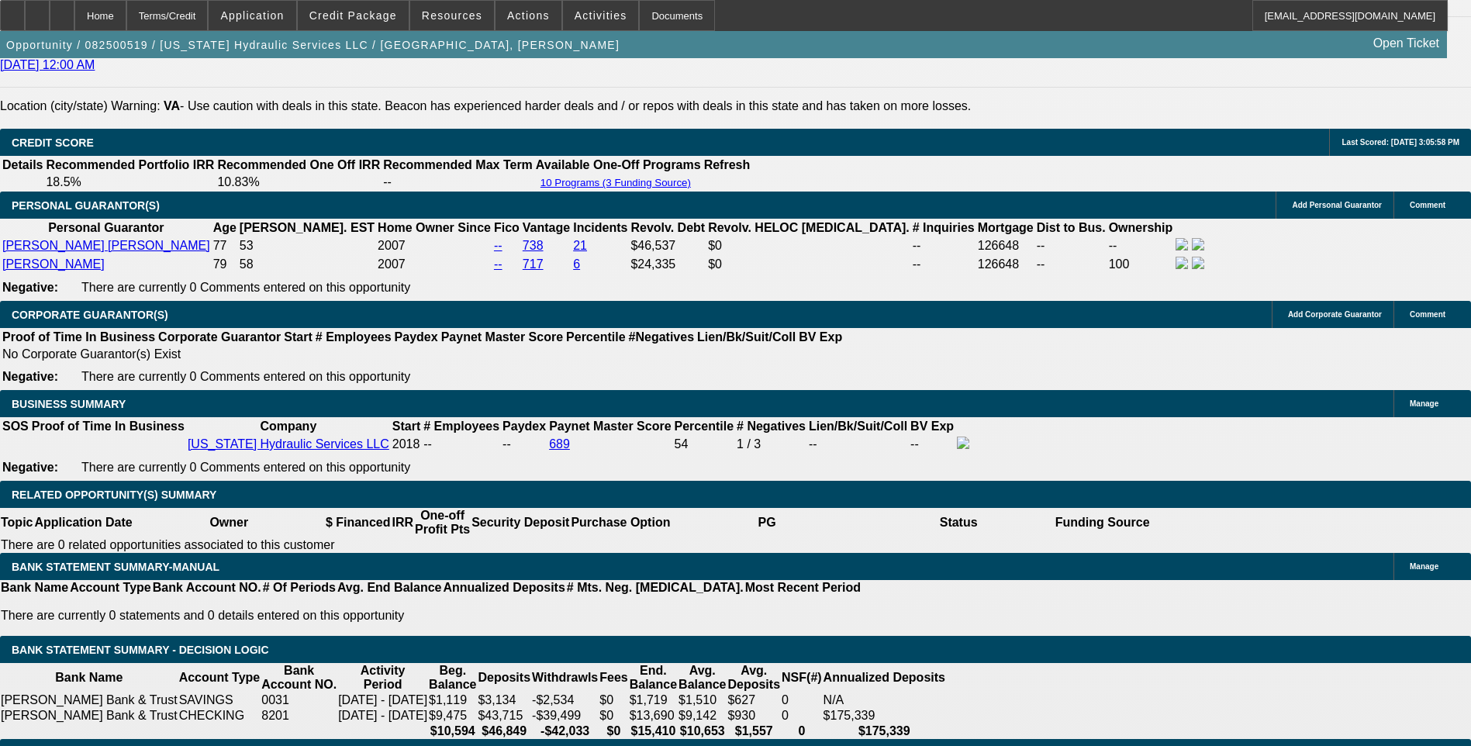
select select "0"
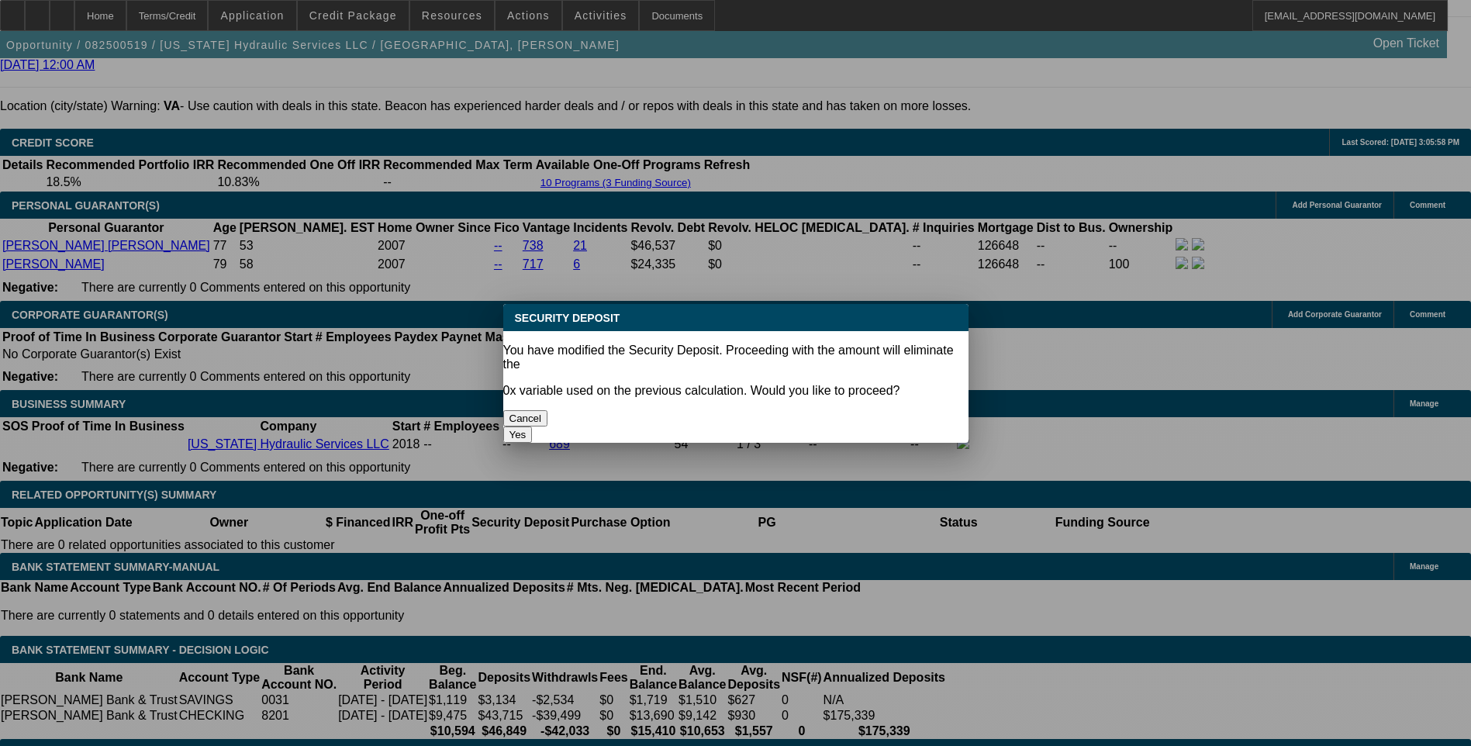
scroll to position [0, 0]
drag, startPoint x: 815, startPoint y: 406, endPoint x: 714, endPoint y: 443, distance: 107.2
click at [533, 427] on button "Yes" at bounding box center [517, 435] width 29 height 16
type input "$0.00"
type input "UNKNOWN"
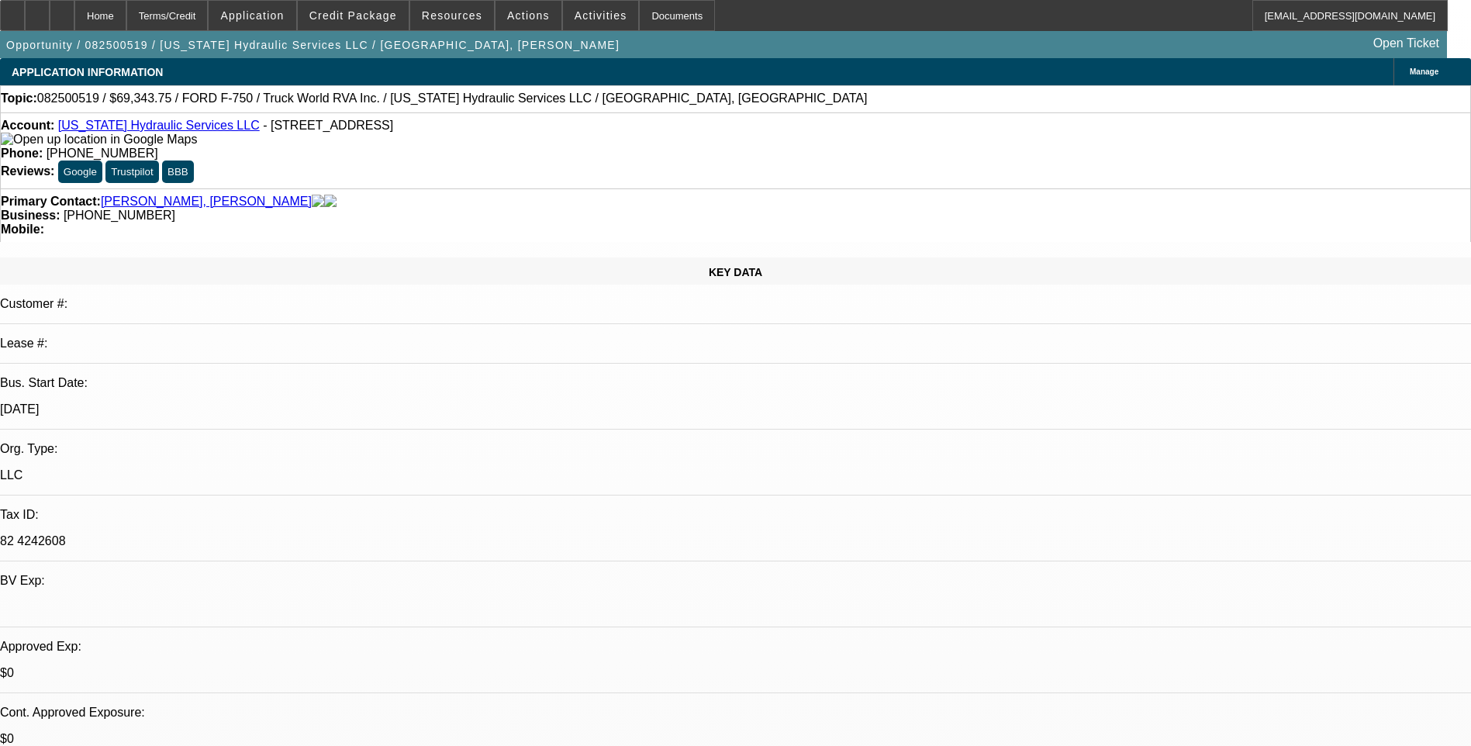
scroll to position [2154, 0]
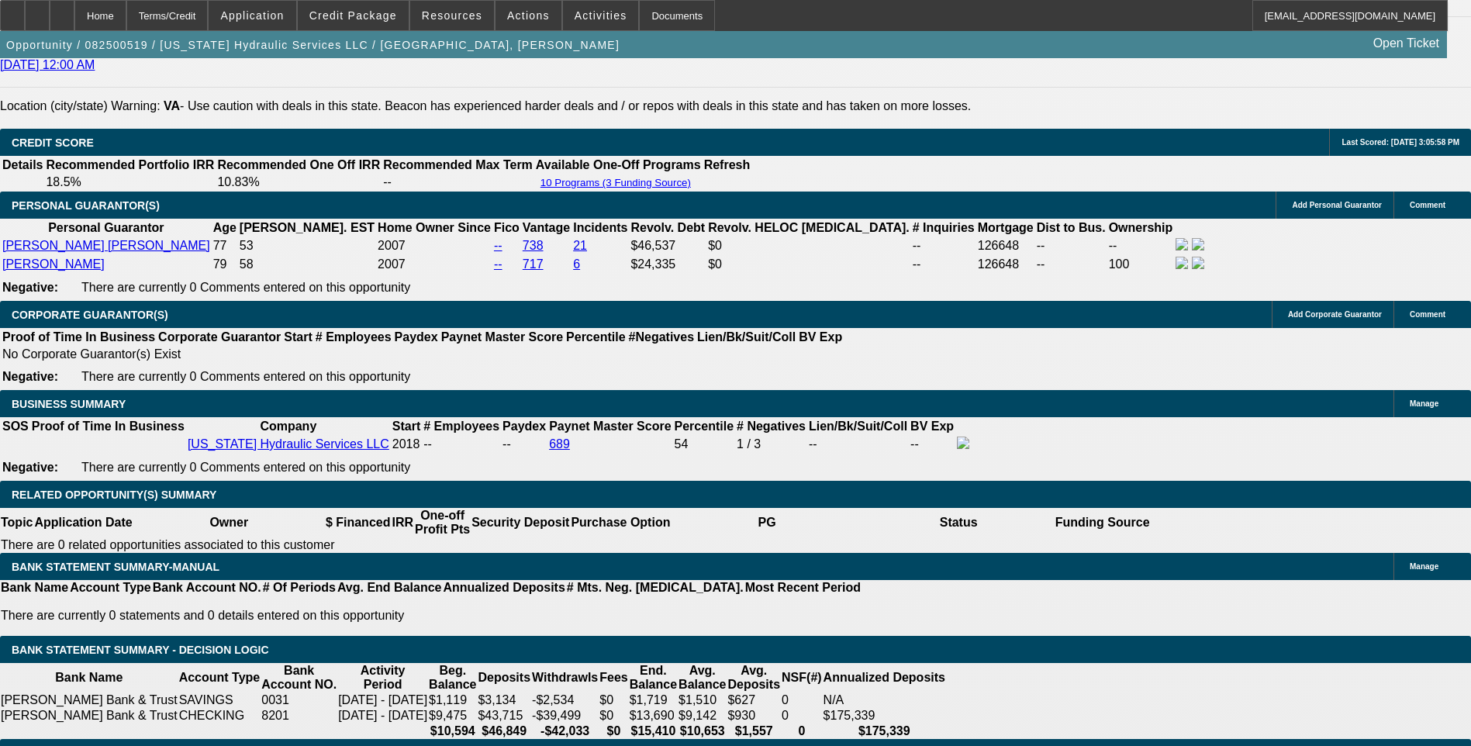
select select "1"
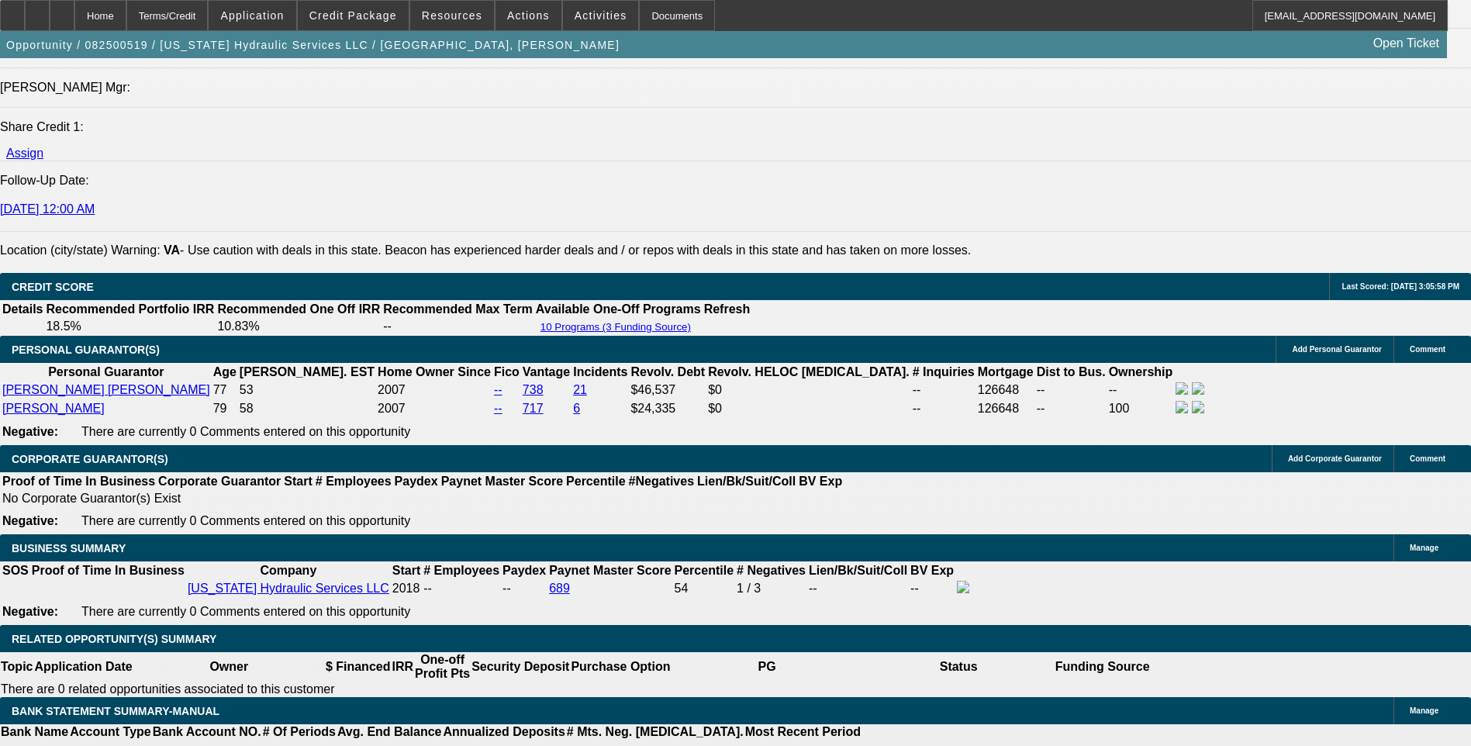
scroll to position [1999, 0]
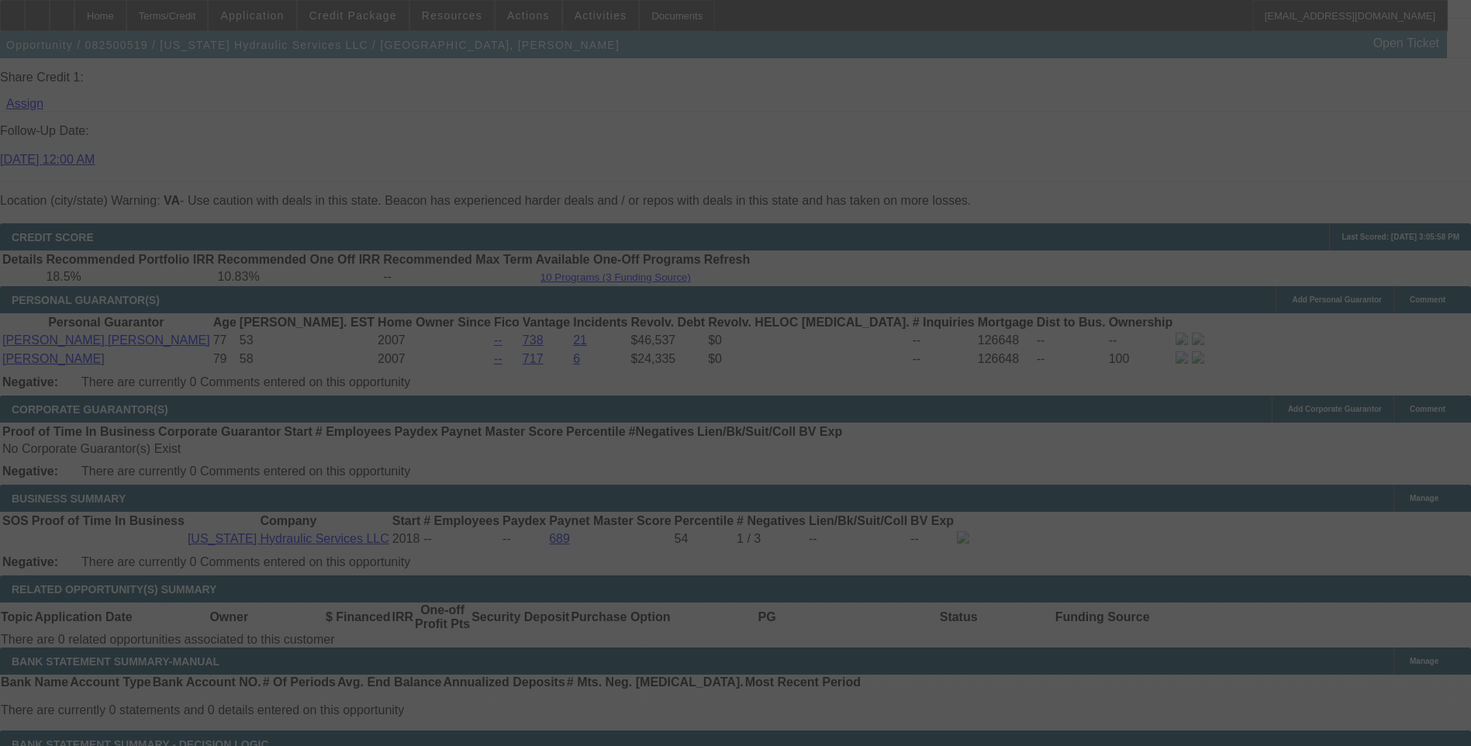
scroll to position [2077, 0]
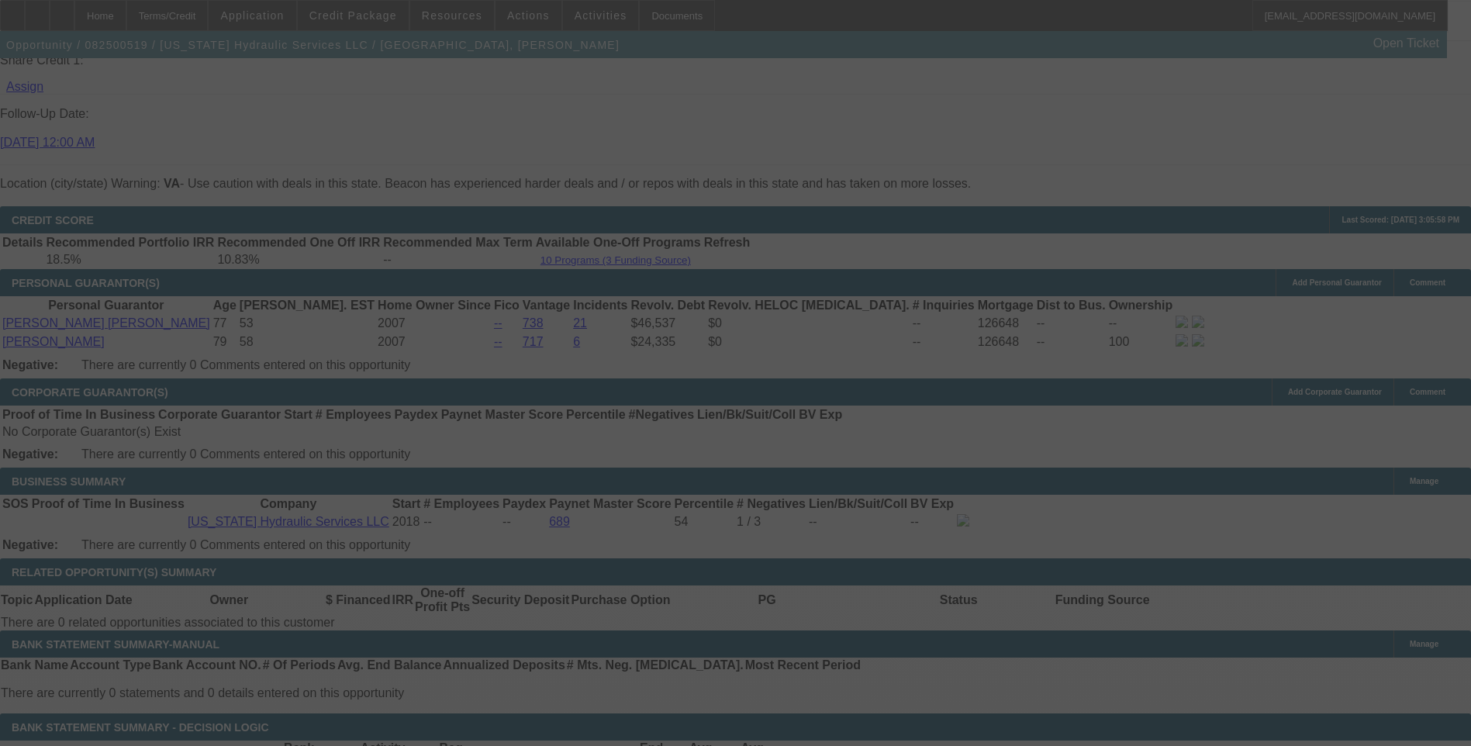
select select "0"
select select "6"
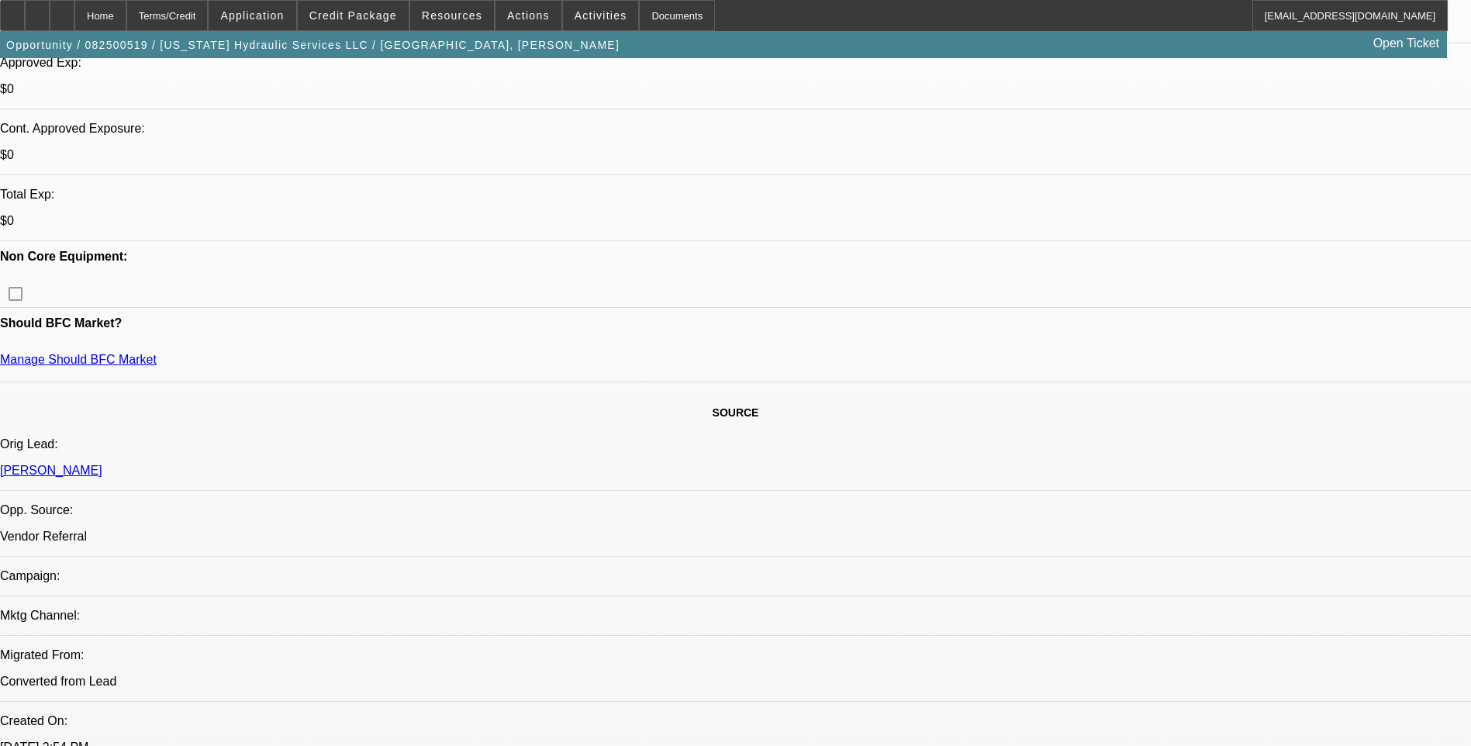
scroll to position [620, 0]
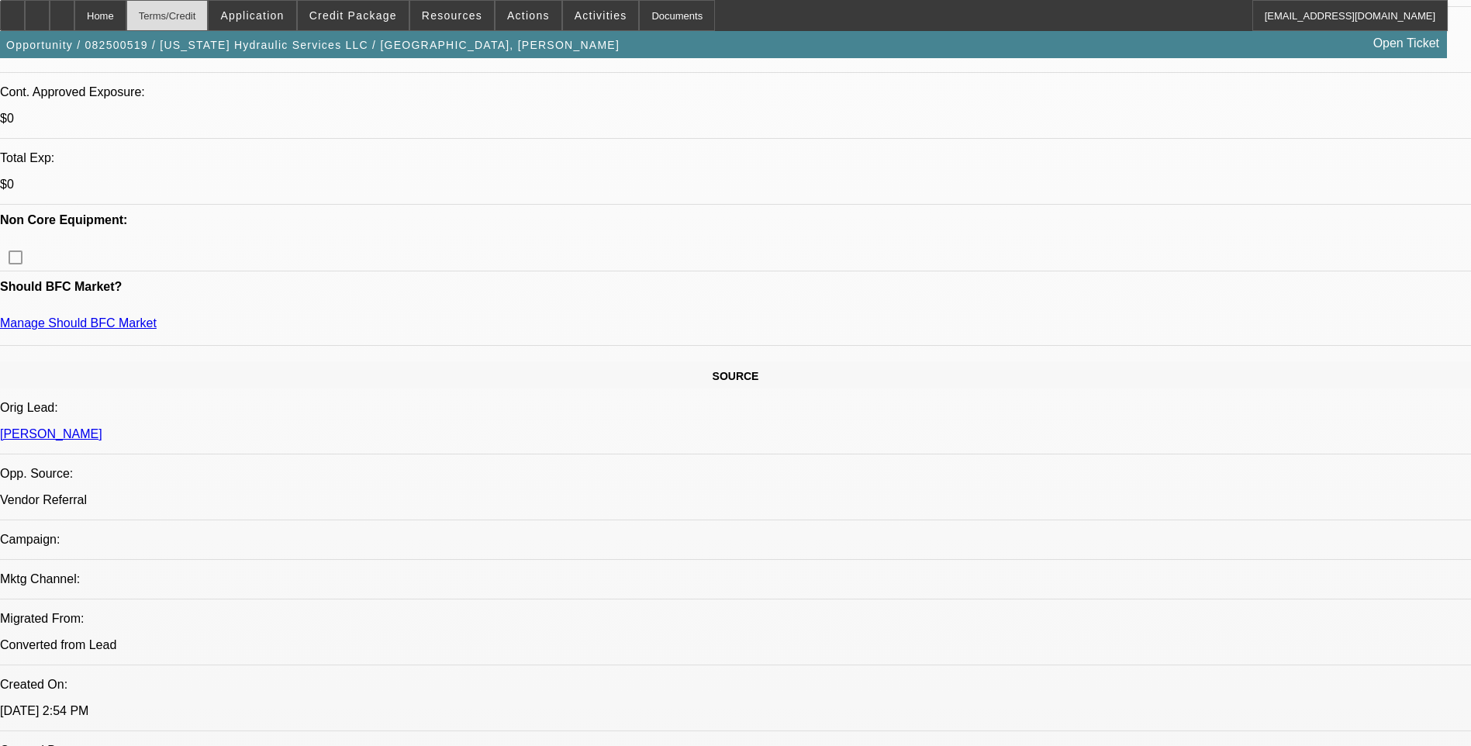
click at [209, 12] on div "Terms/Credit" at bounding box center [167, 15] width 82 height 31
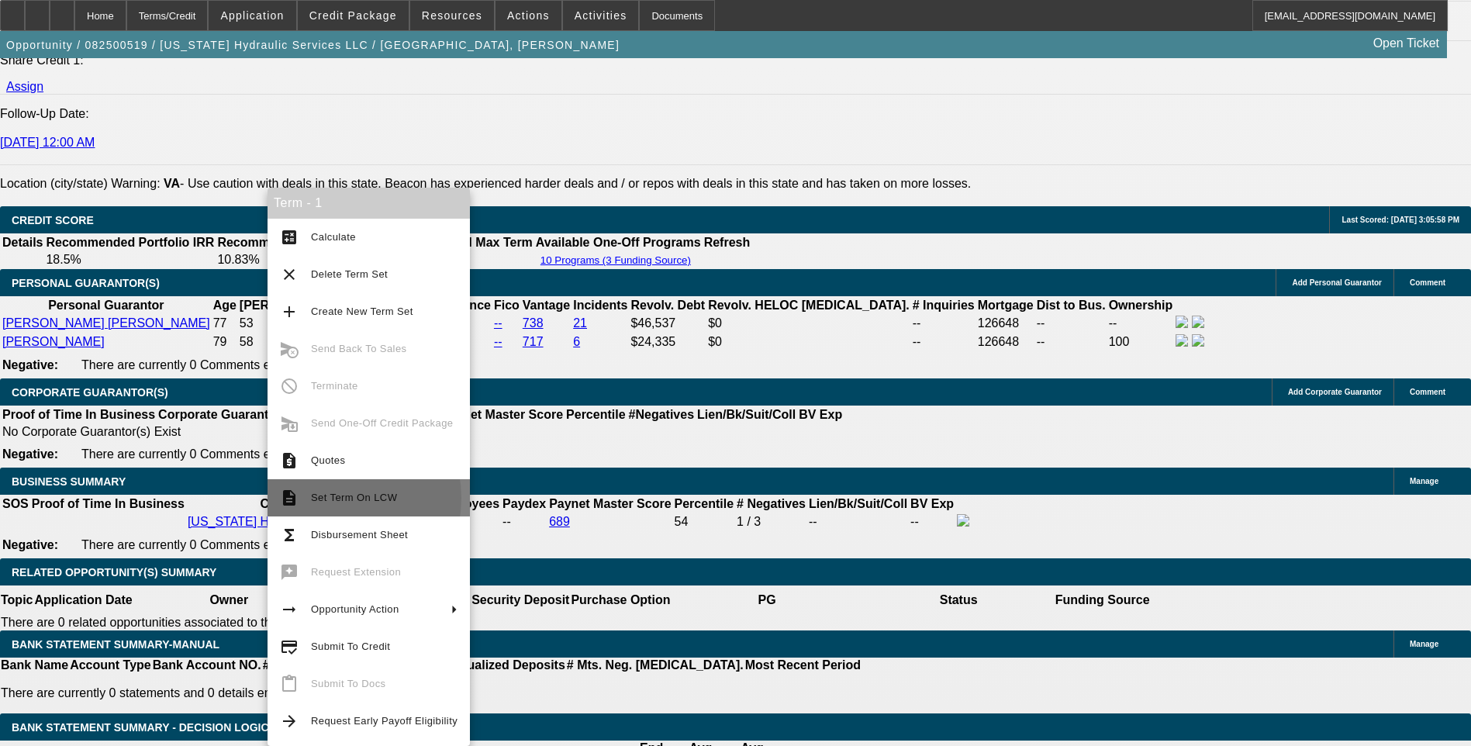
click at [330, 498] on span "Set Term On LCW" at bounding box center [354, 498] width 86 height 12
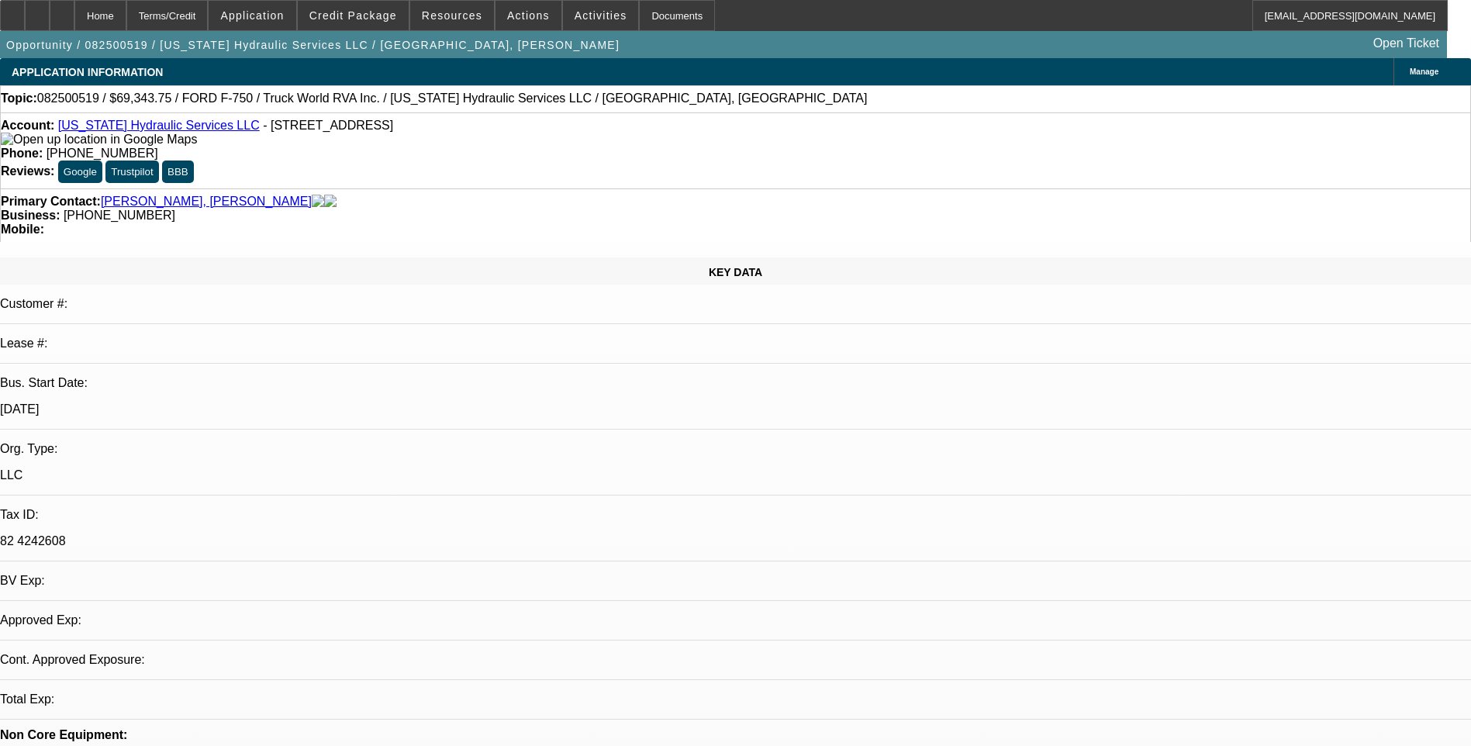
select select "0"
select select "1"
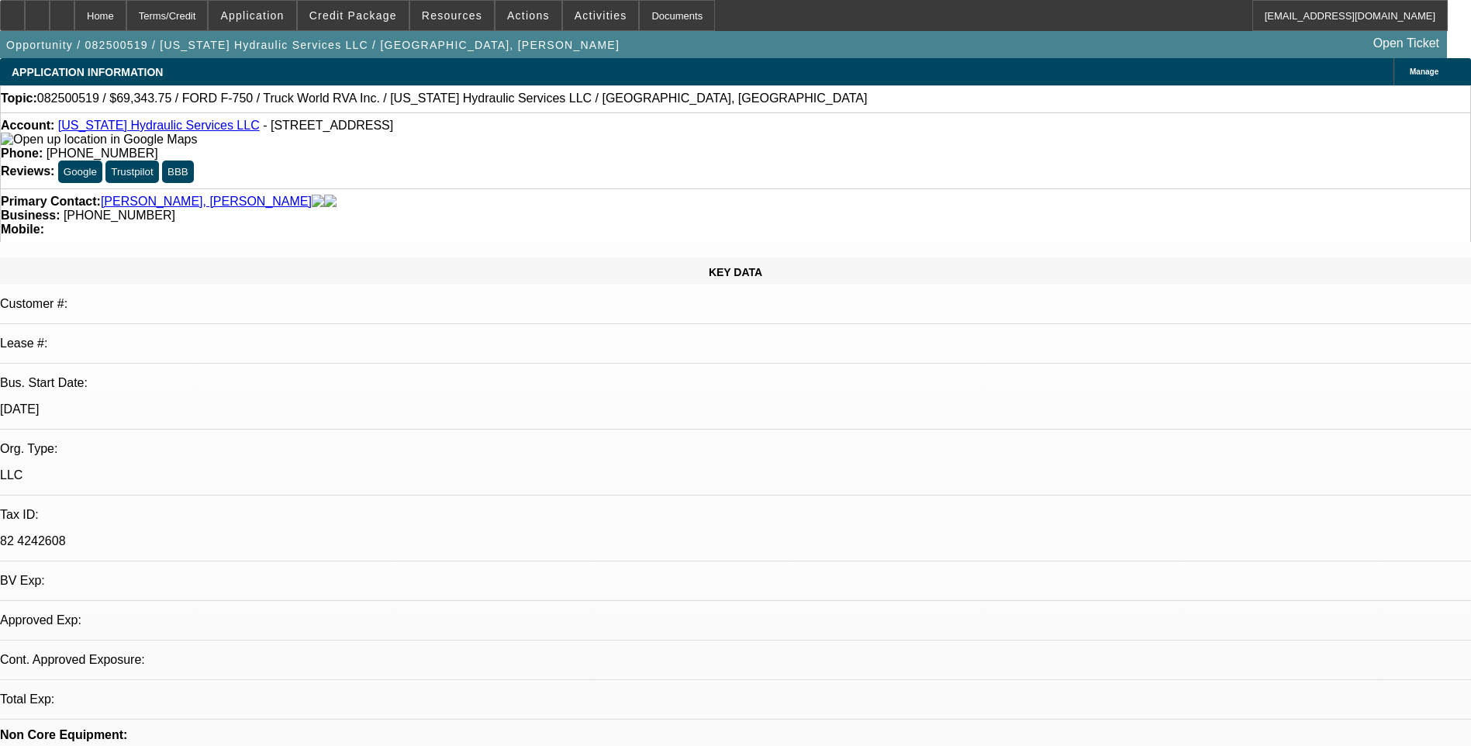
select select "6"
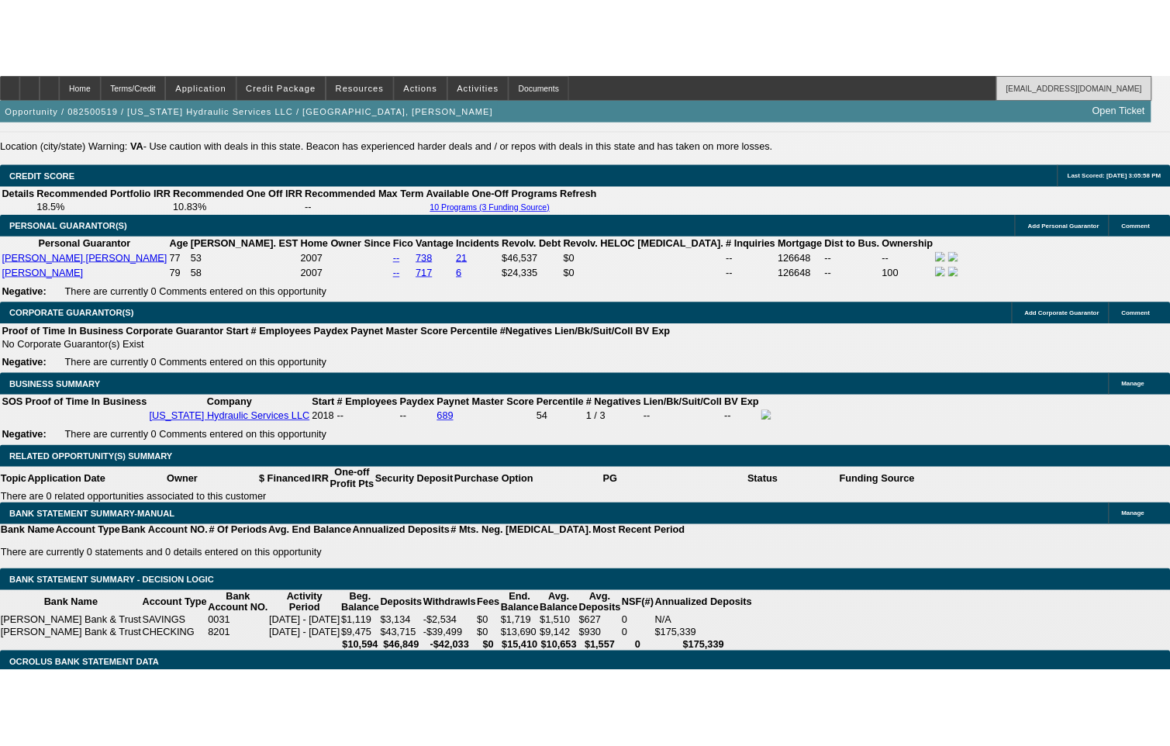
scroll to position [2362, 0]
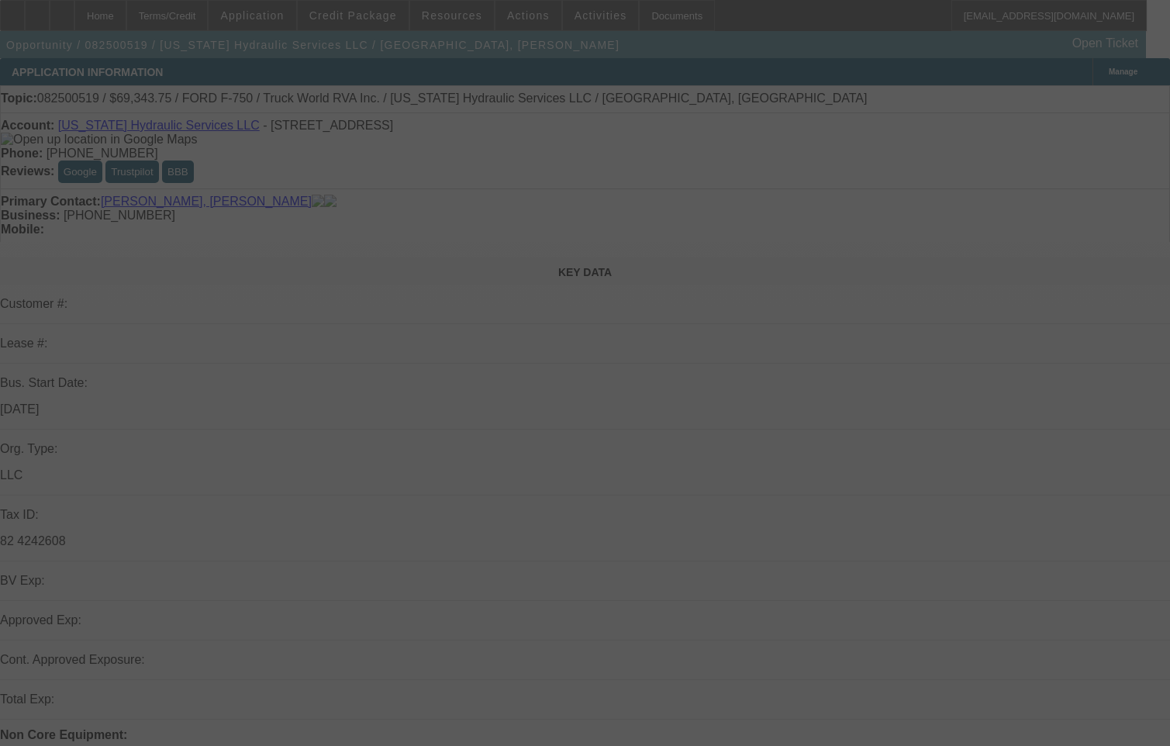
select select "0"
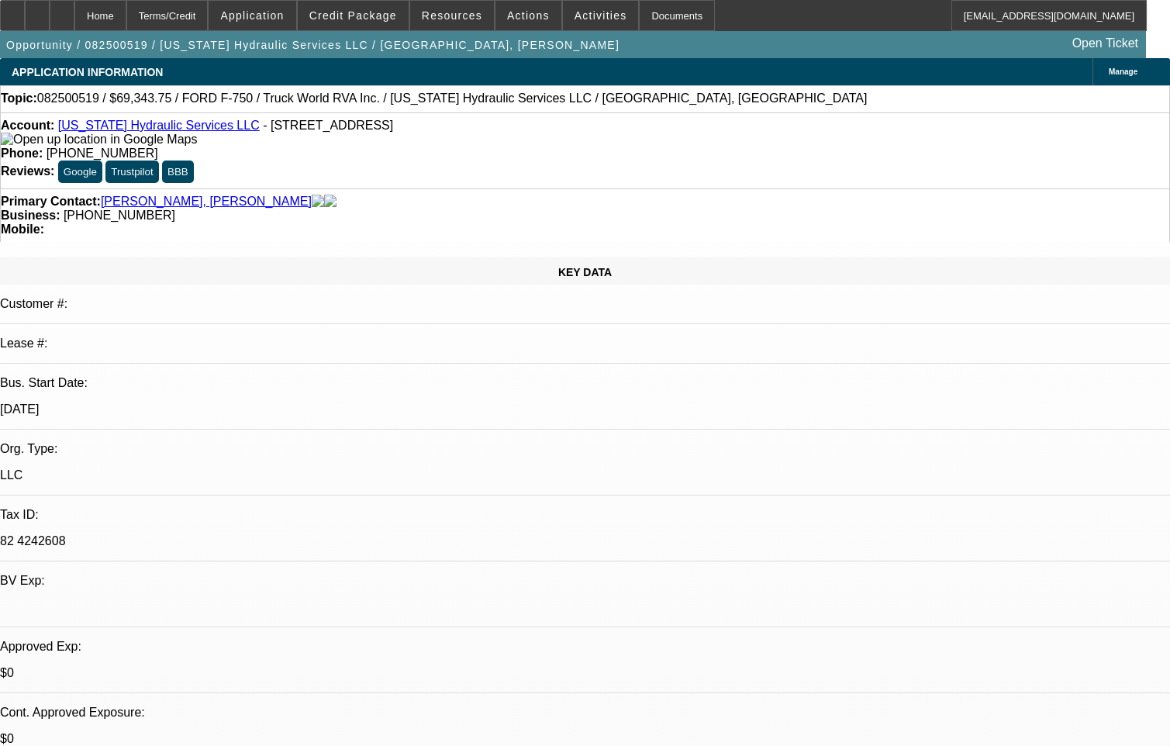
select select "1"
select select "6"
click at [371, 202] on div "Primary Contact: Haynes, Wick Business: (540) 522-4473 Mobile:" at bounding box center [585, 215] width 1170 height 54
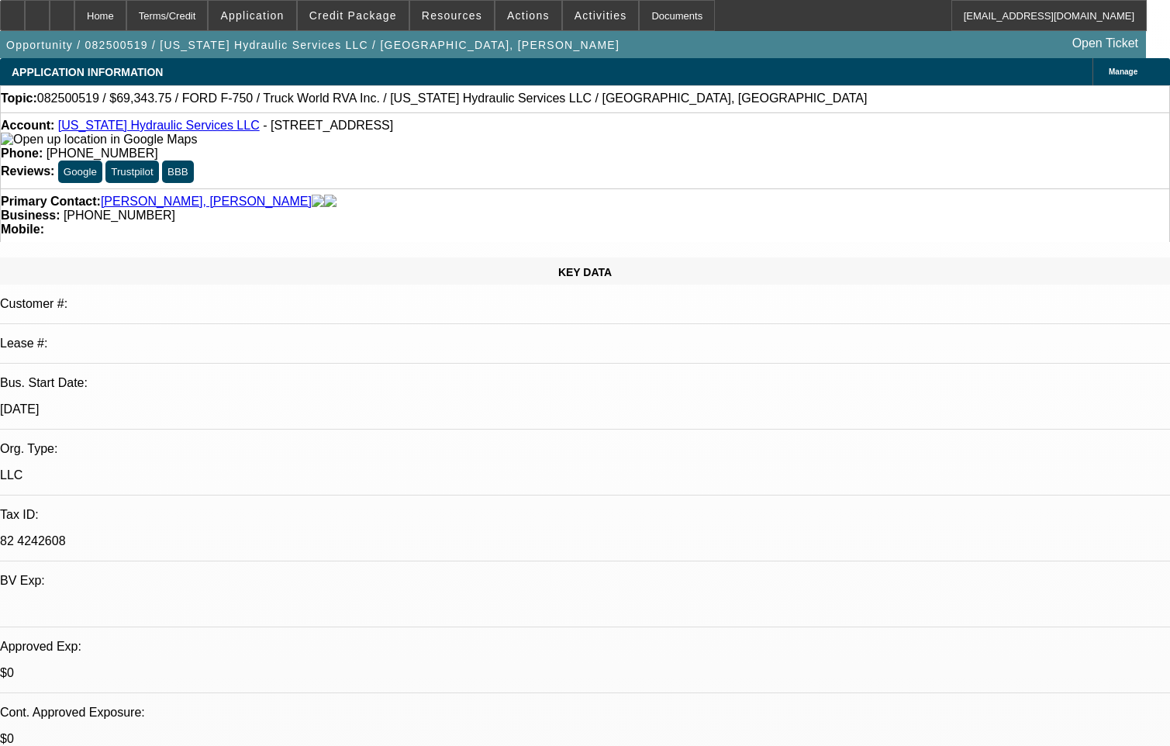
click at [168, 126] on link "Virginia Hydraulic Services LLC" at bounding box center [159, 125] width 202 height 13
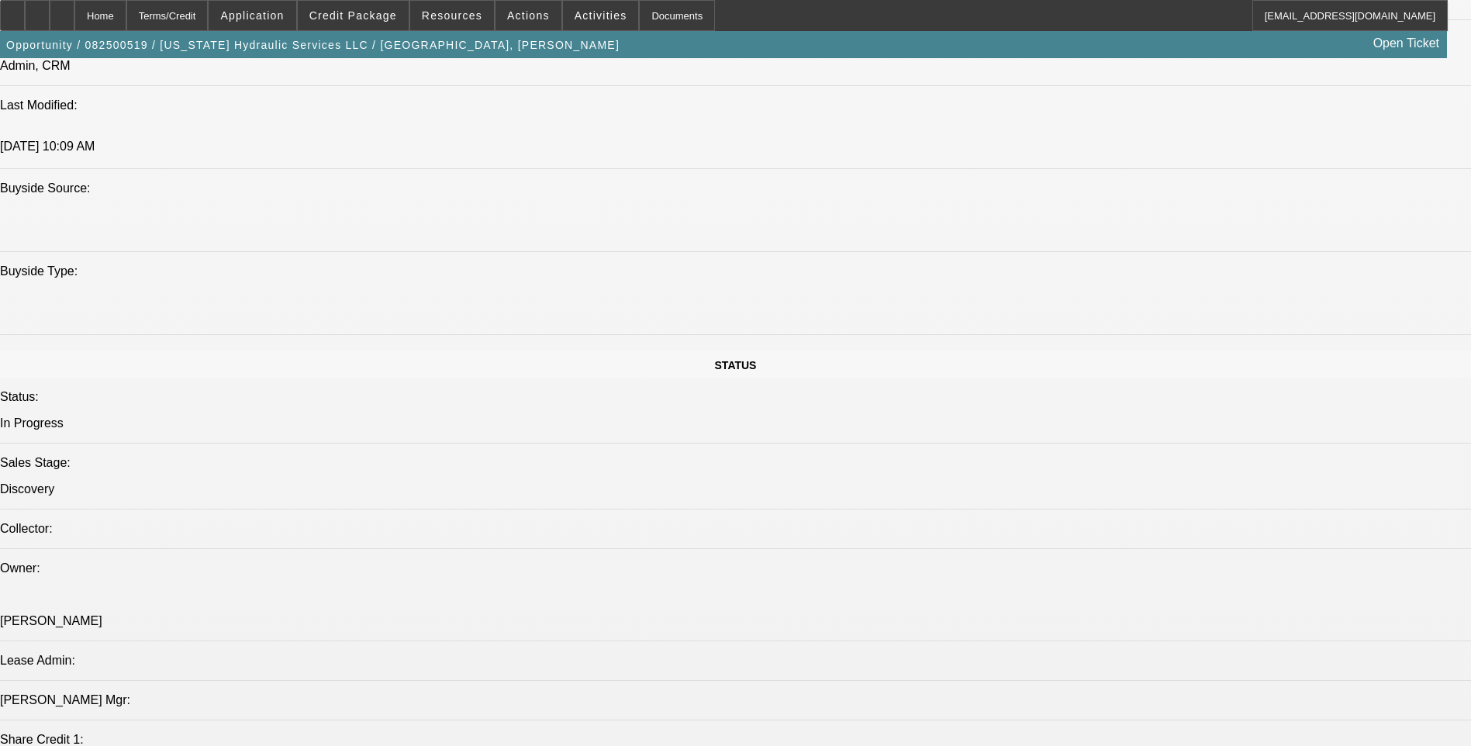
scroll to position [1551, 0]
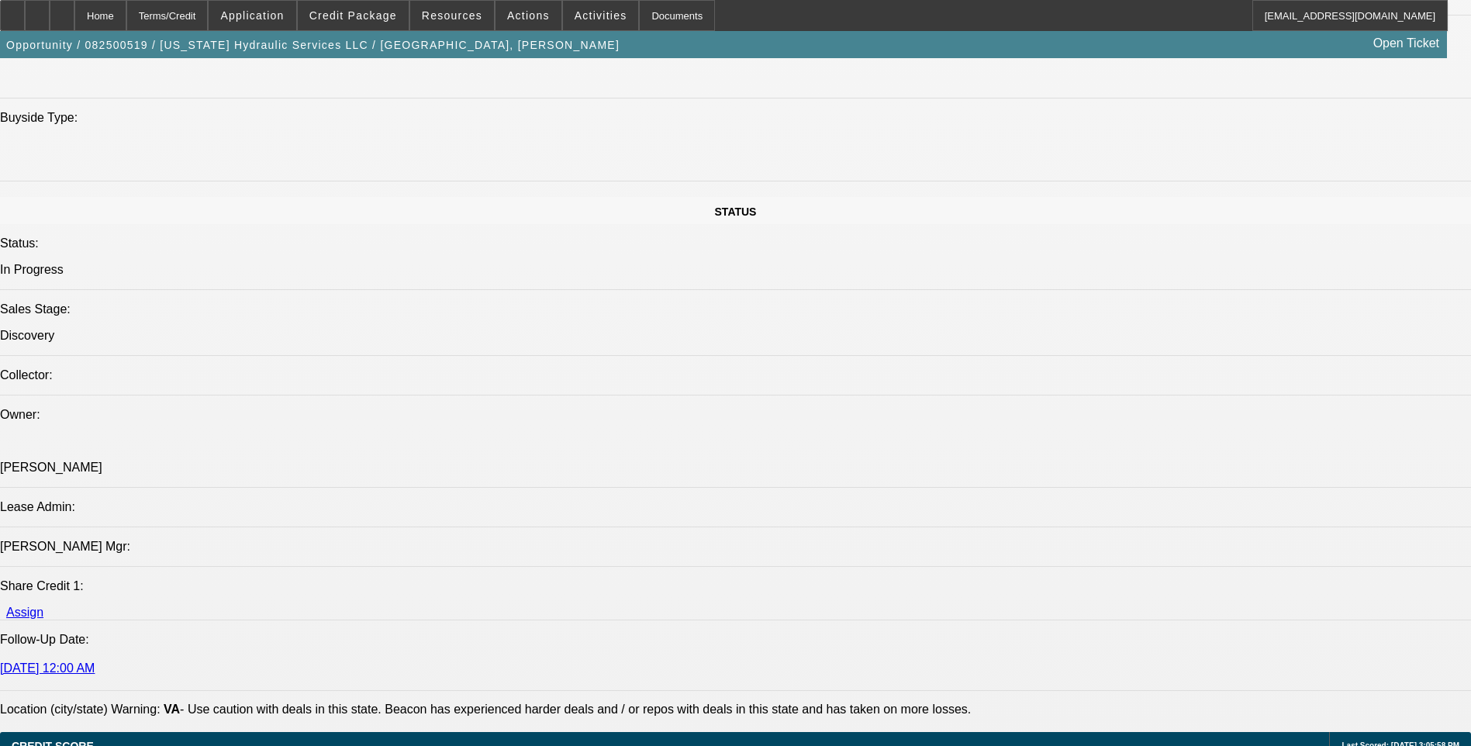
click at [74, 14] on div at bounding box center [62, 15] width 25 height 31
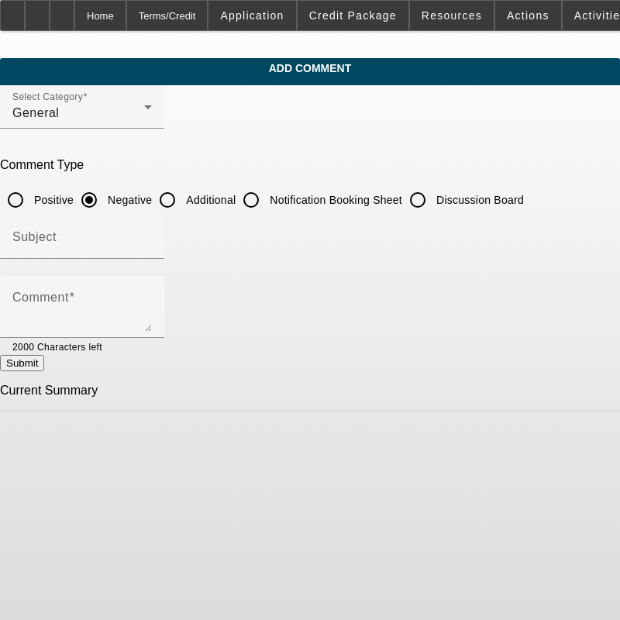
click at [183, 200] on input "Additional" at bounding box center [167, 200] width 31 height 31
radio input "true"
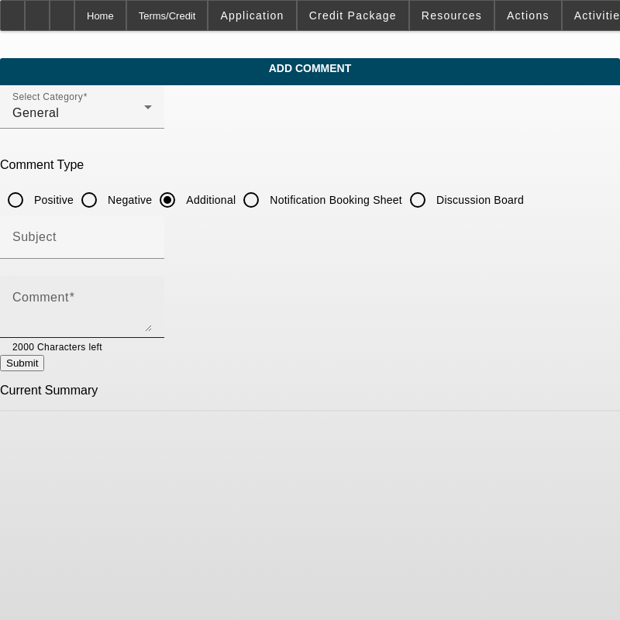
click at [132, 301] on textarea "Comment" at bounding box center [82, 313] width 140 height 37
paste textarea "[US_STATE] Hydraulic Services LLC, a family-owned mobile hydraulic repair busin…"
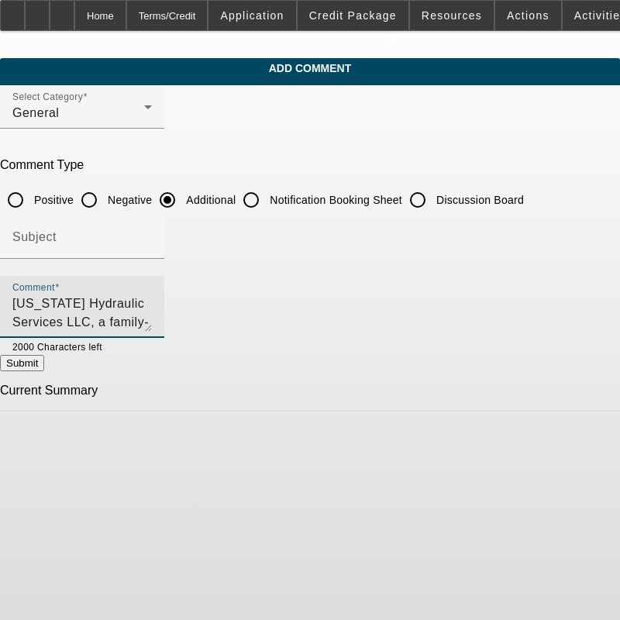
scroll to position [126, 0]
type textarea "[US_STATE] Hydraulic Services LLC, a family-owned mobile hydraulic repair busin…"
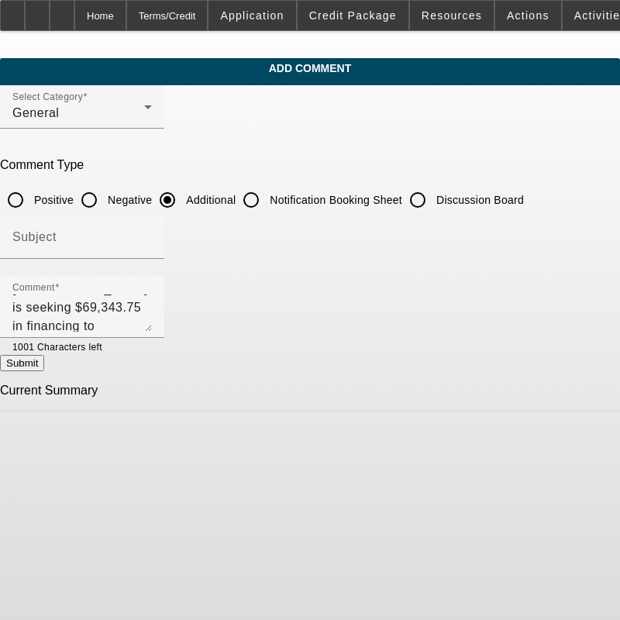
click at [44, 367] on button "Submit" at bounding box center [22, 363] width 44 height 16
radio input "true"
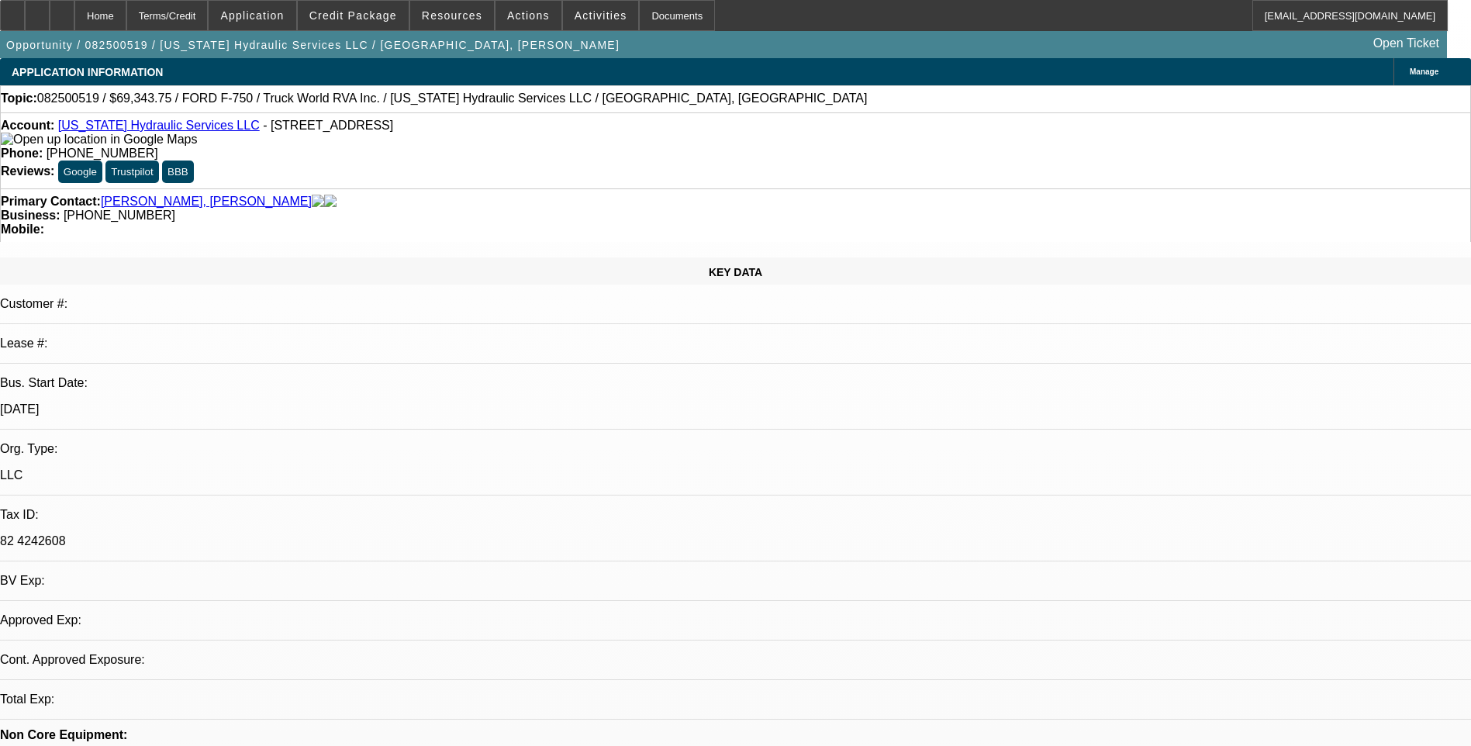
select select "0"
select select "1"
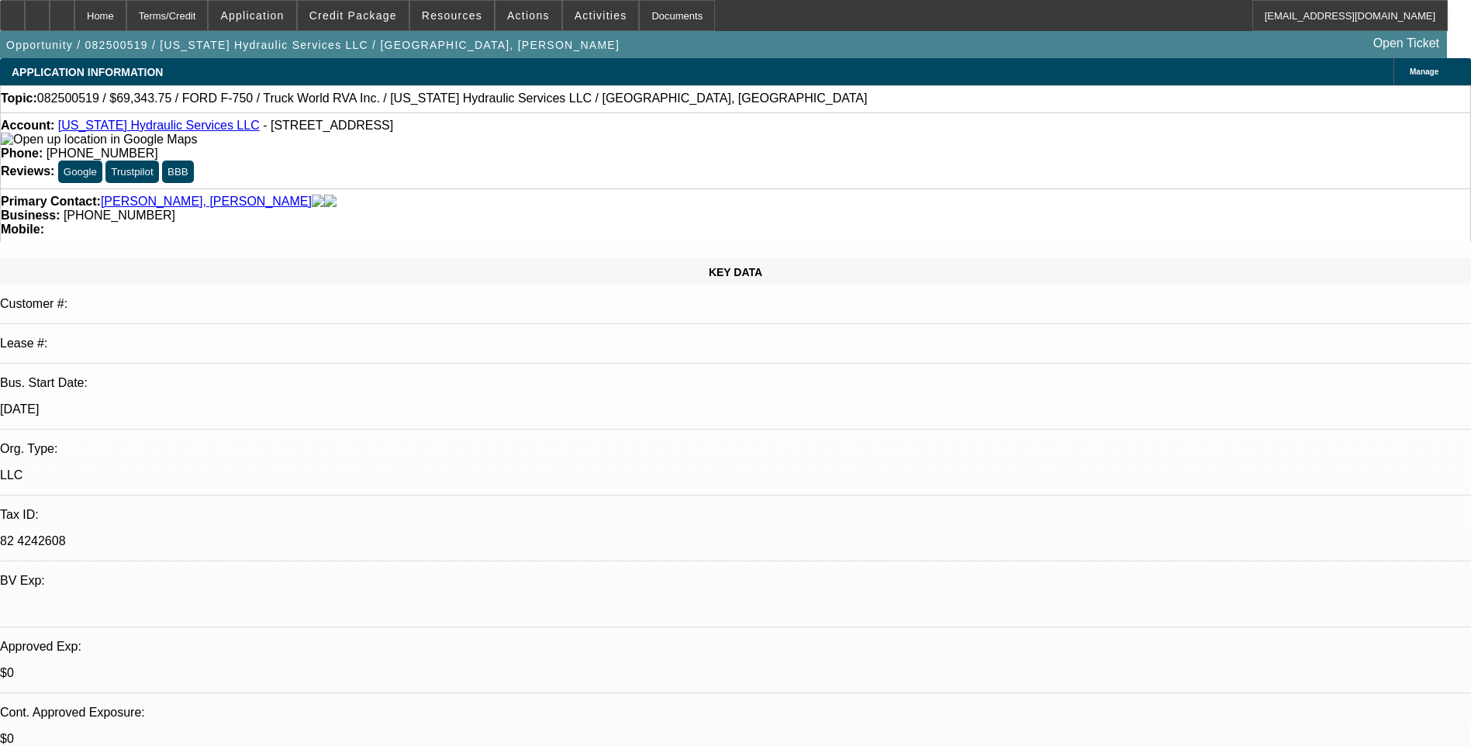
select select "6"
click at [209, 16] on div "Terms/Credit" at bounding box center [167, 15] width 82 height 31
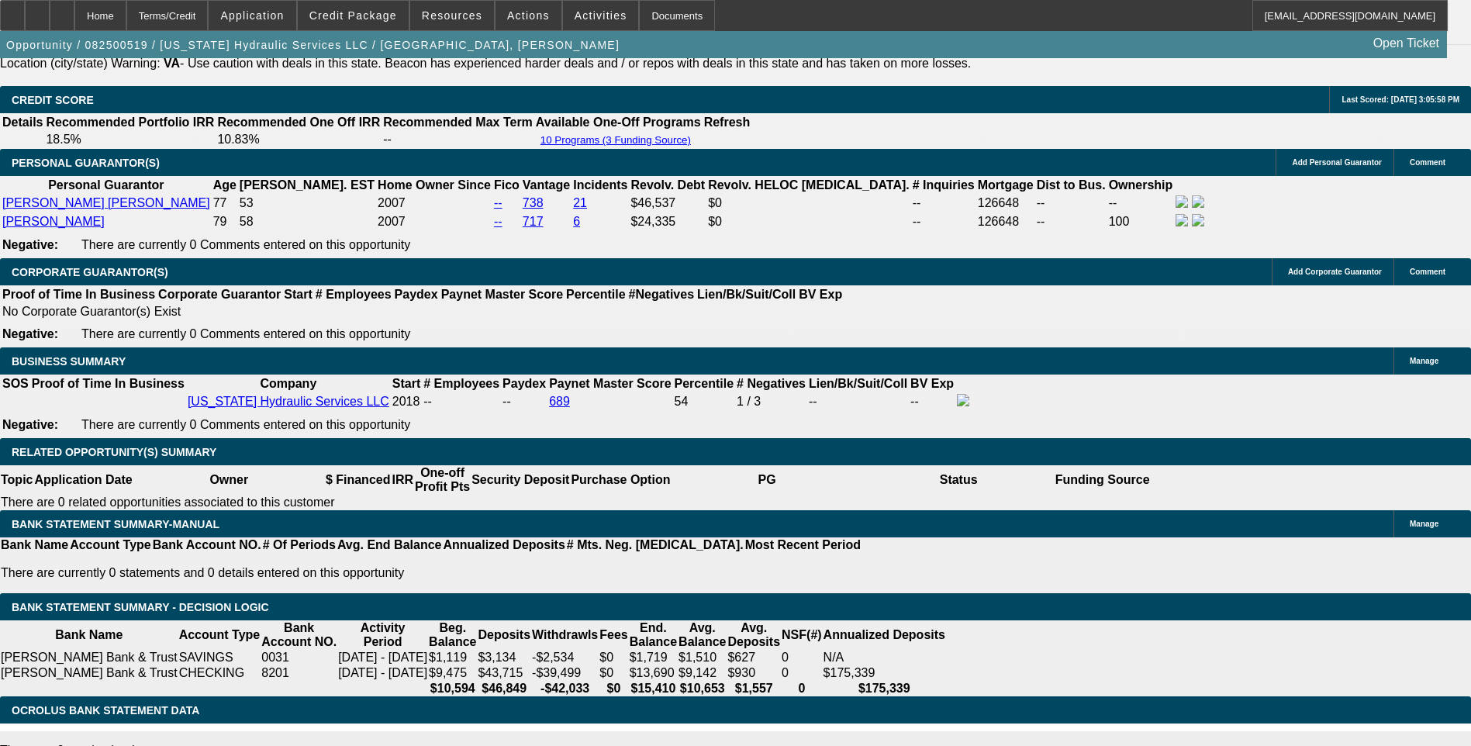
scroll to position [2224, 0]
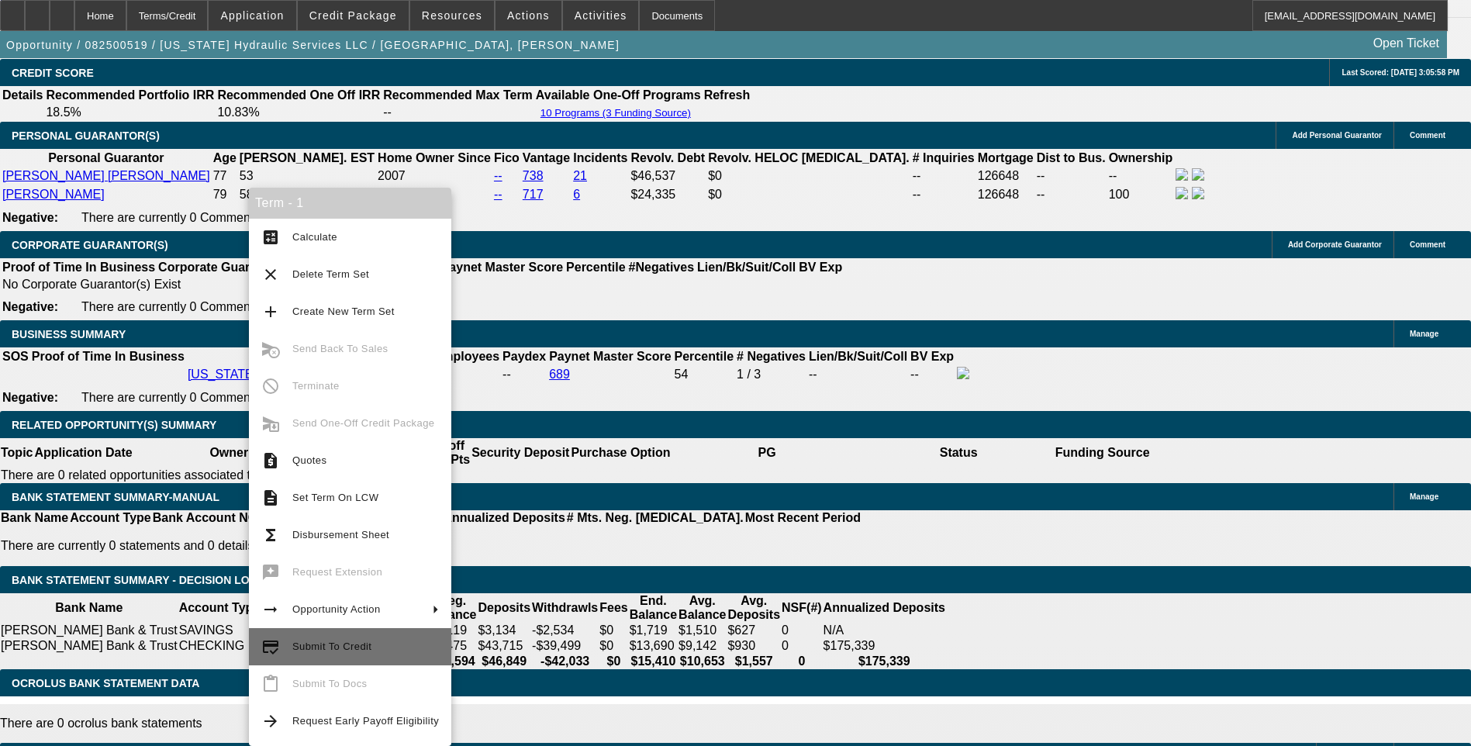
click at [353, 644] on span "Submit To Credit" at bounding box center [331, 647] width 79 height 12
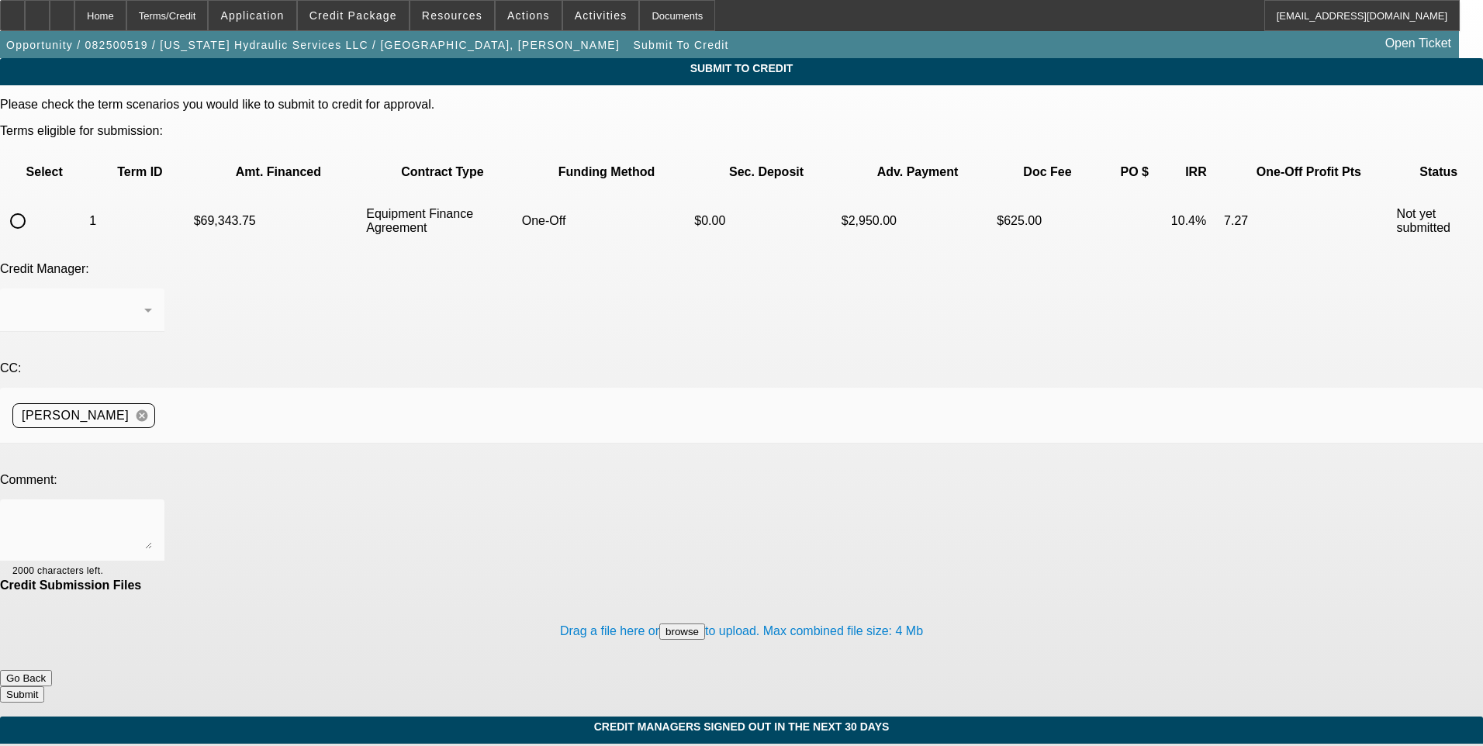
click at [33, 206] on input "radio" at bounding box center [17, 221] width 31 height 31
radio input "true"
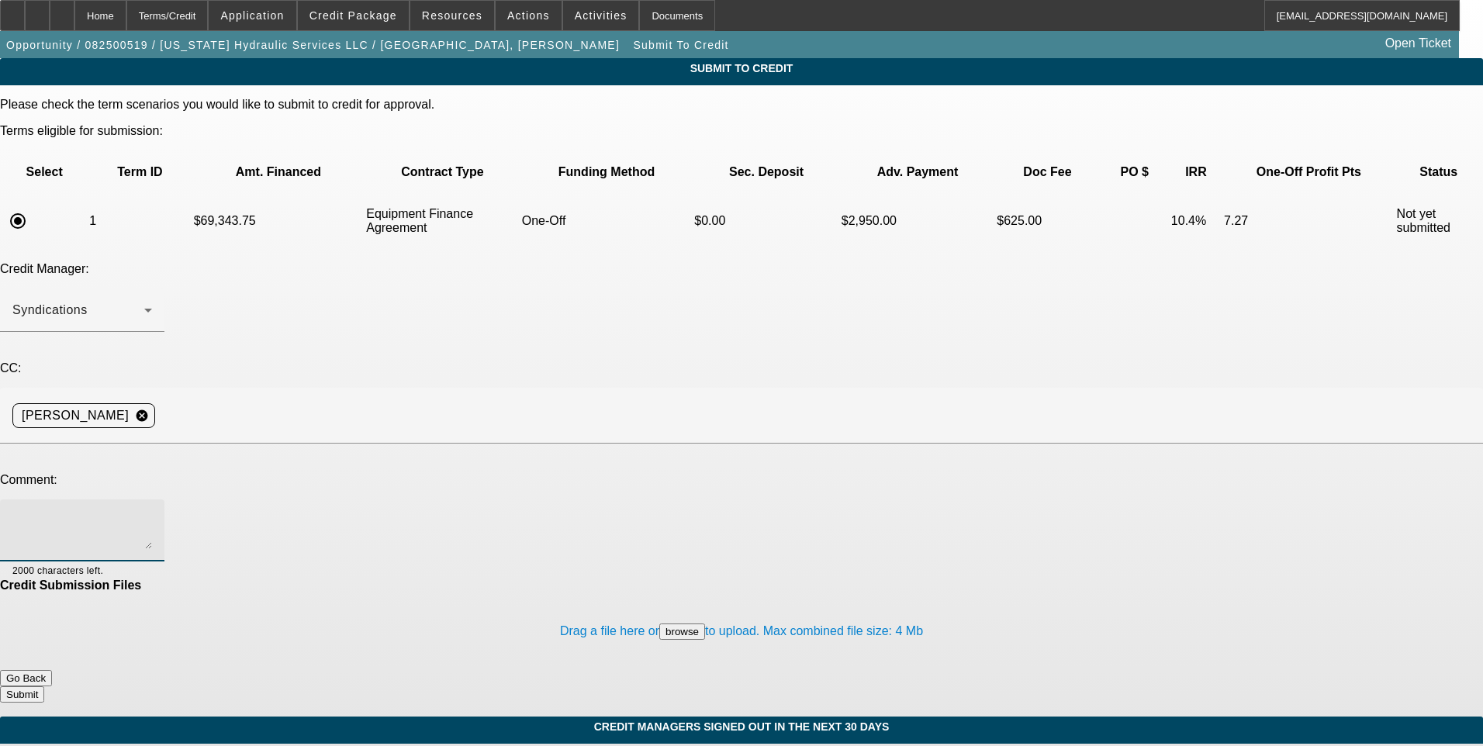
click at [152, 512] on textarea at bounding box center [82, 530] width 140 height 37
type textarea "See additional comments for write up and ok to sell one off to Leaf. Thanks"
click at [44, 686] on button "Submit" at bounding box center [22, 694] width 44 height 16
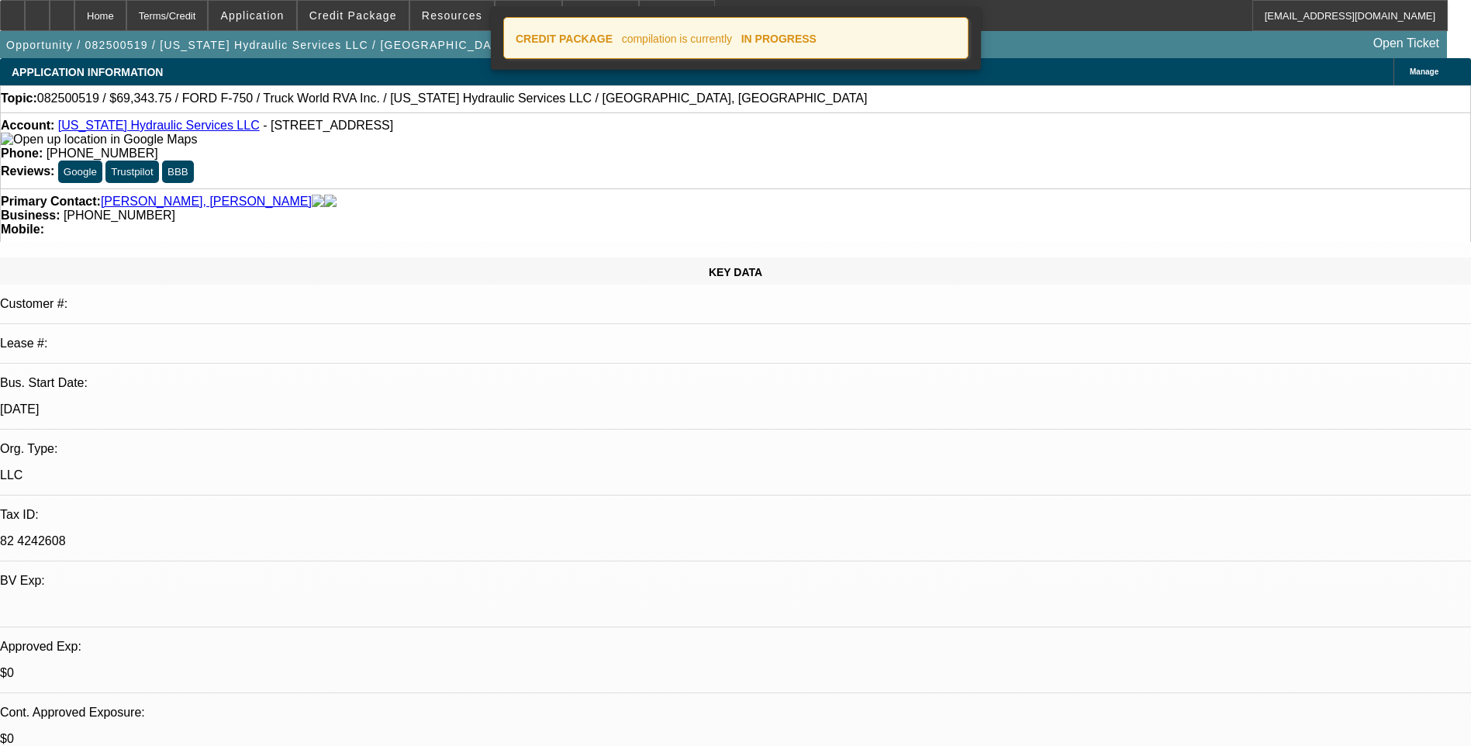
select select "0"
select select "6"
